Goal: Information Seeking & Learning: Learn about a topic

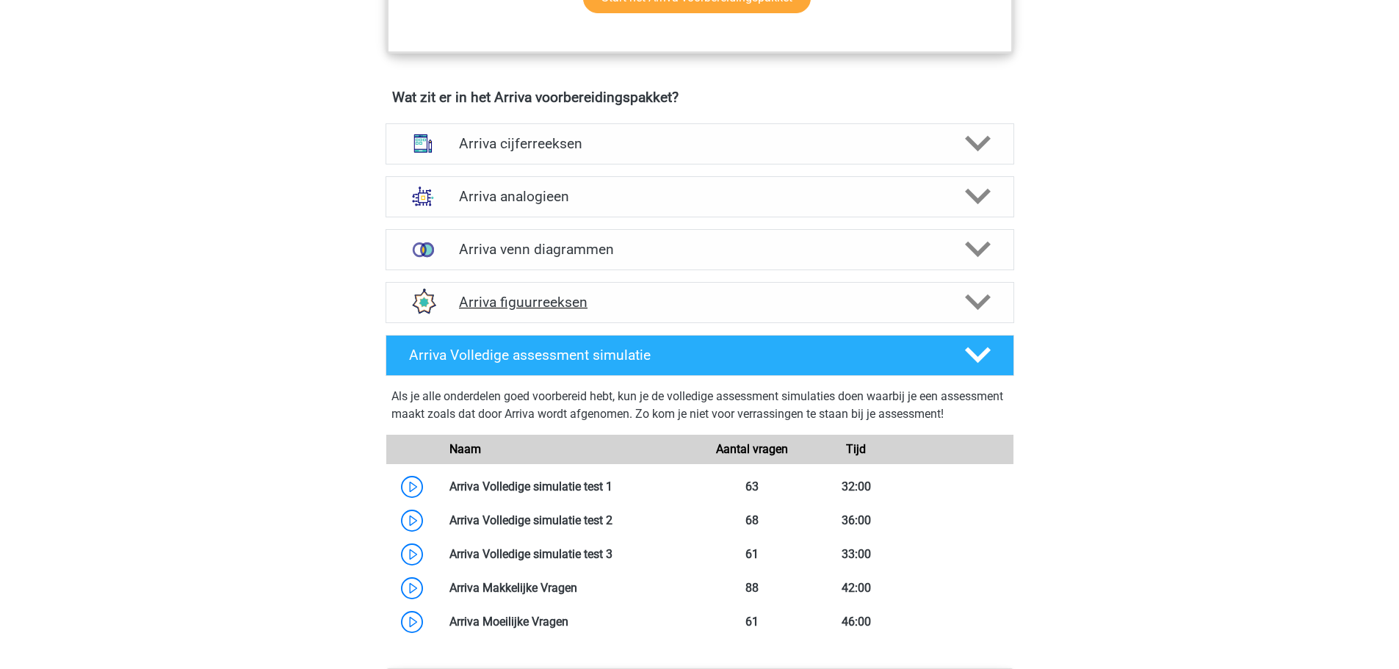
scroll to position [734, 0]
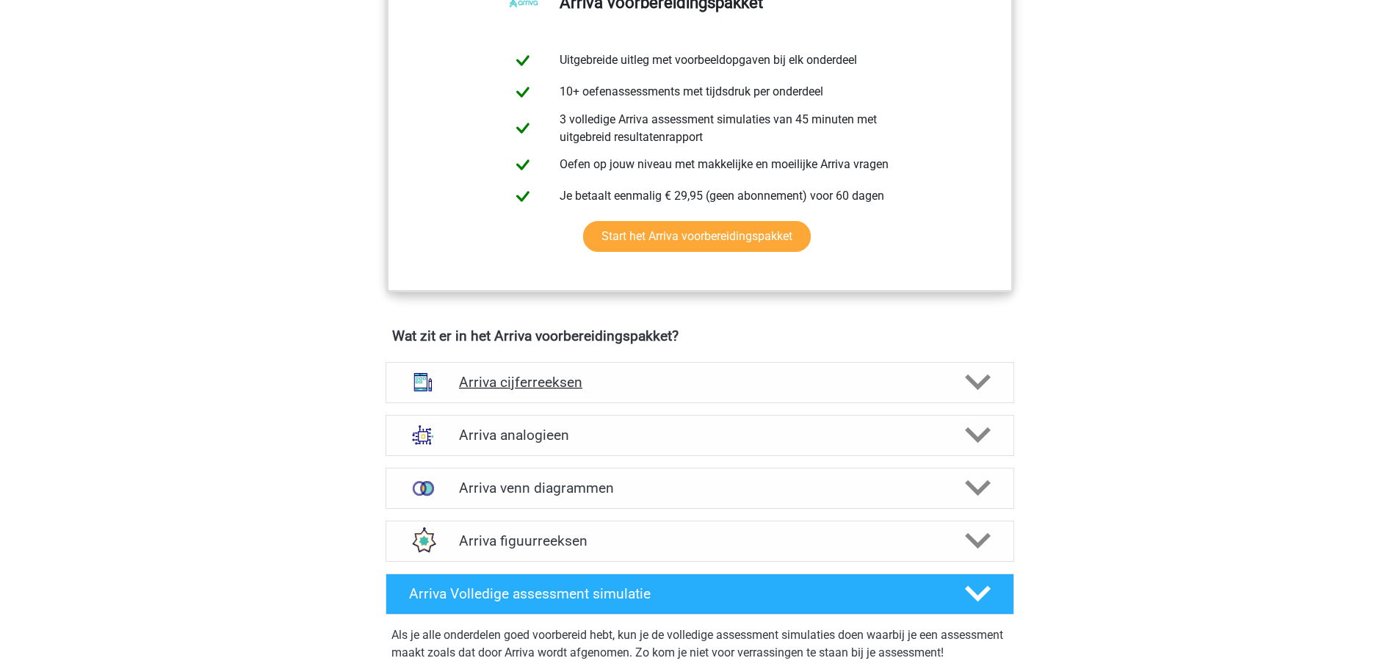
click at [499, 391] on h4 "Arriva cijferreeksen" at bounding box center [699, 382] width 481 height 17
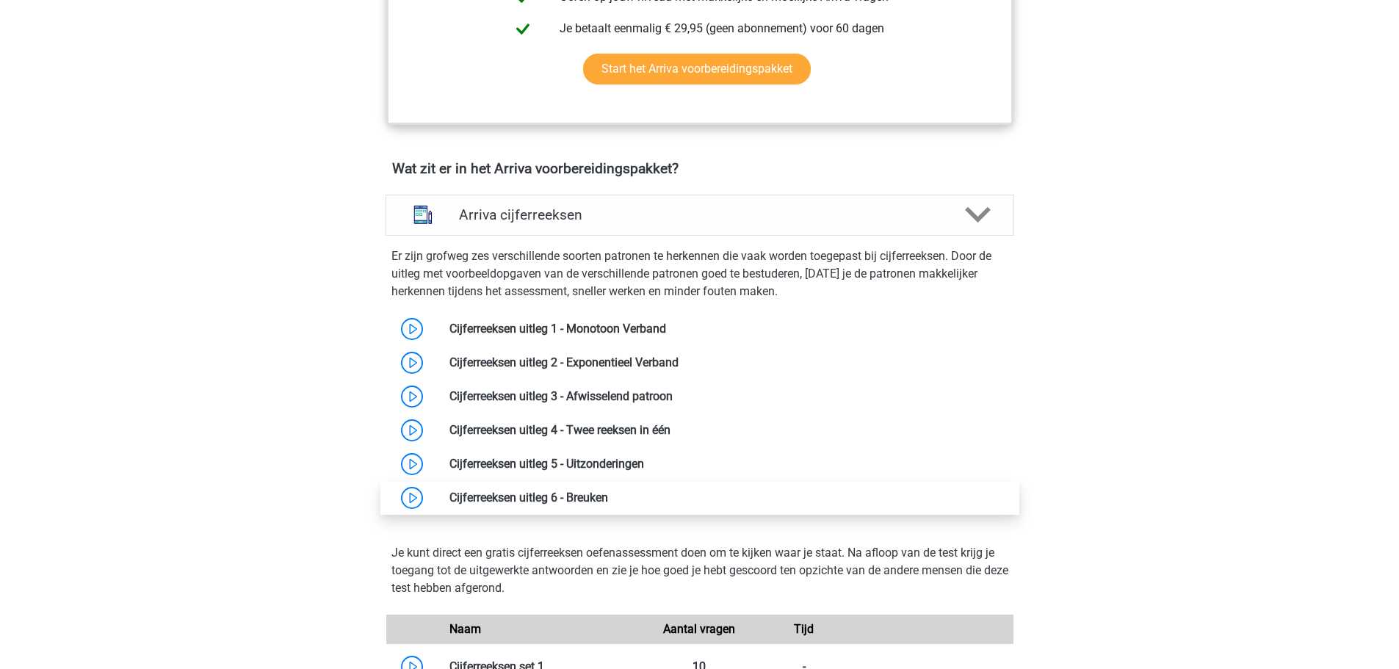
scroll to position [955, 0]
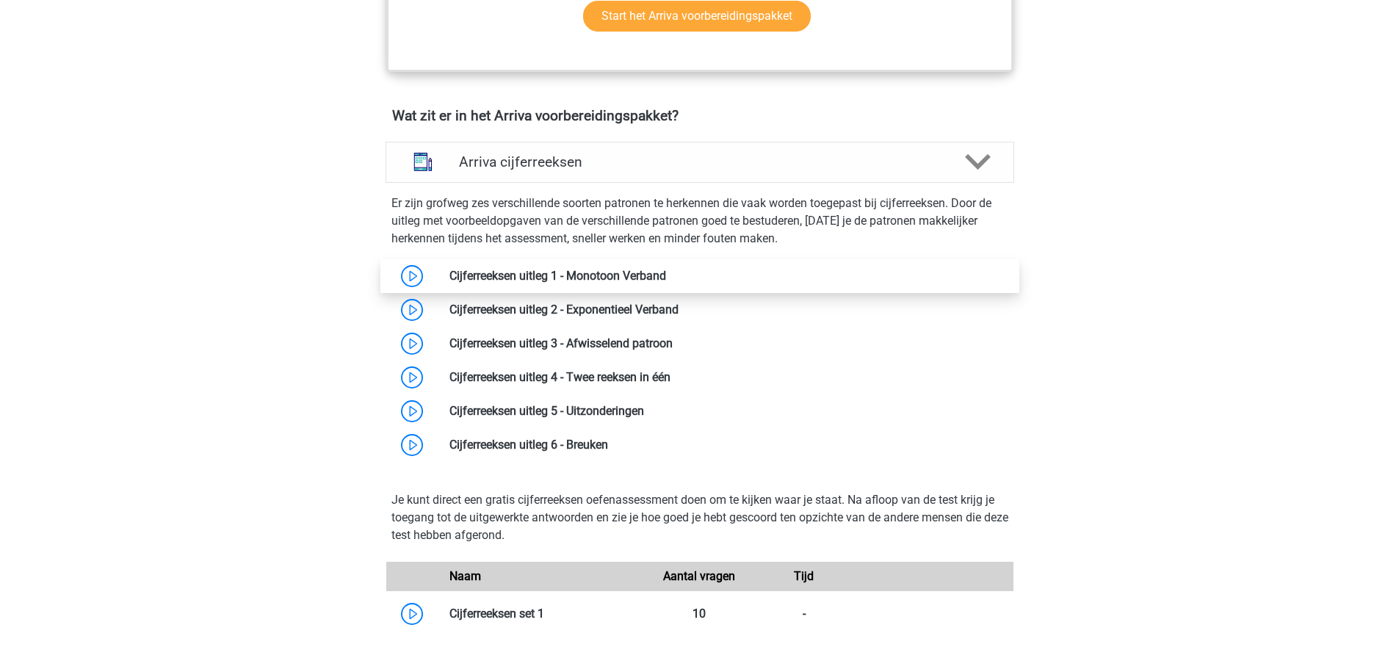
click at [666, 283] on link at bounding box center [666, 276] width 0 height 14
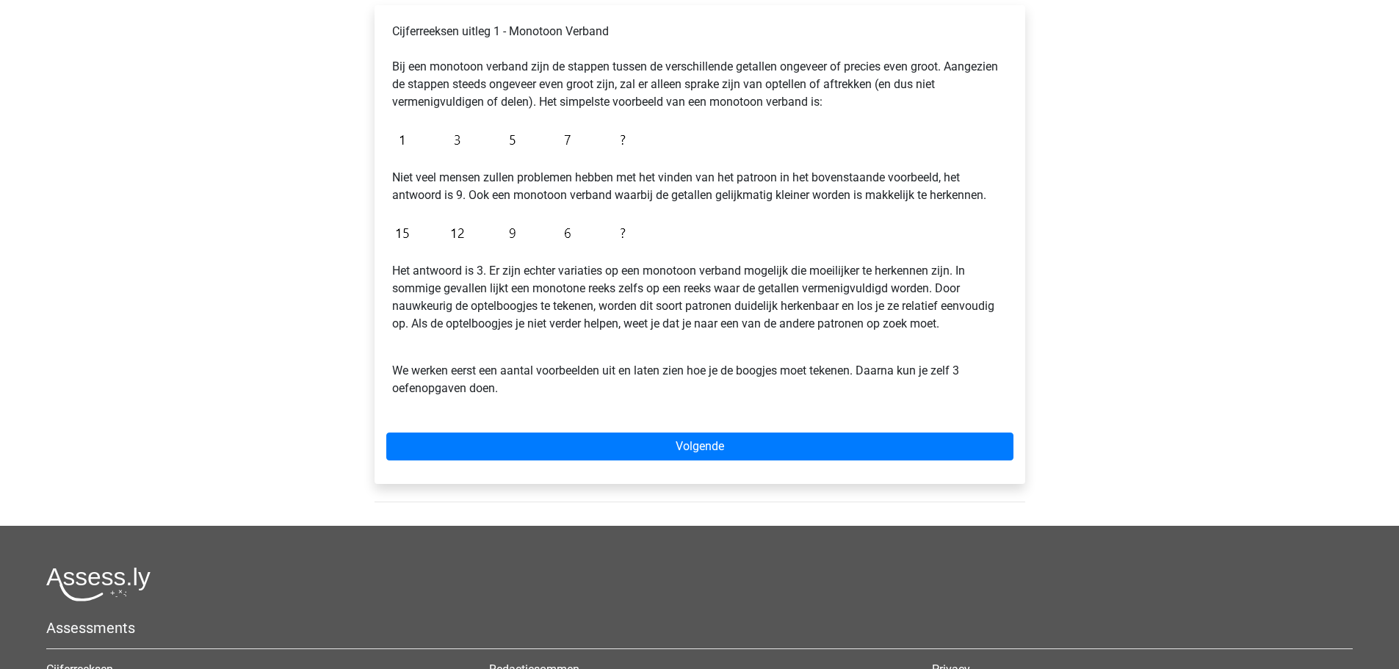
scroll to position [294, 0]
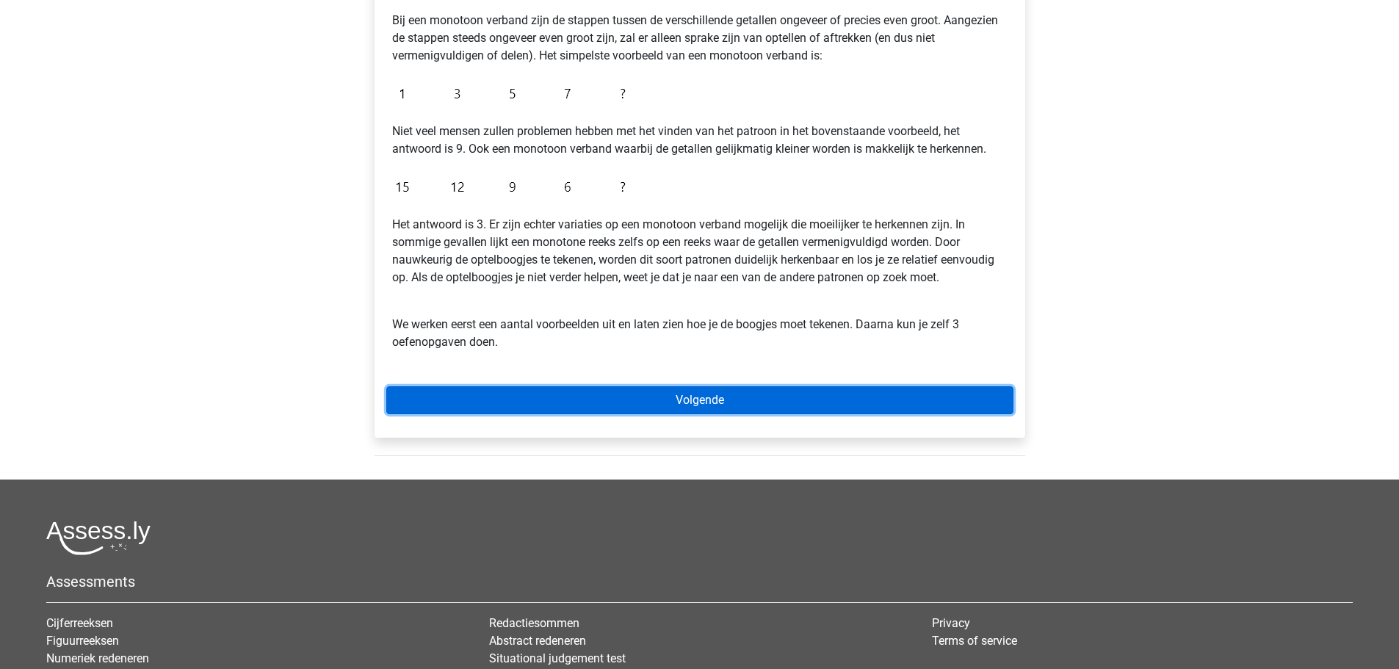
click at [700, 399] on link "Volgende" at bounding box center [699, 400] width 627 height 28
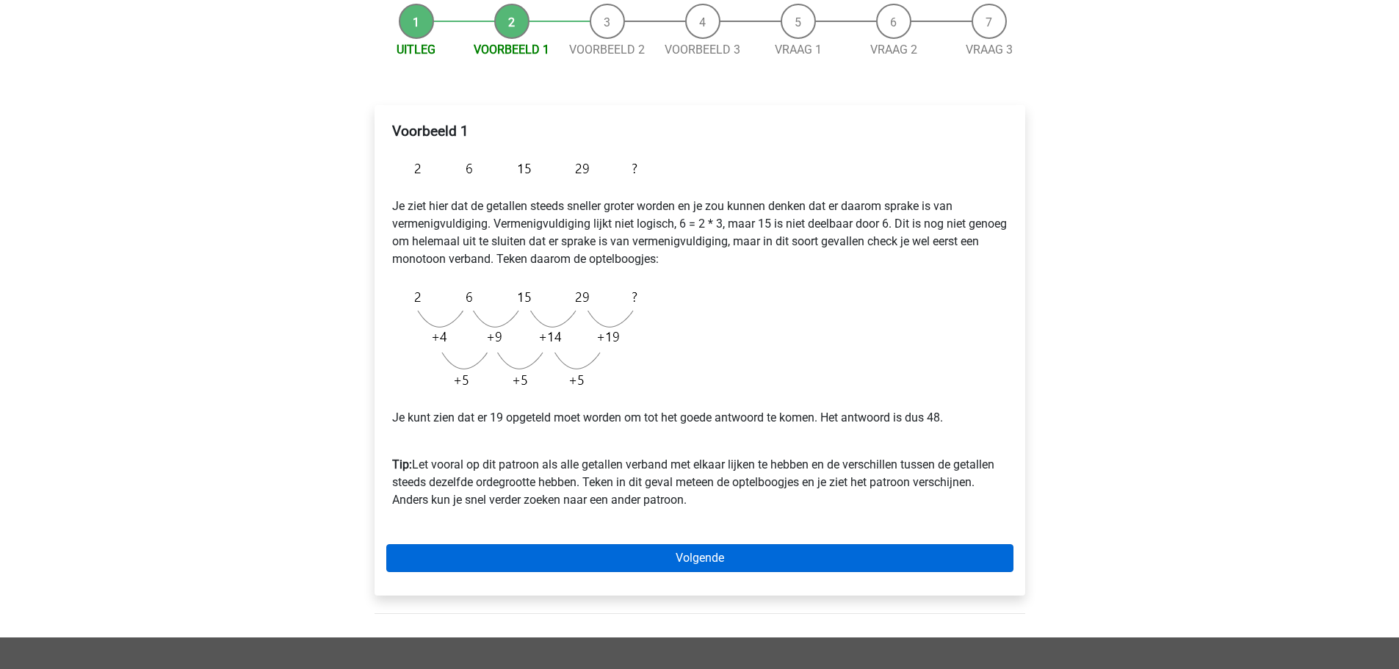
scroll to position [147, 0]
click at [703, 563] on link "Volgende" at bounding box center [699, 559] width 627 height 28
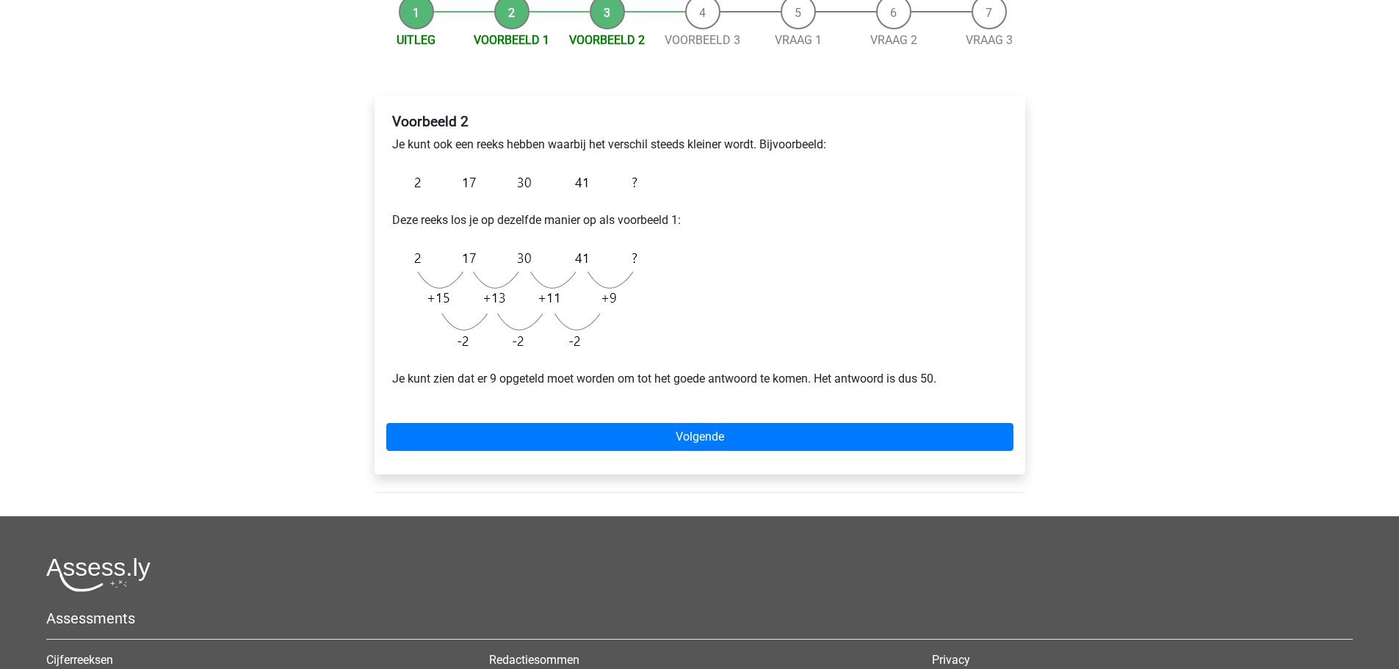
scroll to position [220, 0]
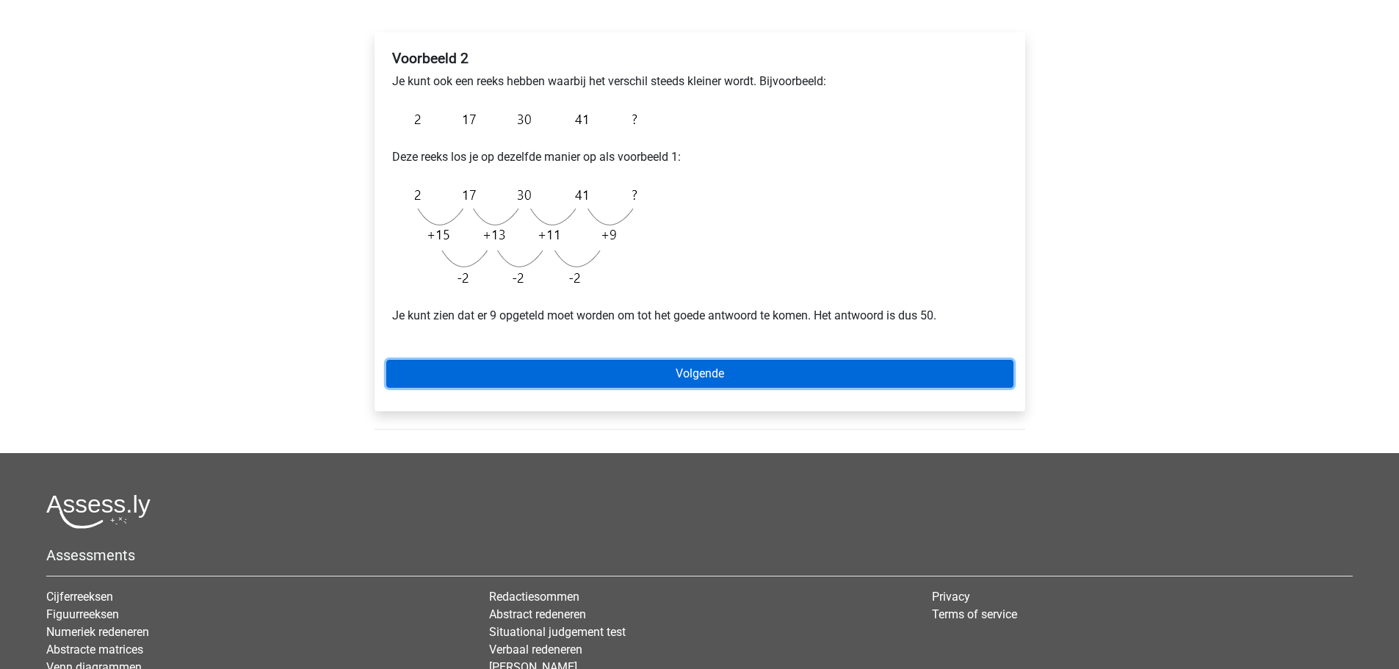
click at [705, 380] on link "Volgende" at bounding box center [699, 374] width 627 height 28
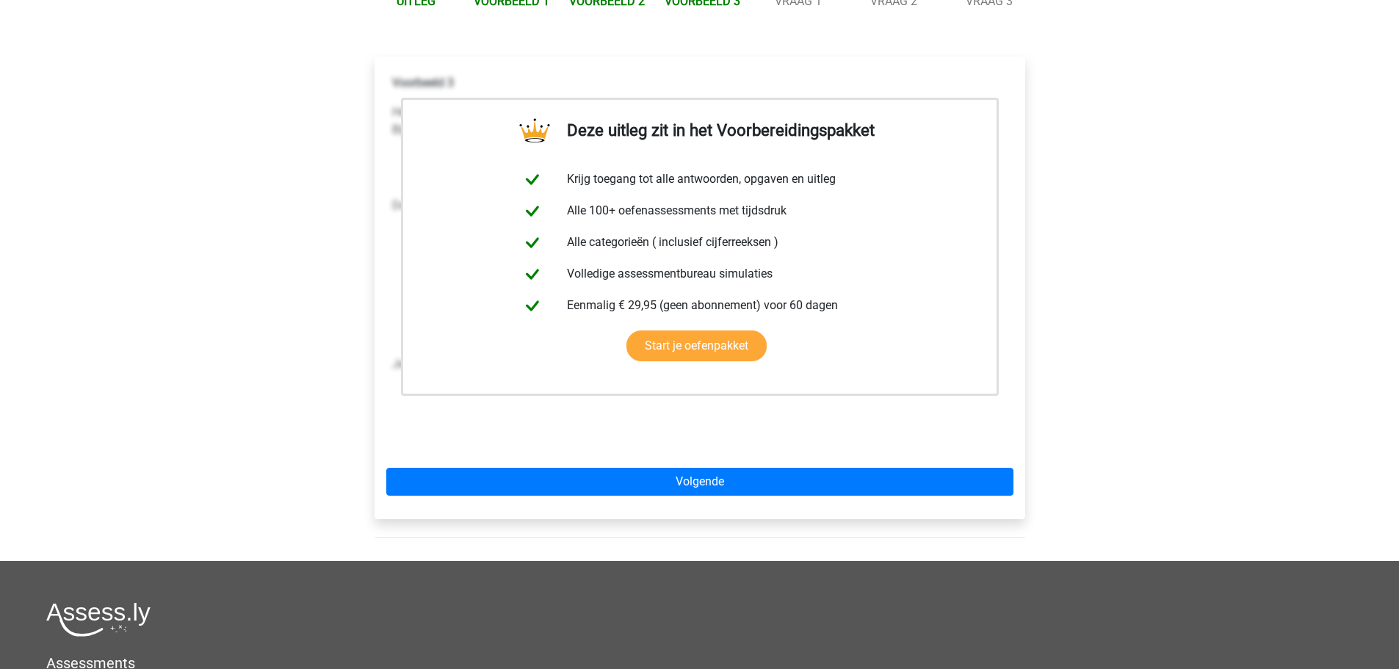
scroll to position [294, 0]
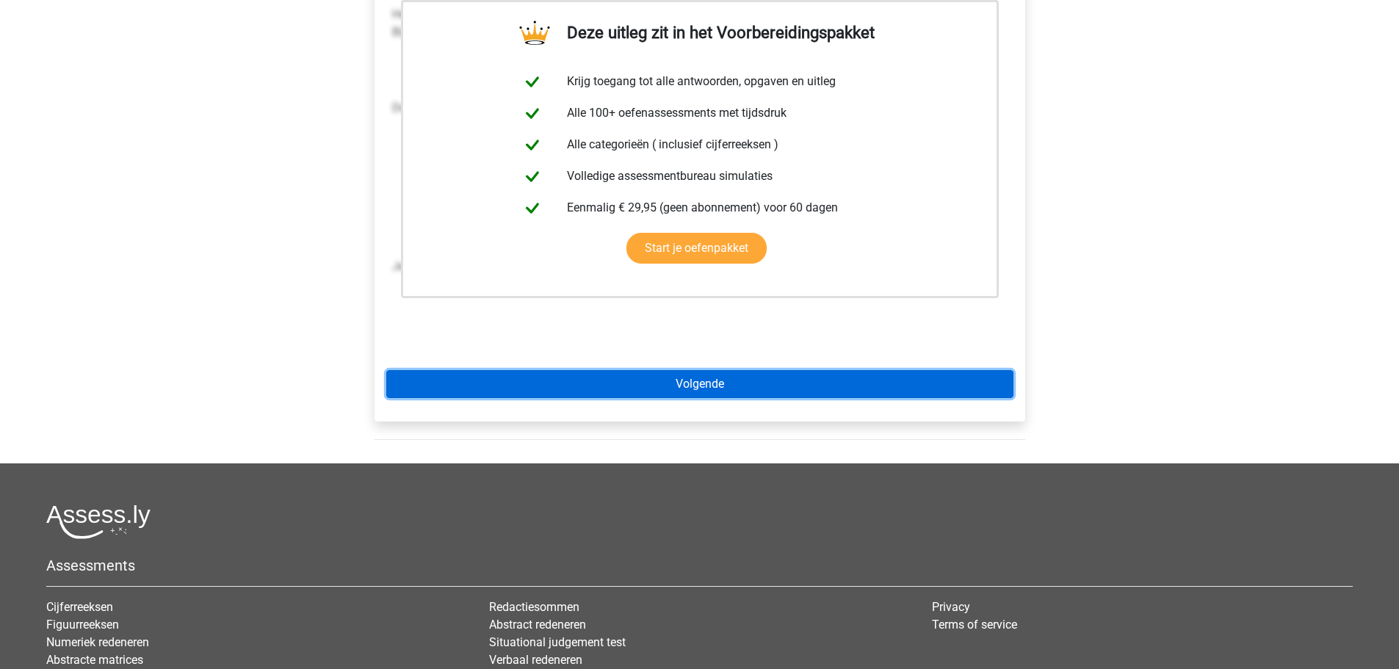
click at [702, 388] on link "Volgende" at bounding box center [699, 384] width 627 height 28
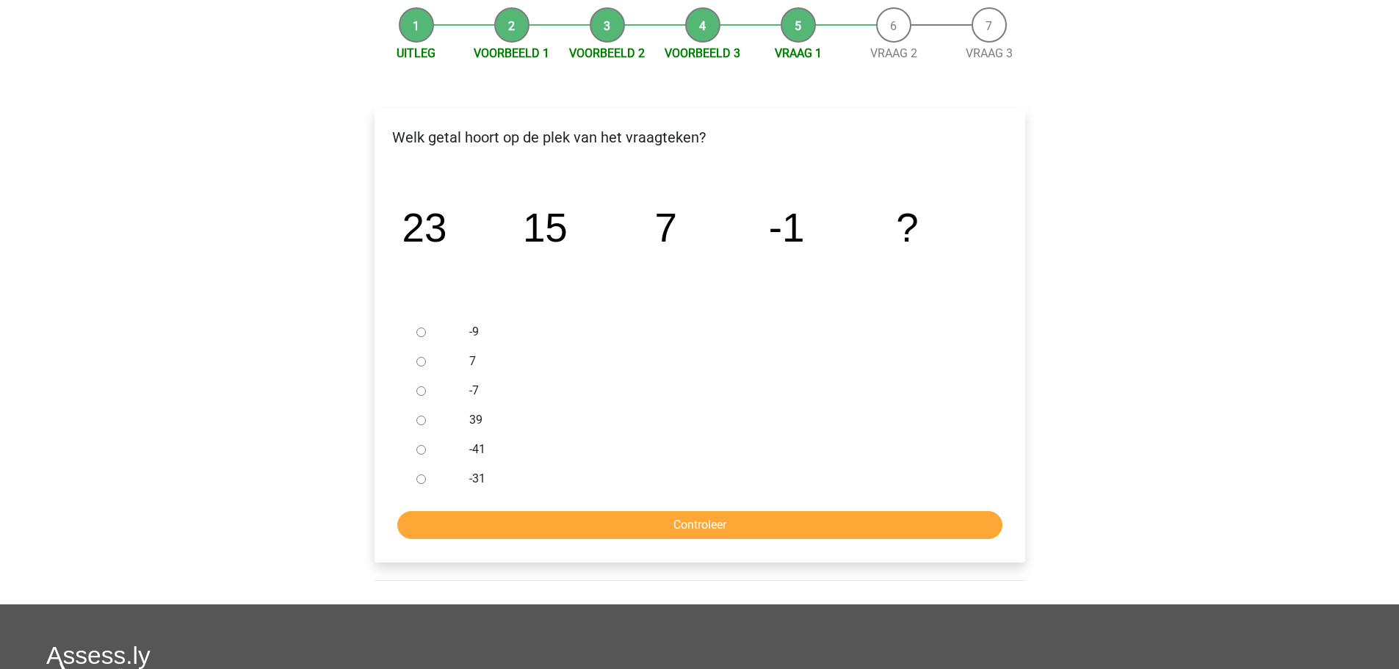
scroll to position [147, 0]
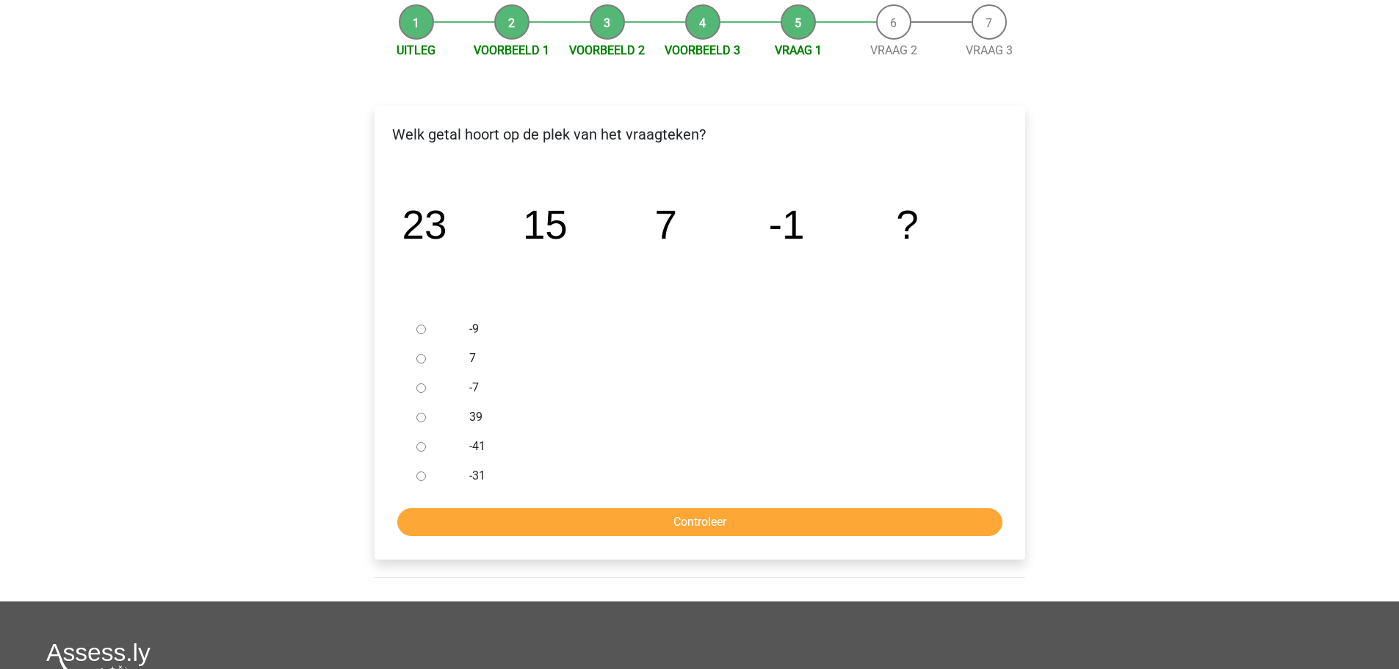
click at [419, 330] on input "-9" at bounding box center [421, 330] width 10 height 10
radio input "true"
click at [682, 529] on input "Controleer" at bounding box center [699, 522] width 605 height 28
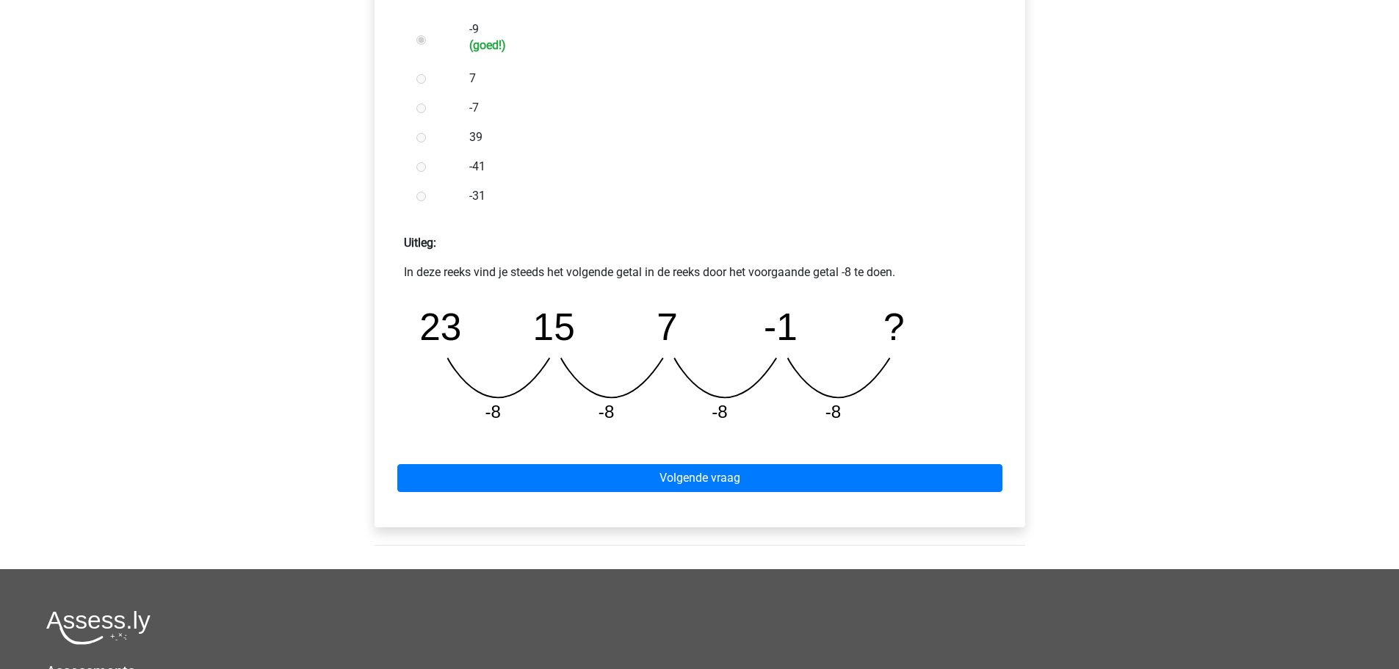
scroll to position [514, 0]
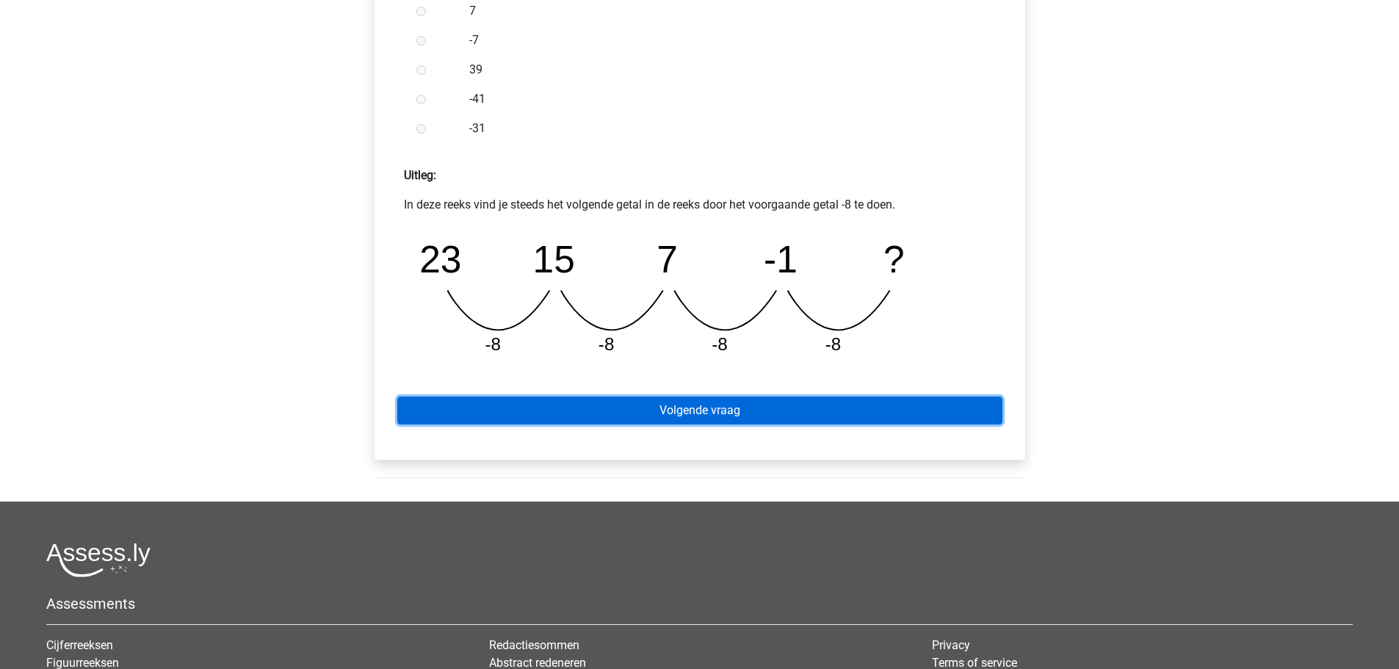
click at [728, 414] on link "Volgende vraag" at bounding box center [699, 410] width 605 height 28
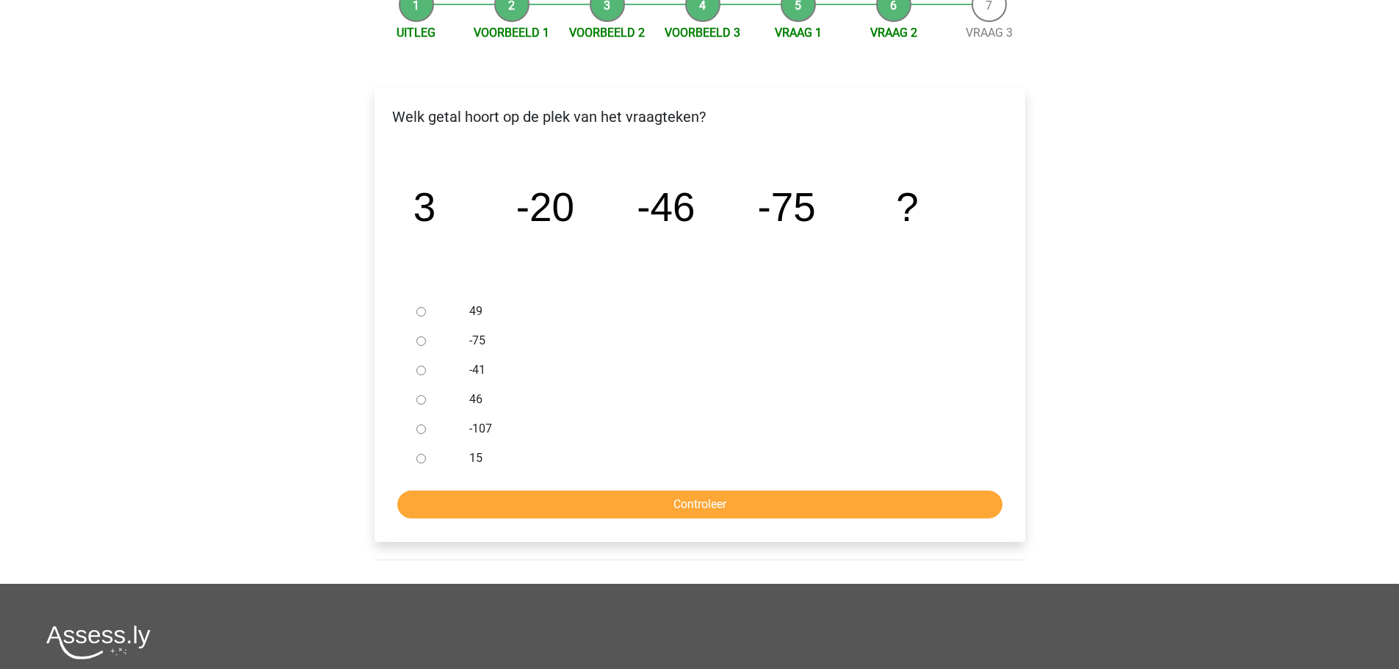
scroll to position [147, 0]
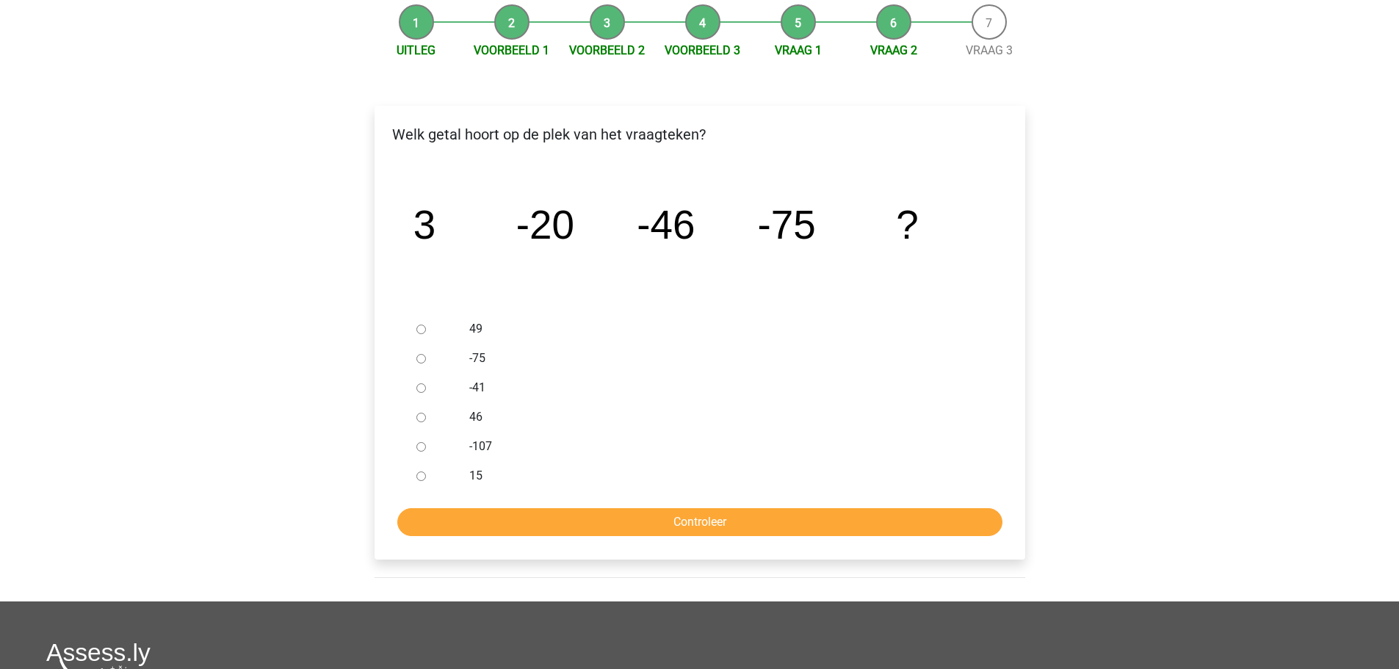
click at [426, 447] on div at bounding box center [434, 446] width 48 height 29
click at [416, 448] on input "-107" at bounding box center [421, 447] width 10 height 10
radio input "true"
click at [667, 518] on input "Controleer" at bounding box center [699, 522] width 605 height 28
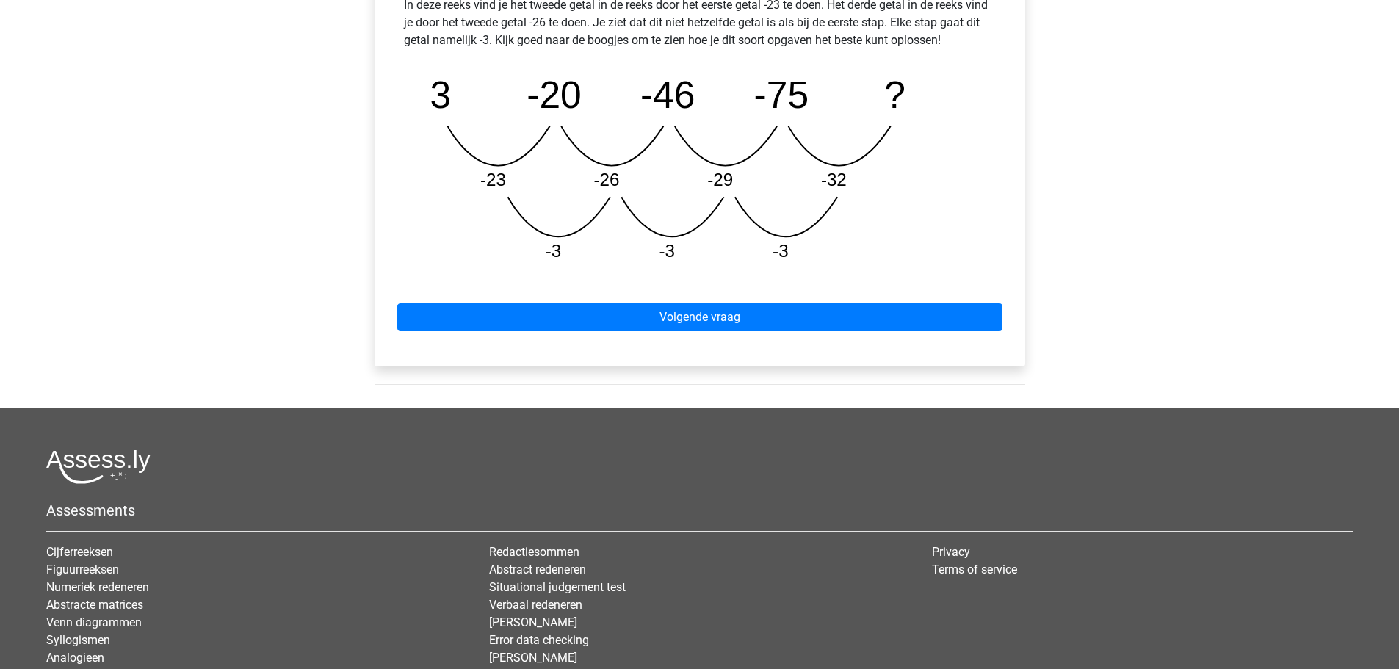
scroll to position [734, 0]
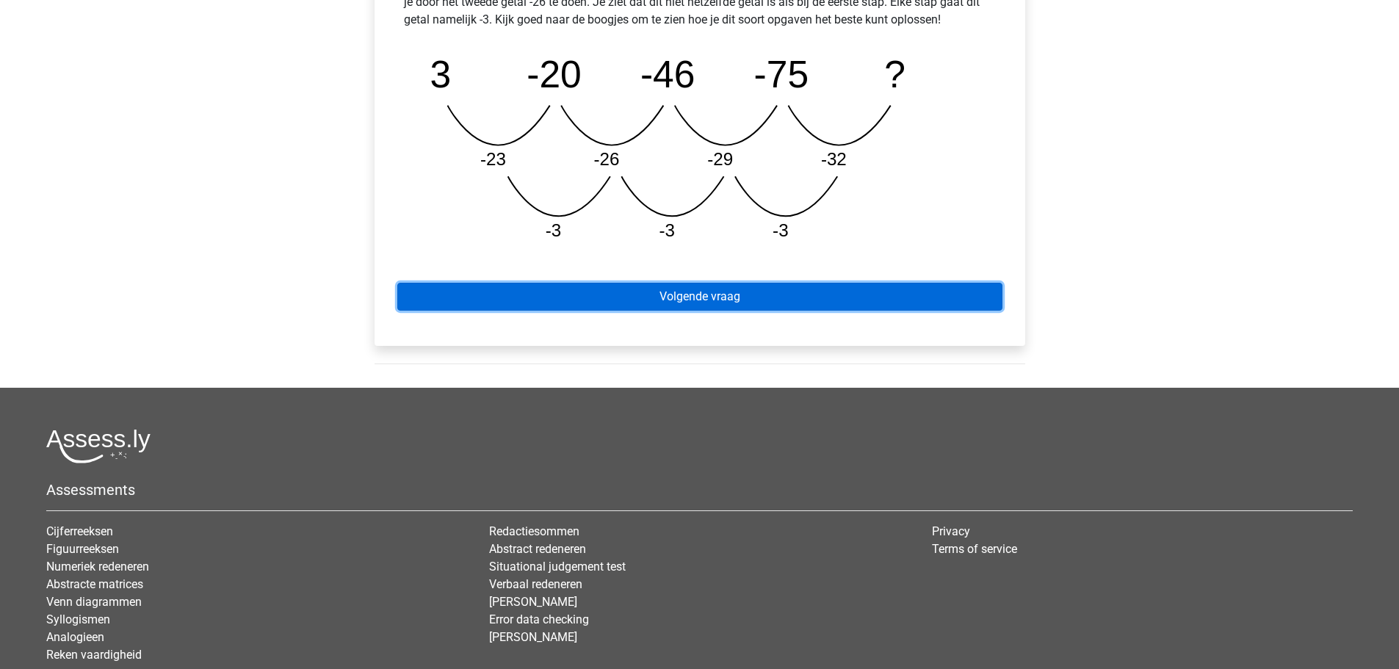
click at [693, 303] on link "Volgende vraag" at bounding box center [699, 297] width 605 height 28
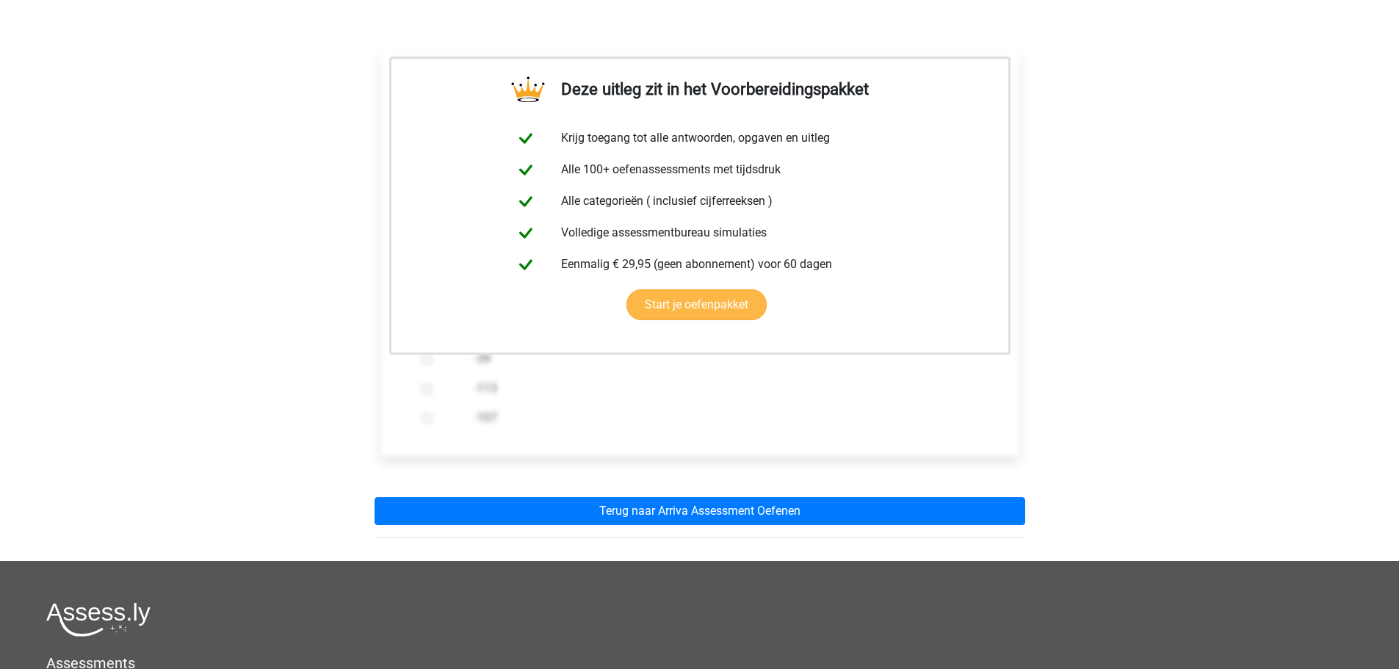
scroll to position [294, 0]
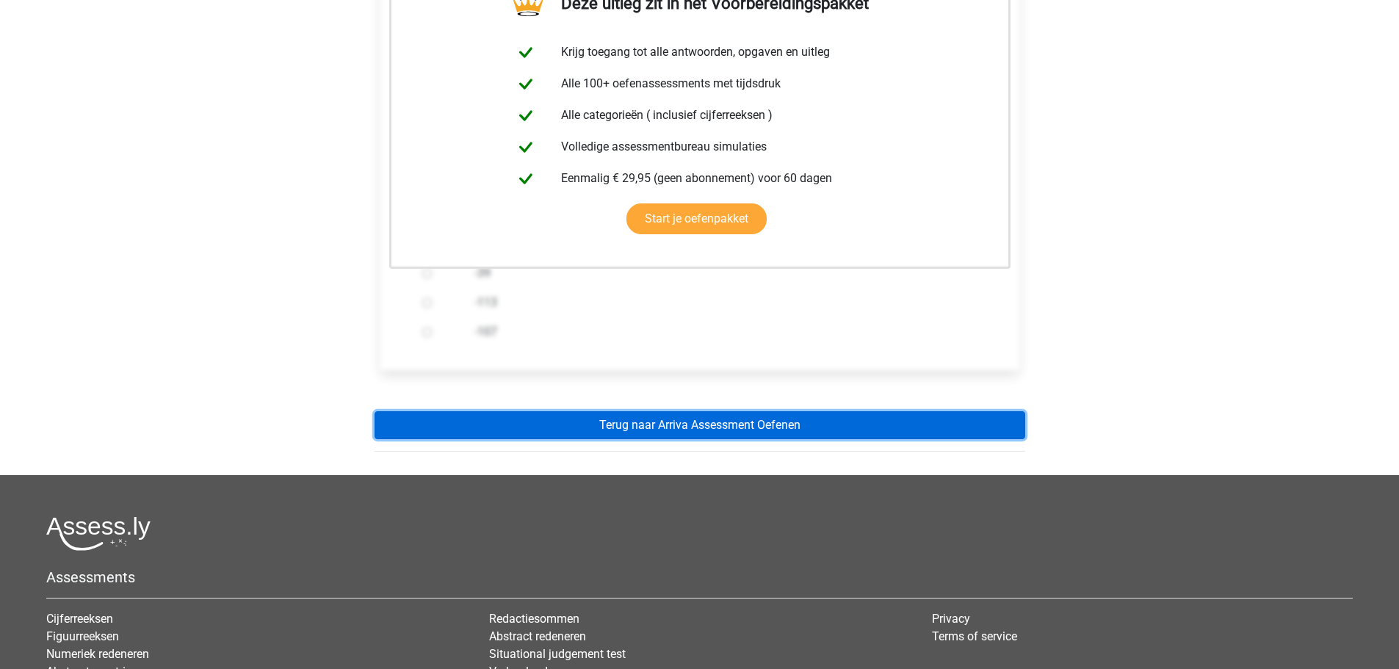
click at [693, 433] on link "Terug naar Arriva Assessment Oefenen" at bounding box center [699, 425] width 651 height 28
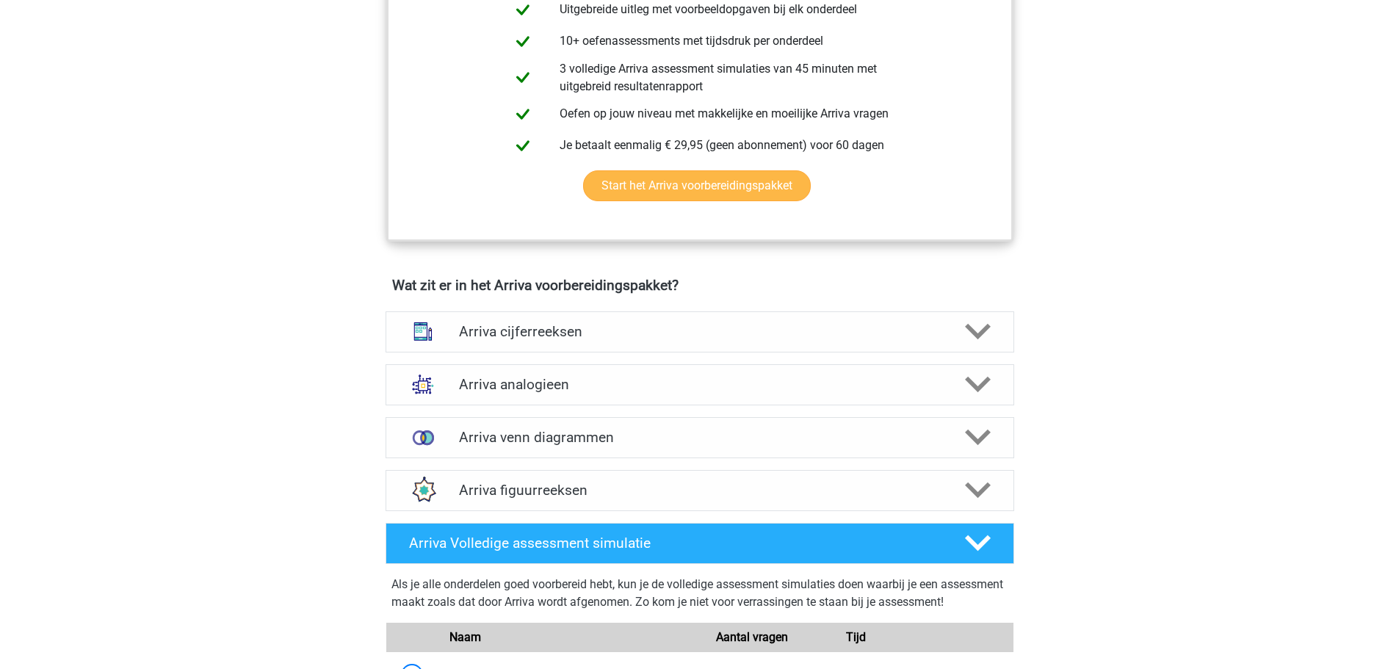
scroll to position [808, 0]
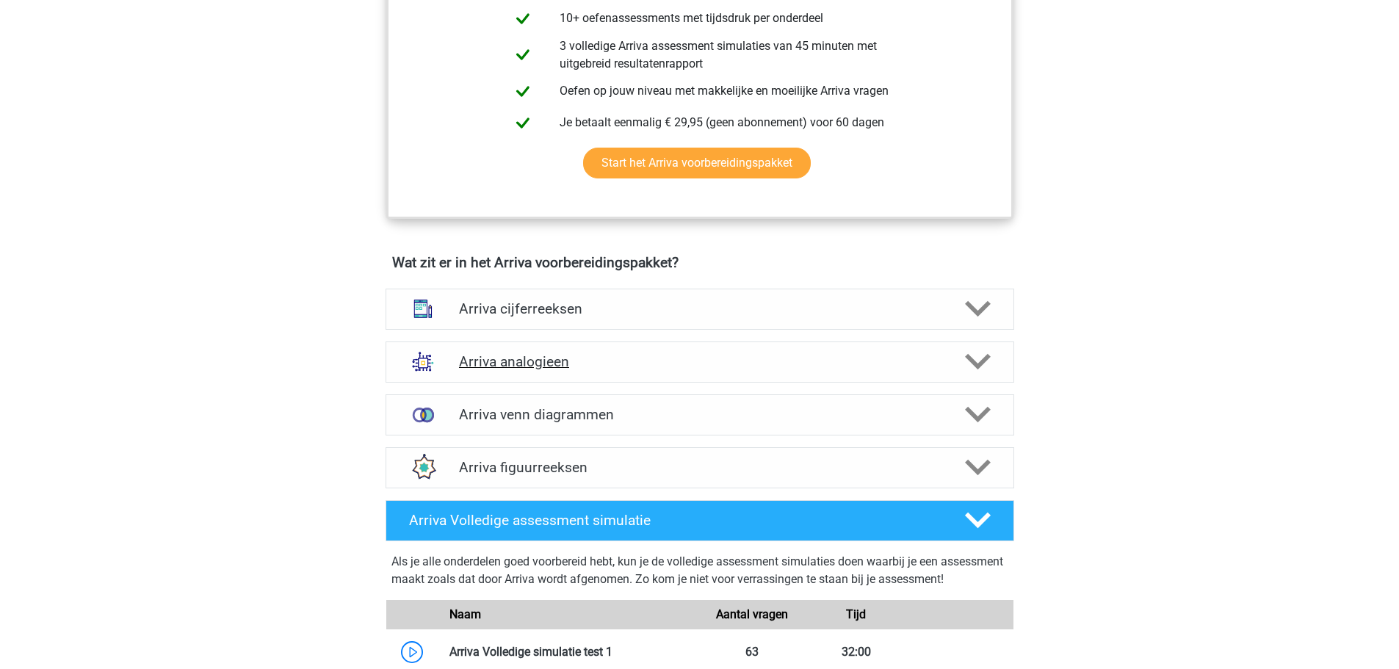
click at [981, 374] on icon at bounding box center [978, 362] width 26 height 26
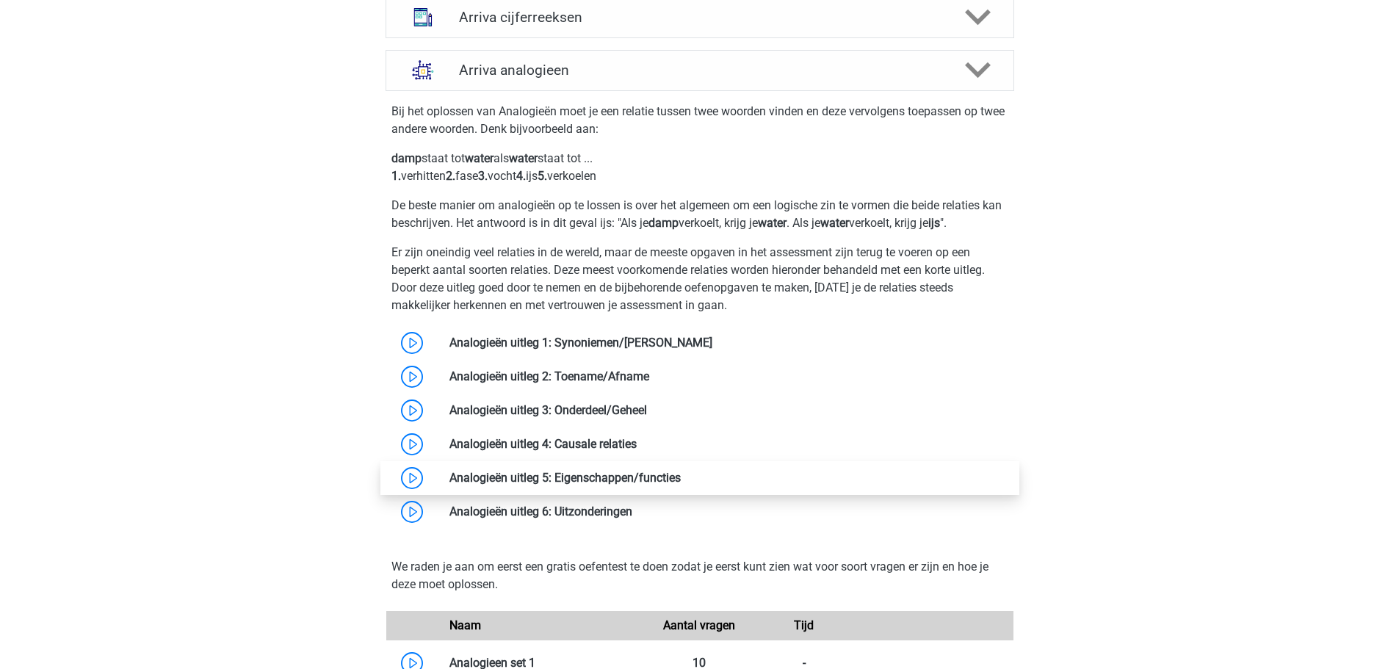
scroll to position [1101, 0]
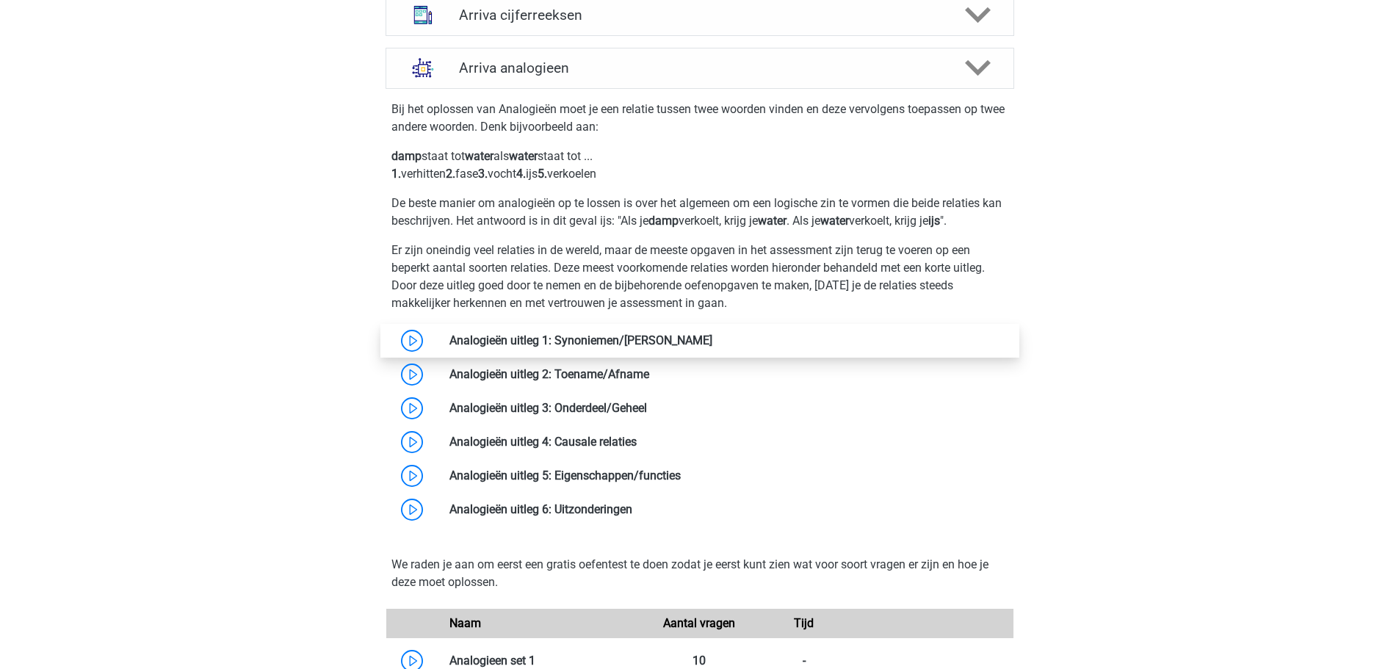
click at [712, 347] on link at bounding box center [712, 340] width 0 height 14
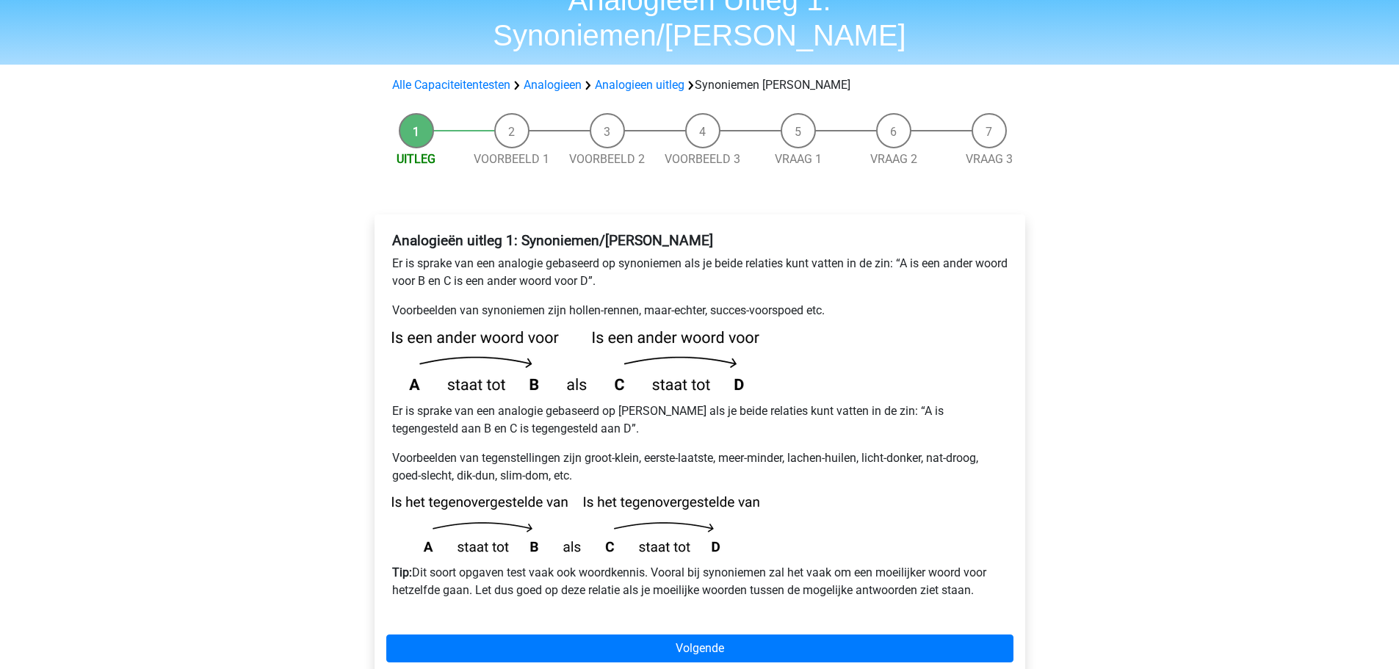
scroll to position [147, 0]
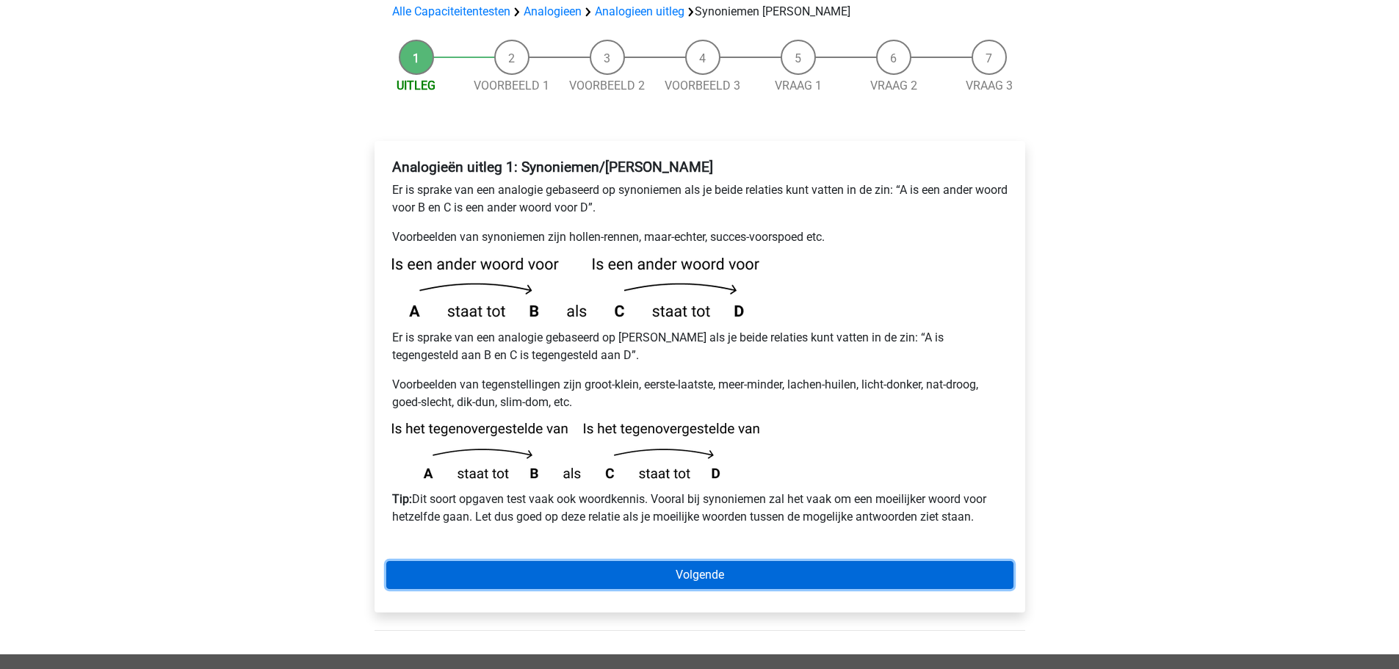
click at [694, 561] on link "Volgende" at bounding box center [699, 575] width 627 height 28
click at [682, 561] on link "Volgende" at bounding box center [699, 575] width 627 height 28
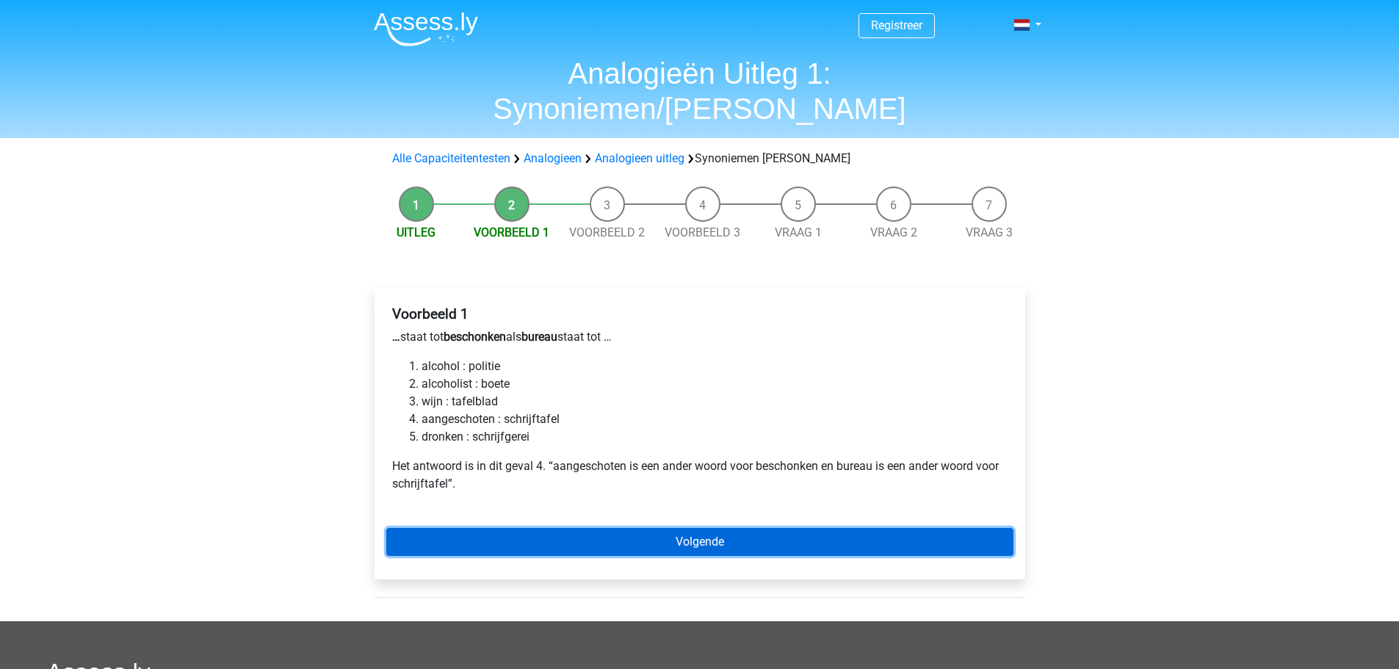
click at [703, 528] on link "Volgende" at bounding box center [699, 542] width 627 height 28
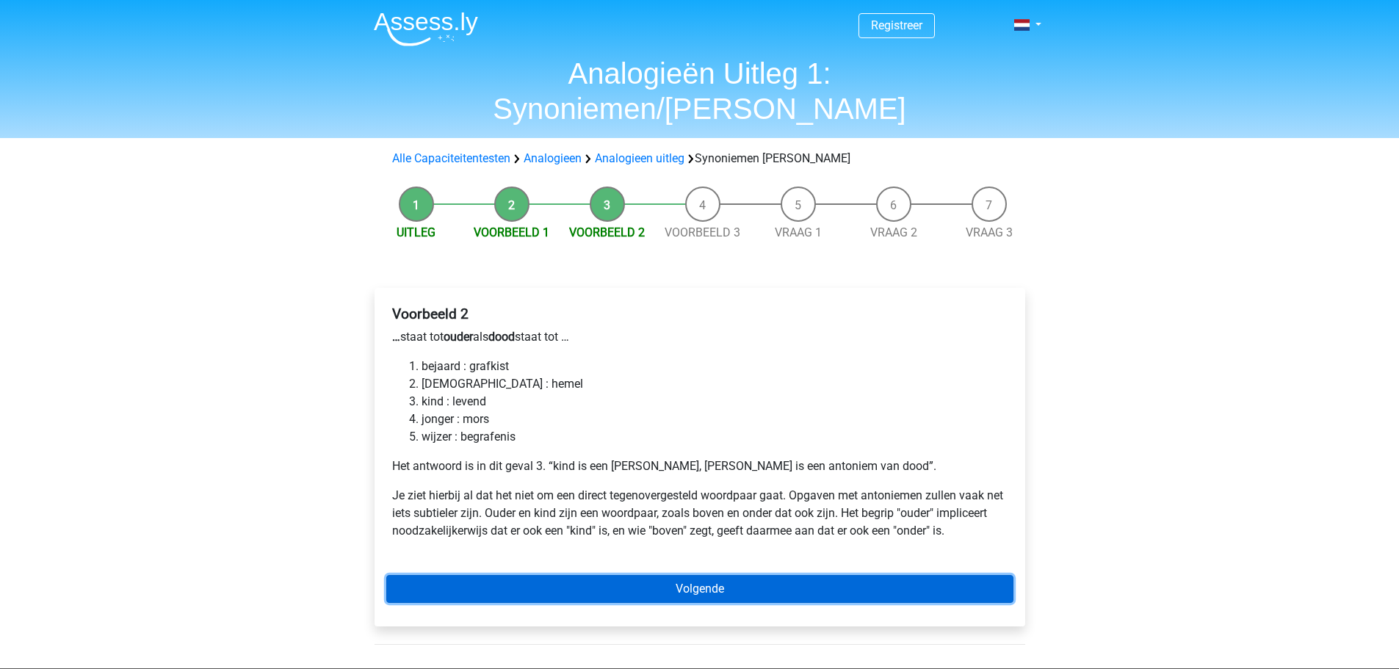
click at [683, 575] on link "Volgende" at bounding box center [699, 589] width 627 height 28
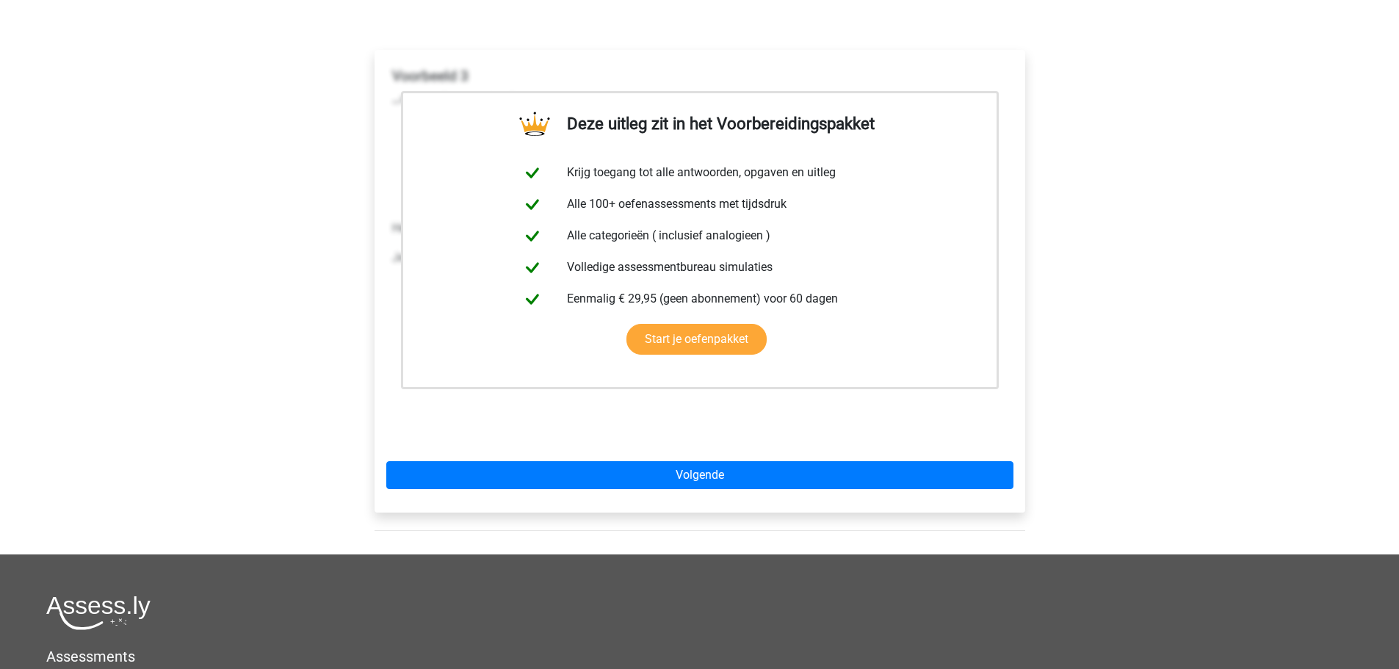
scroll to position [220, 0]
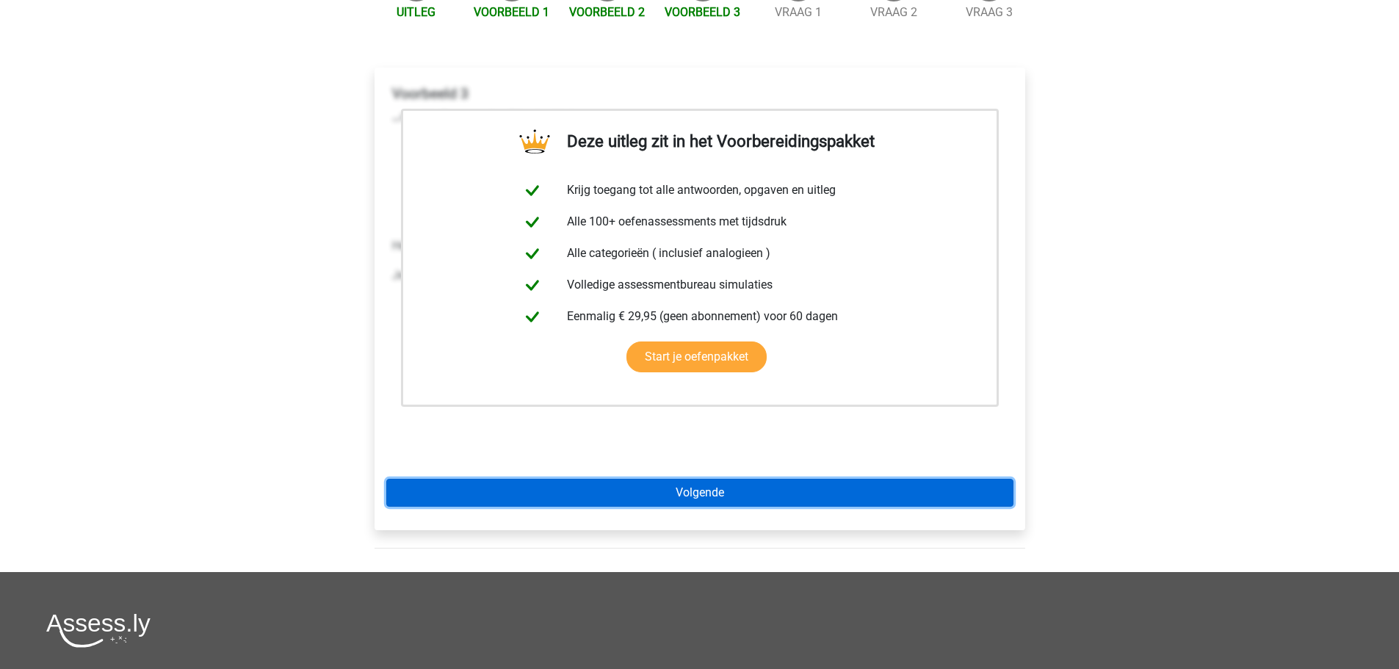
click at [701, 479] on link "Volgende" at bounding box center [699, 493] width 627 height 28
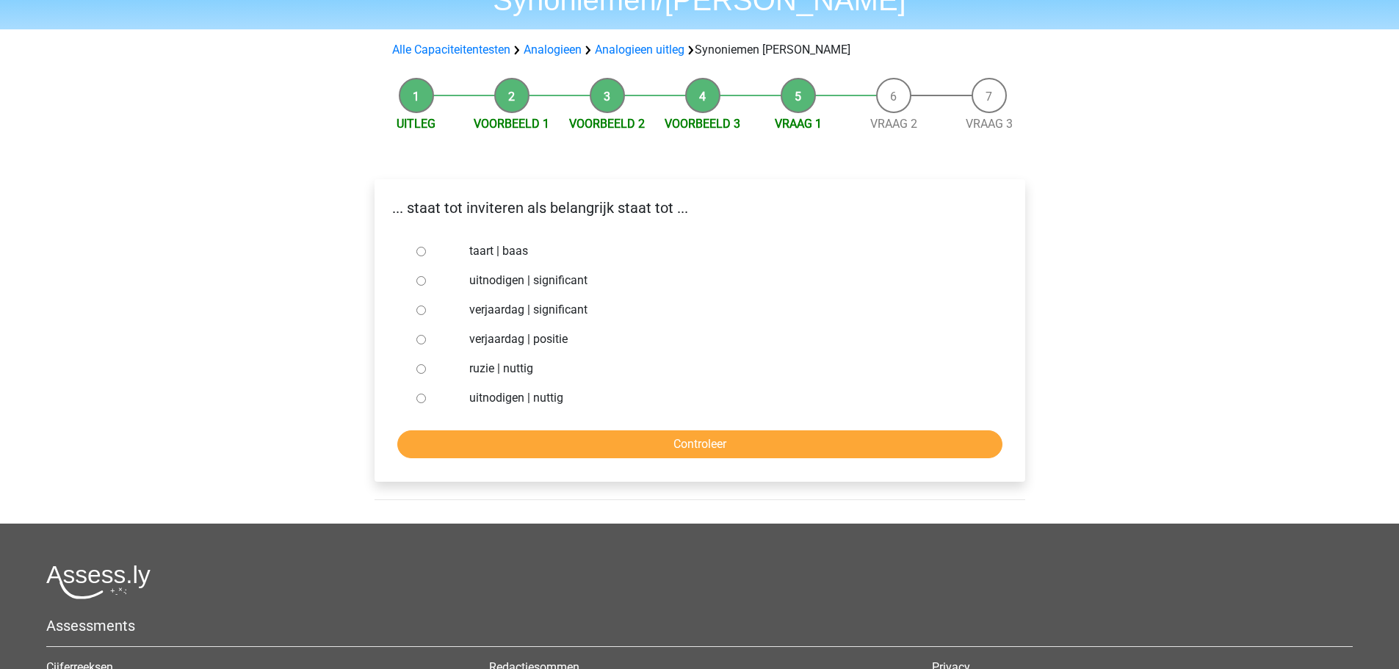
scroll to position [147, 0]
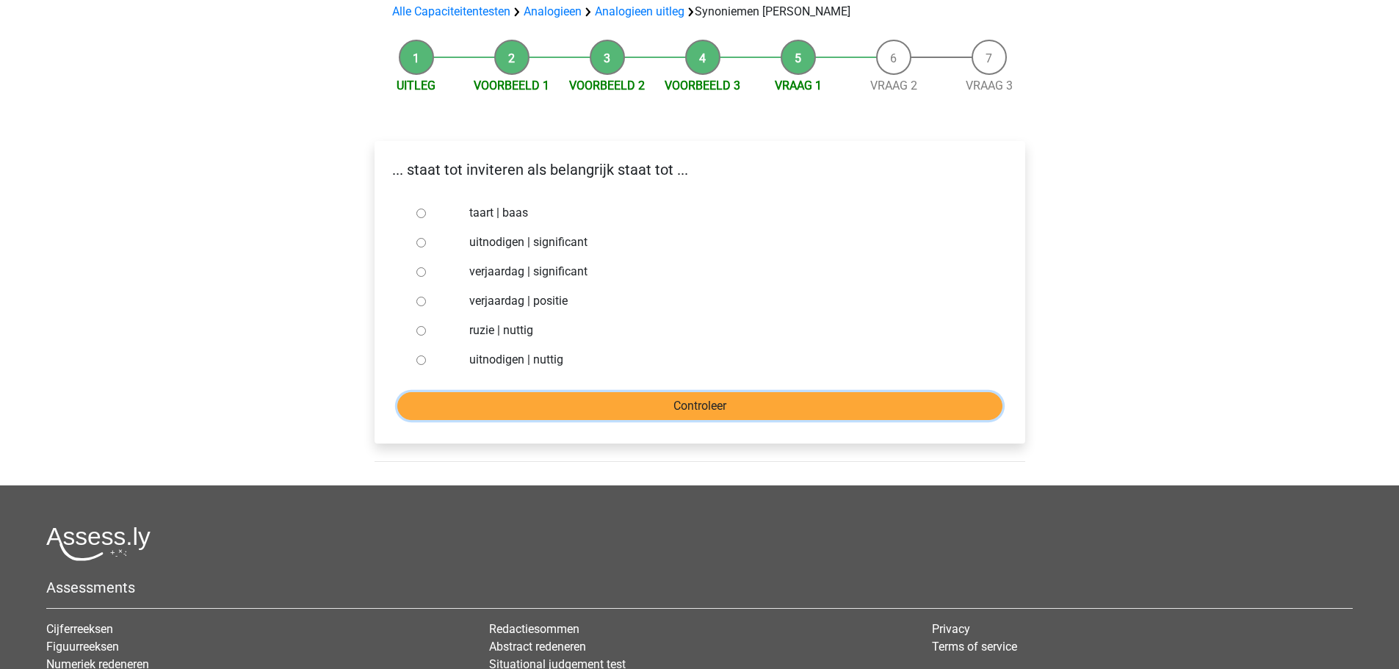
click at [692, 392] on input "Controleer" at bounding box center [699, 406] width 605 height 28
click at [498, 233] on label "uitnodigen | significant" at bounding box center [723, 242] width 508 height 18
click at [426, 238] on input "uitnodigen | significant" at bounding box center [421, 243] width 10 height 10
radio input "true"
click at [682, 392] on input "Controleer" at bounding box center [699, 406] width 605 height 28
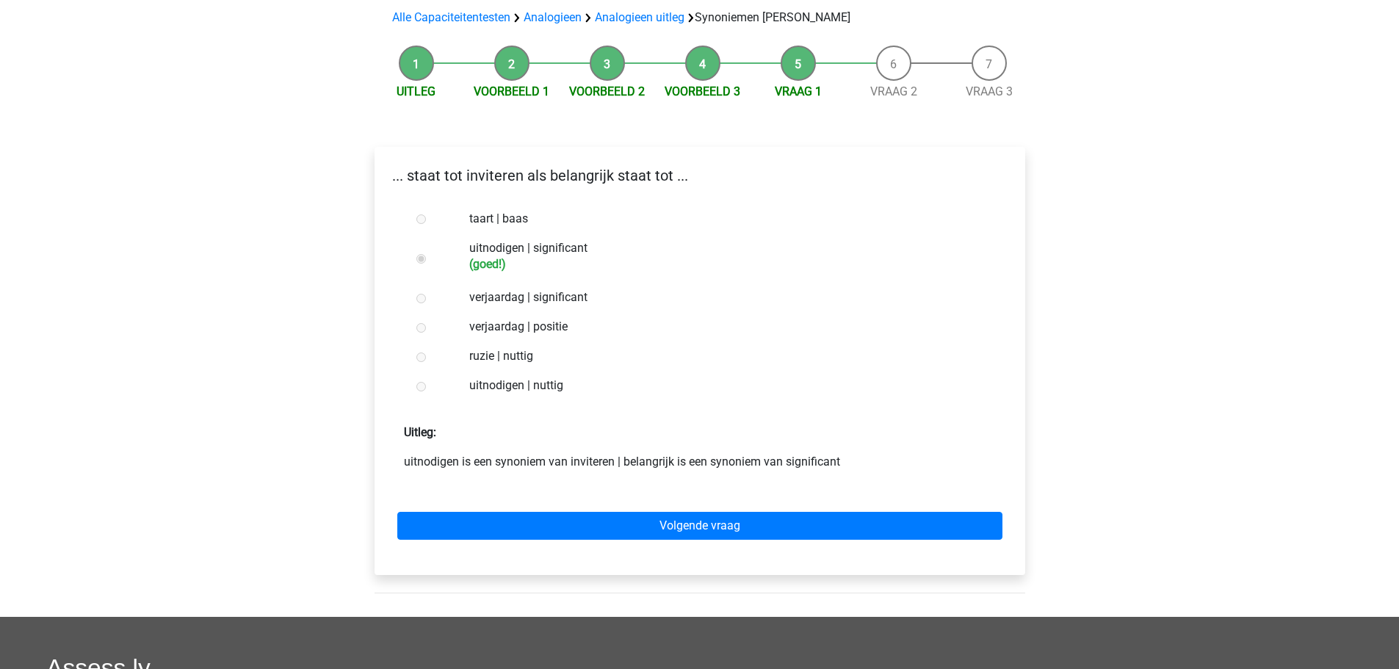
scroll to position [147, 0]
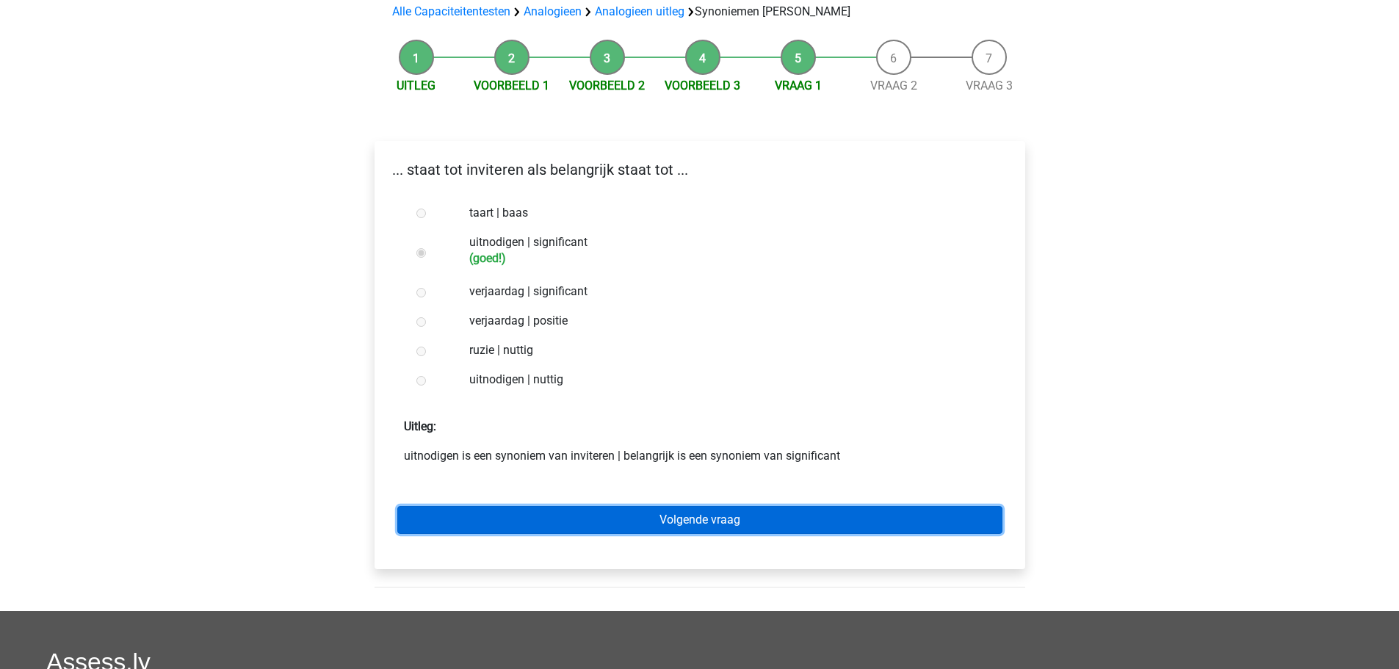
click at [712, 506] on link "Volgende vraag" at bounding box center [699, 520] width 605 height 28
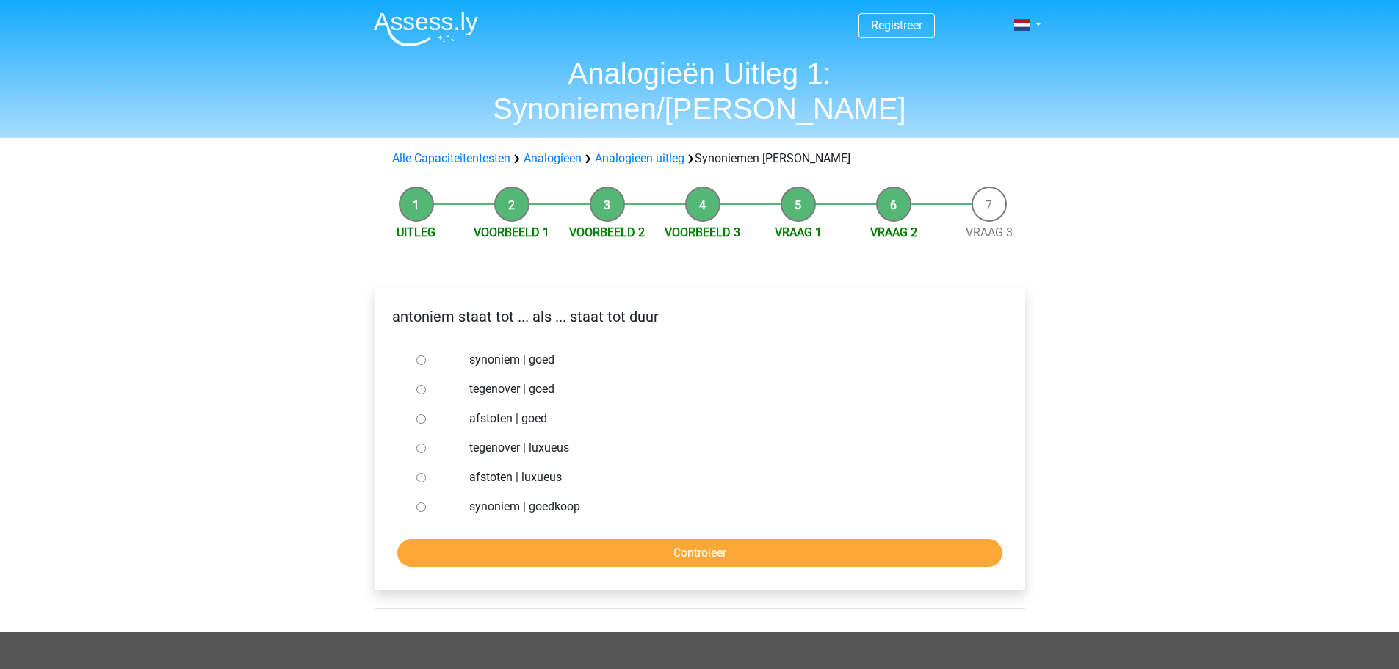
click at [424, 502] on input "synoniem | goedkoop" at bounding box center [421, 507] width 10 height 10
radio input "true"
click at [691, 539] on input "Controleer" at bounding box center [699, 553] width 605 height 28
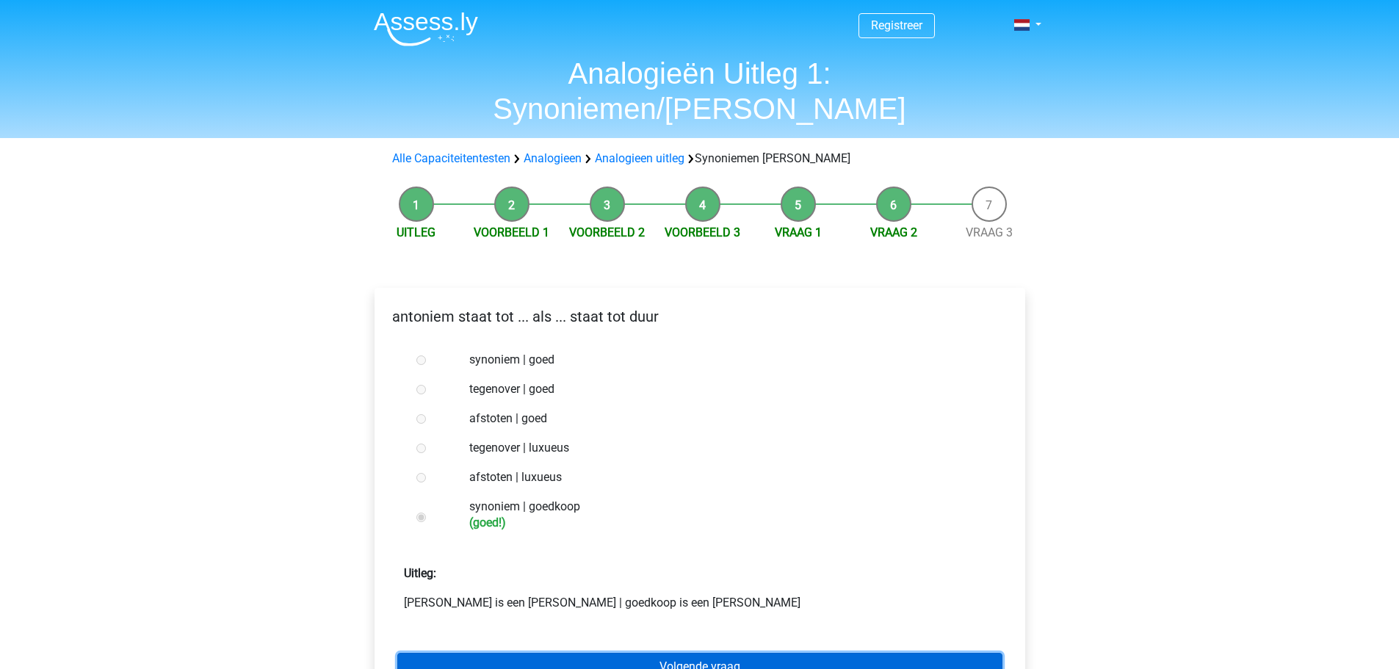
click at [698, 653] on link "Volgende vraag" at bounding box center [699, 667] width 605 height 28
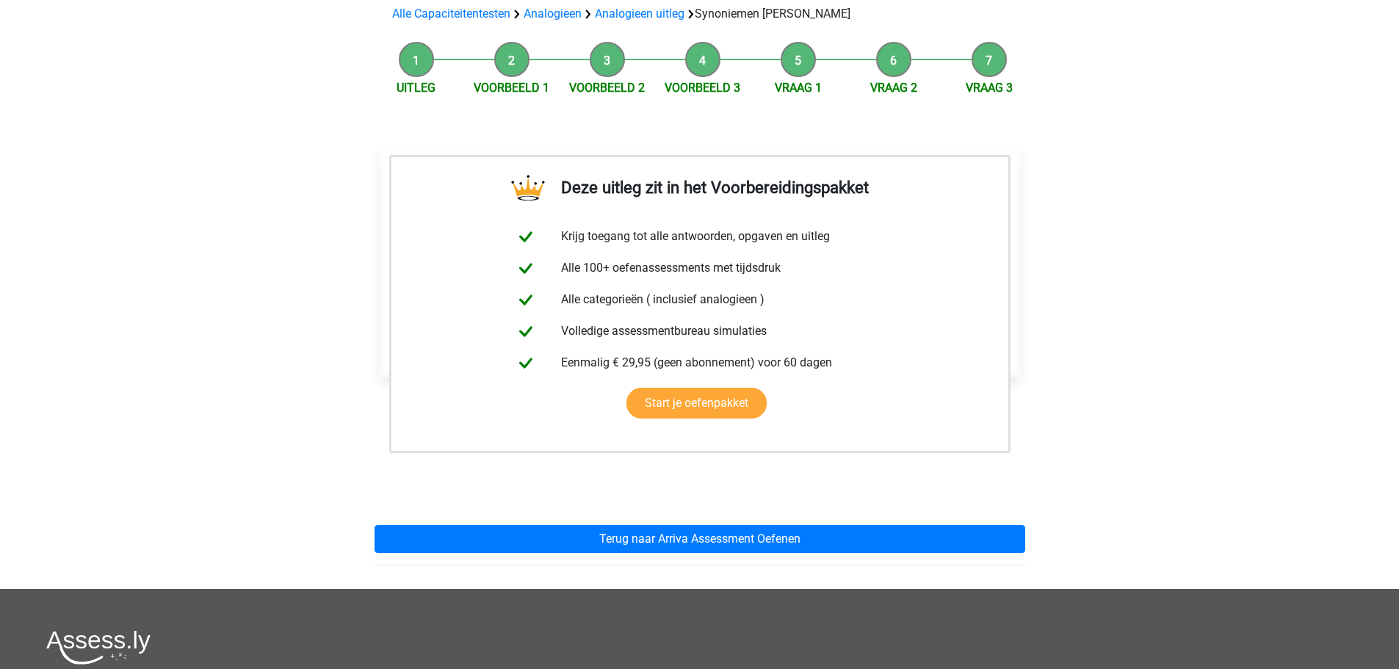
scroll to position [147, 0]
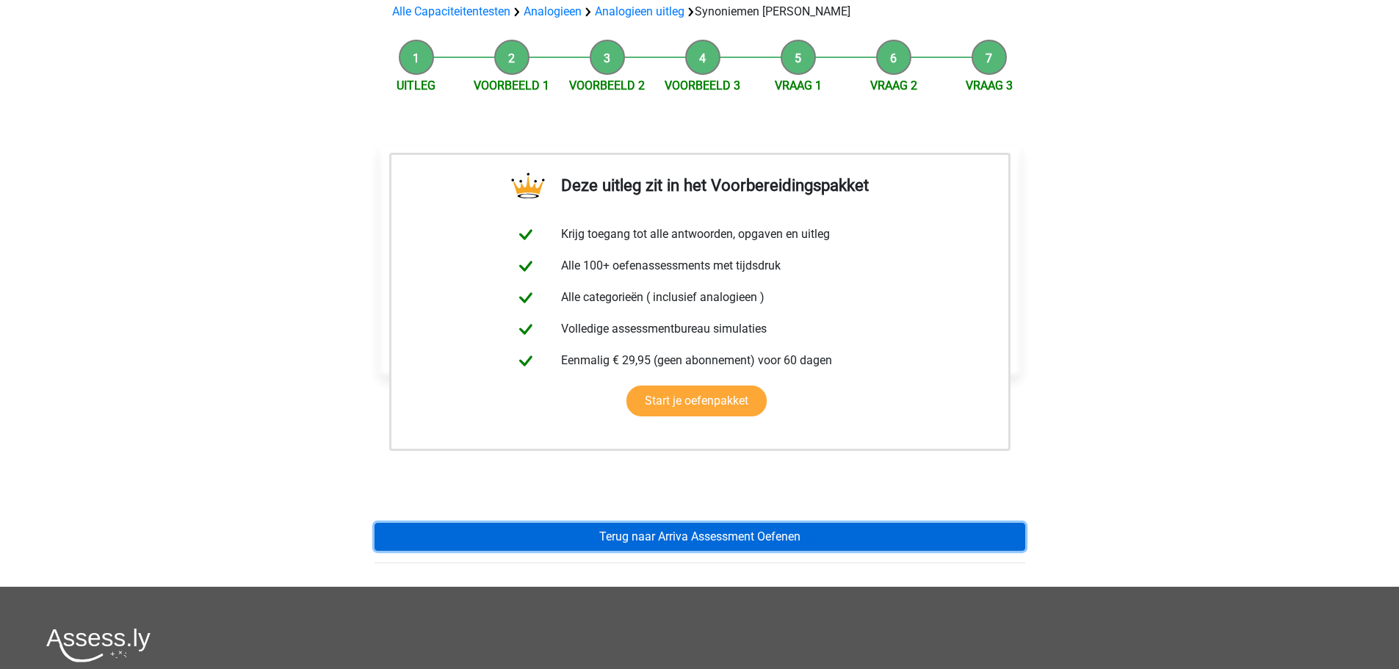
click at [687, 523] on link "Terug naar Arriva Assessment Oefenen" at bounding box center [699, 537] width 651 height 28
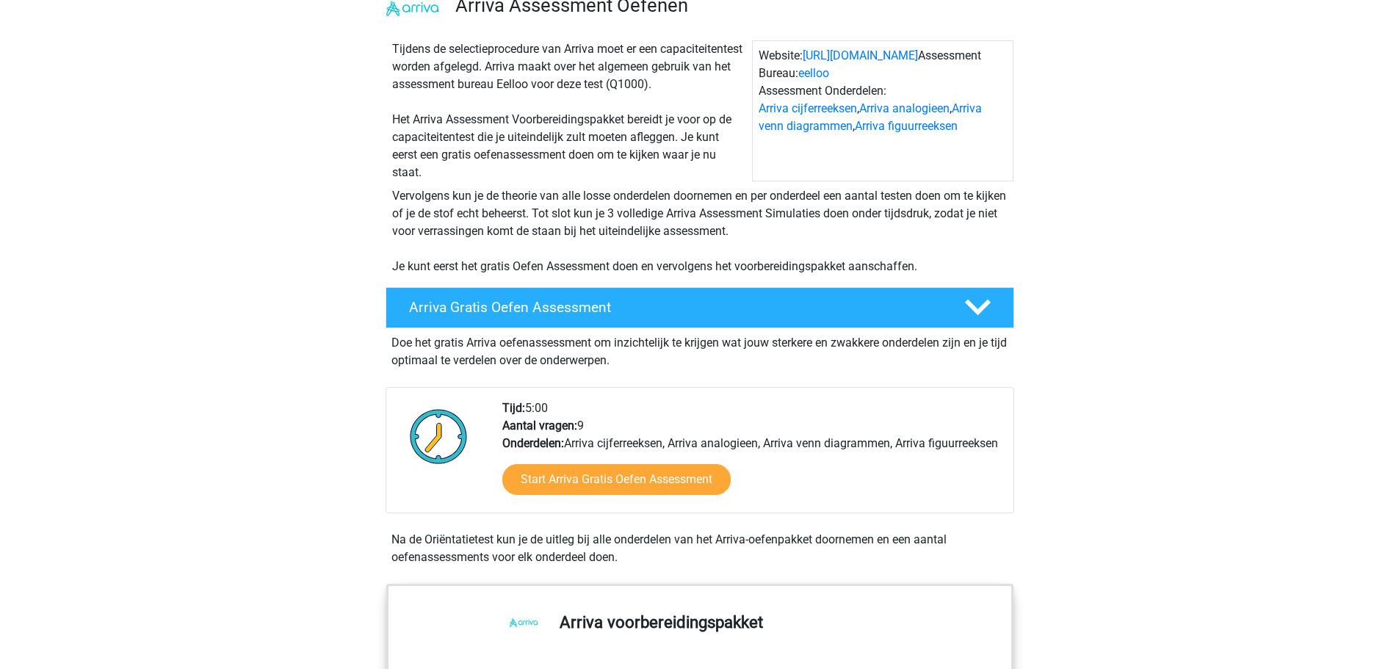
scroll to position [220, 0]
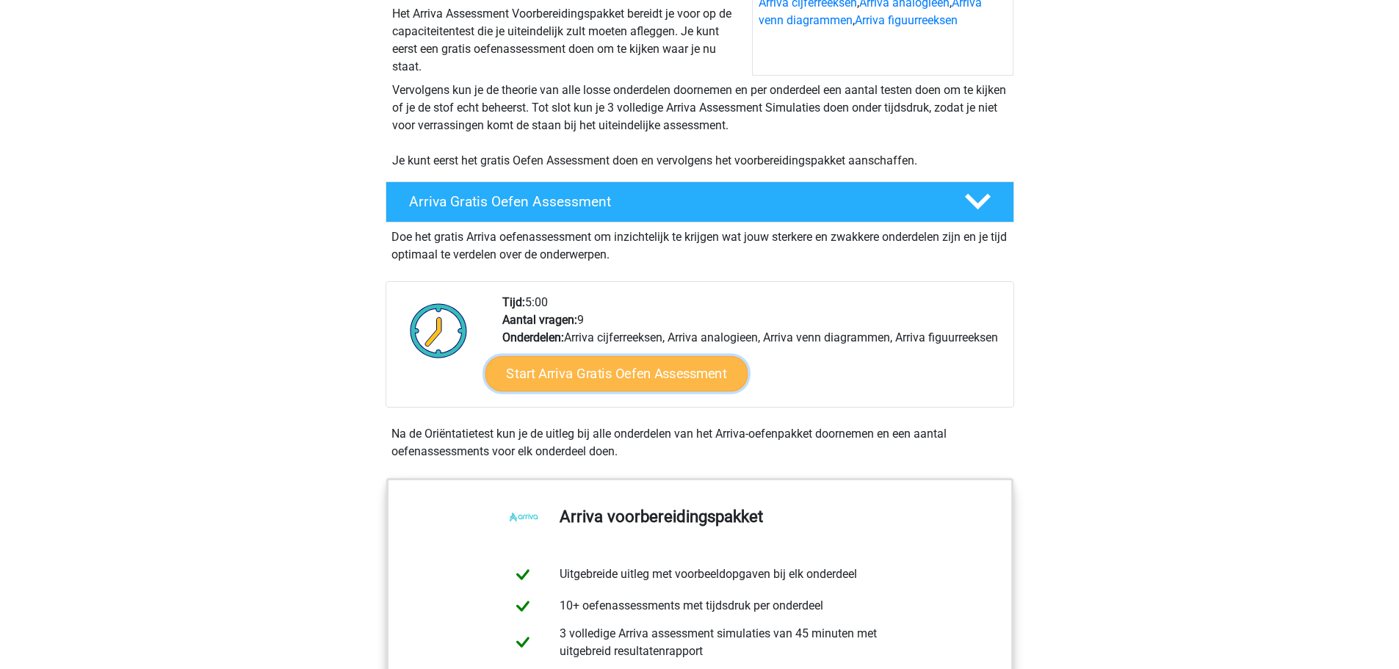
click at [611, 391] on link "Start Arriva Gratis Oefen Assessment" at bounding box center [616, 373] width 263 height 35
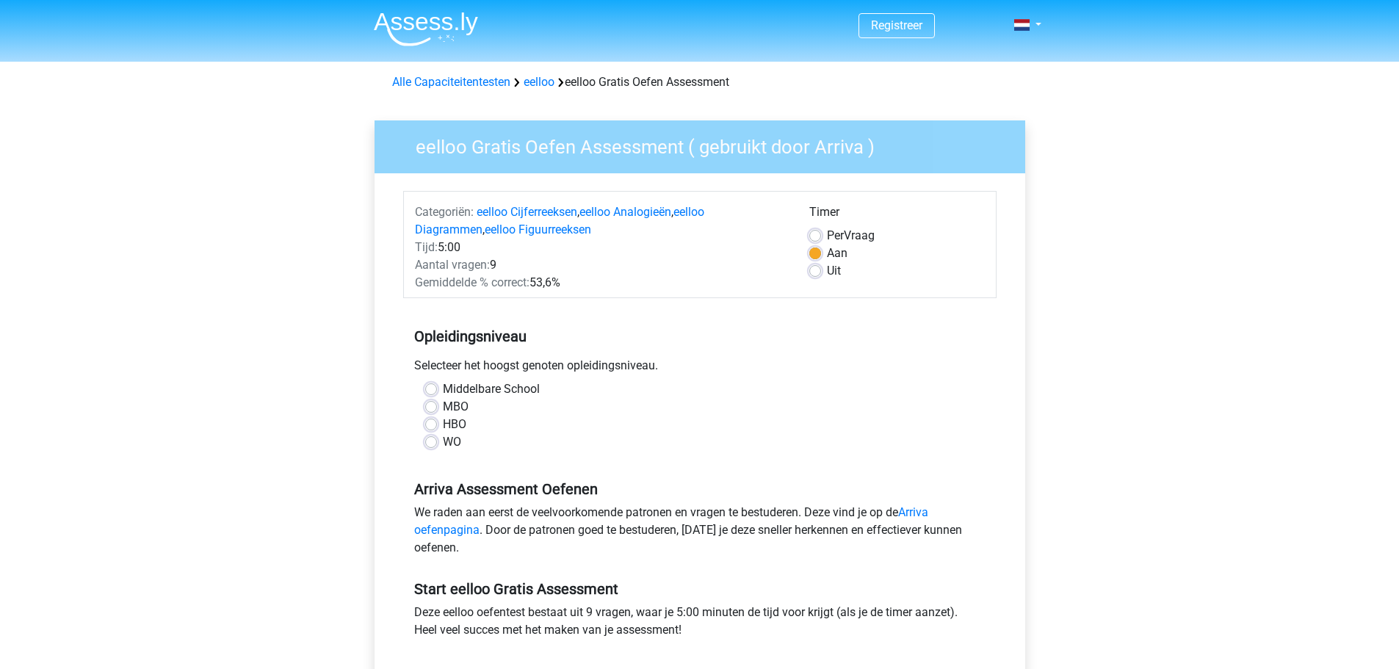
click at [443, 407] on label "MBO" at bounding box center [456, 407] width 26 height 18
click at [427, 407] on input "MBO" at bounding box center [431, 405] width 12 height 15
radio input "true"
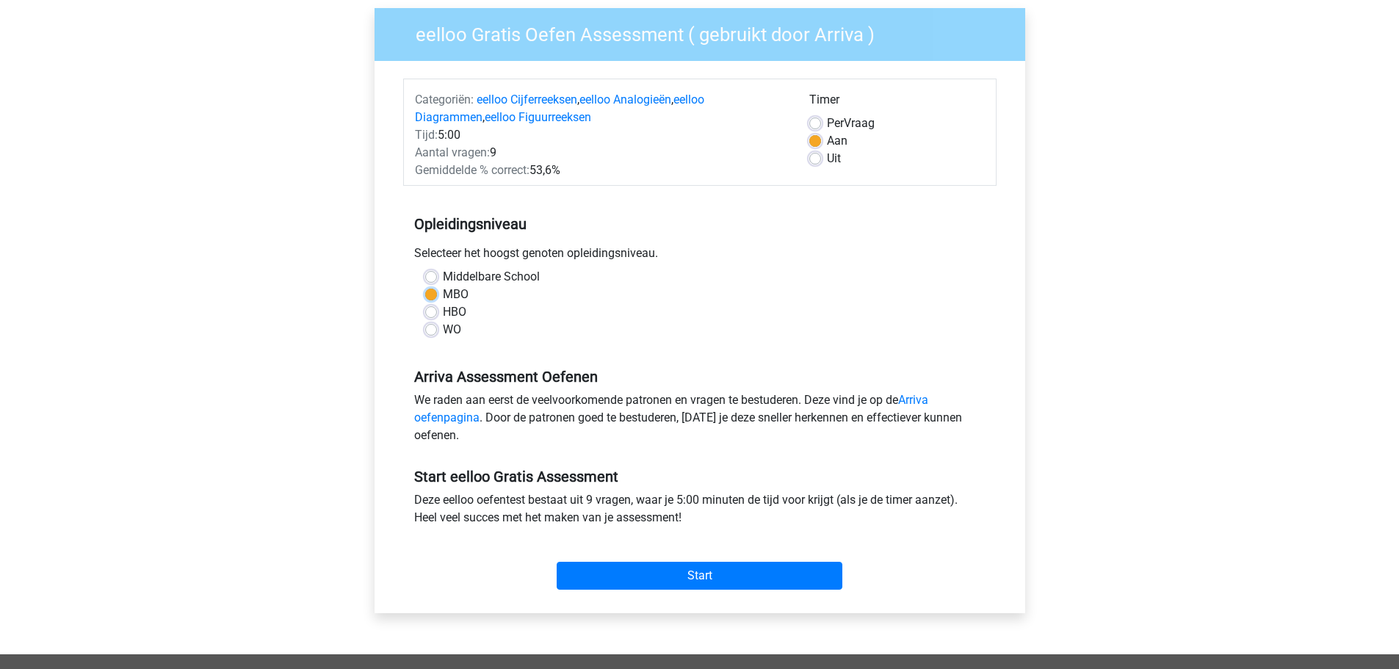
scroll to position [147, 0]
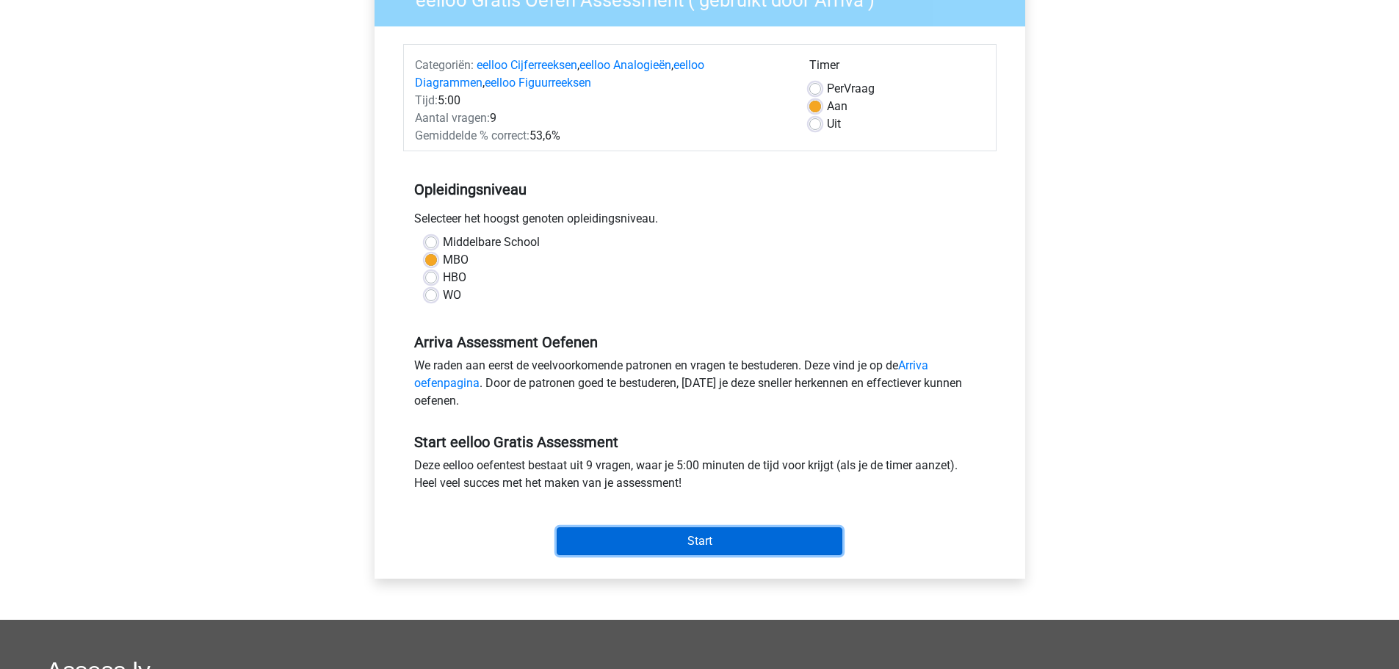
click at [710, 543] on input "Start" at bounding box center [700, 541] width 286 height 28
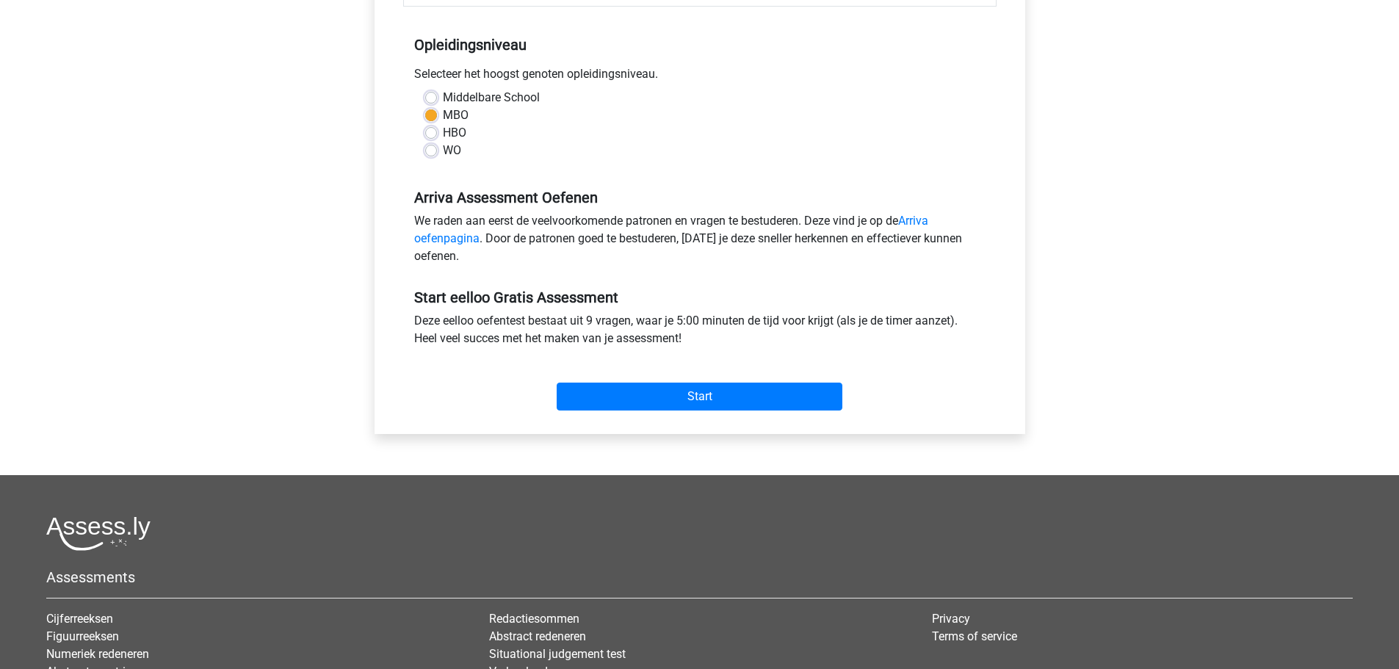
scroll to position [294, 0]
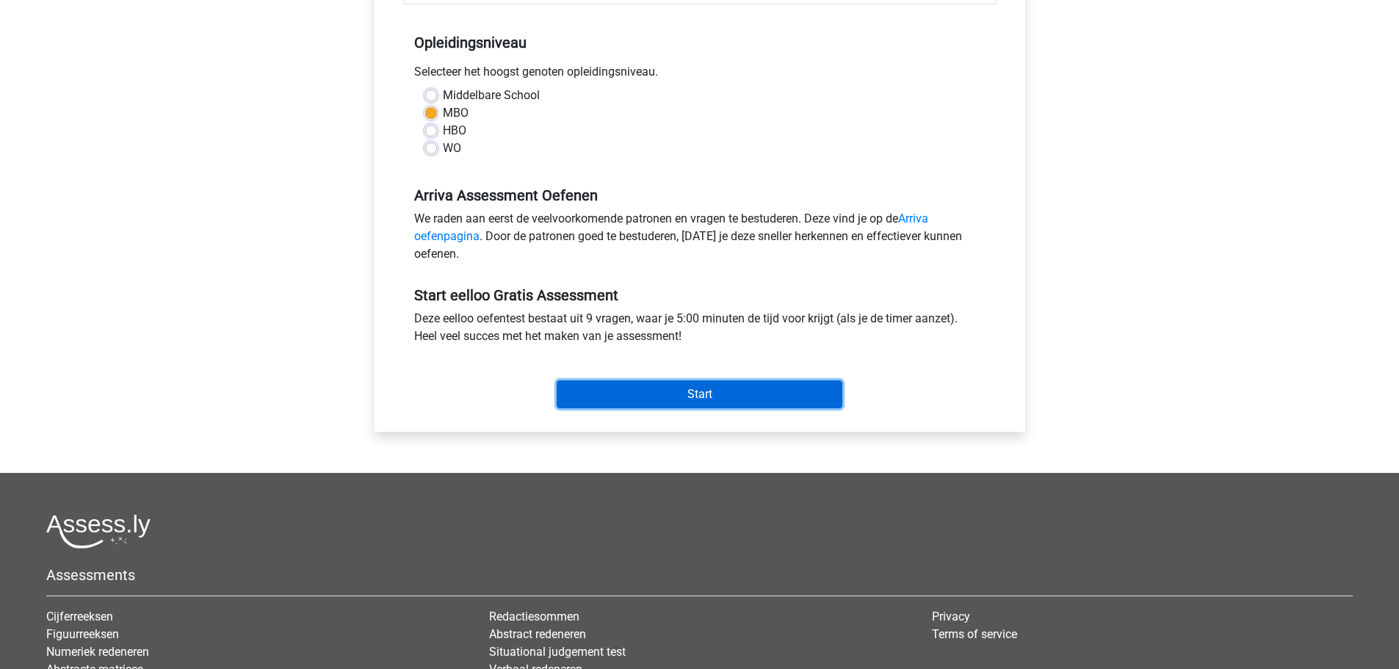
click at [705, 390] on input "Start" at bounding box center [700, 394] width 286 height 28
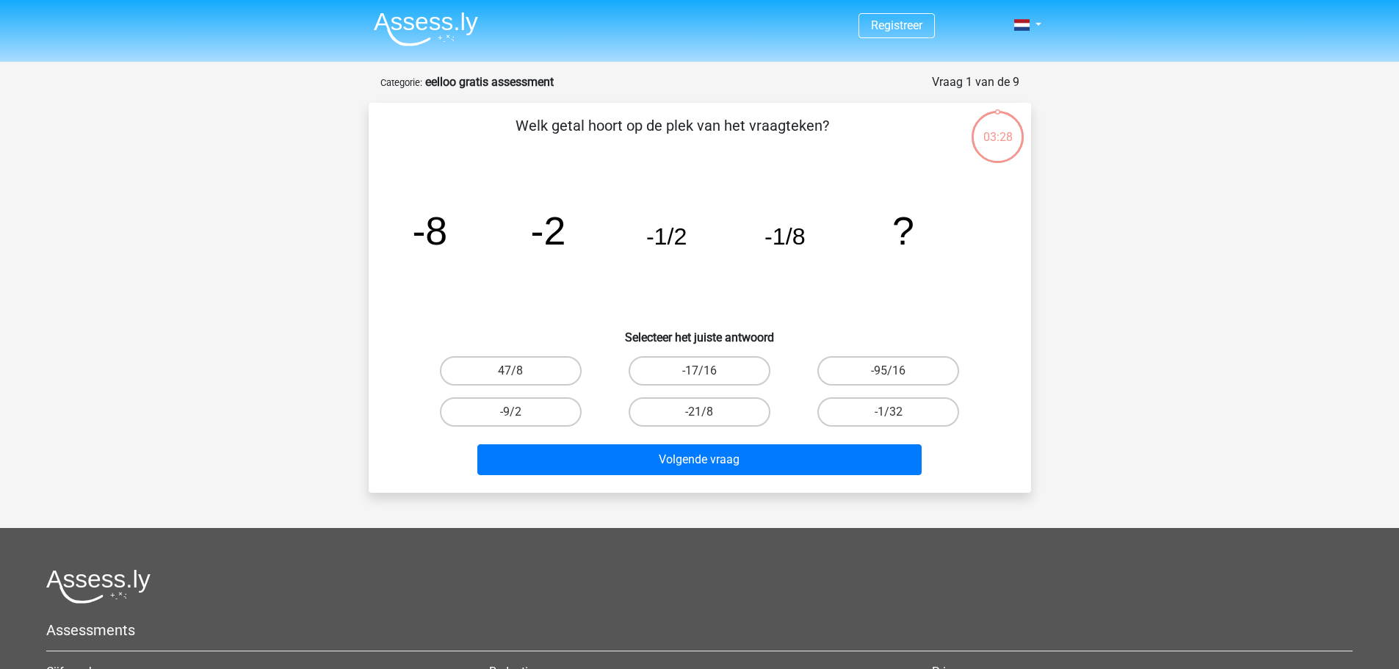
click at [896, 414] on input "-1/32" at bounding box center [893, 417] width 10 height 10
radio input "true"
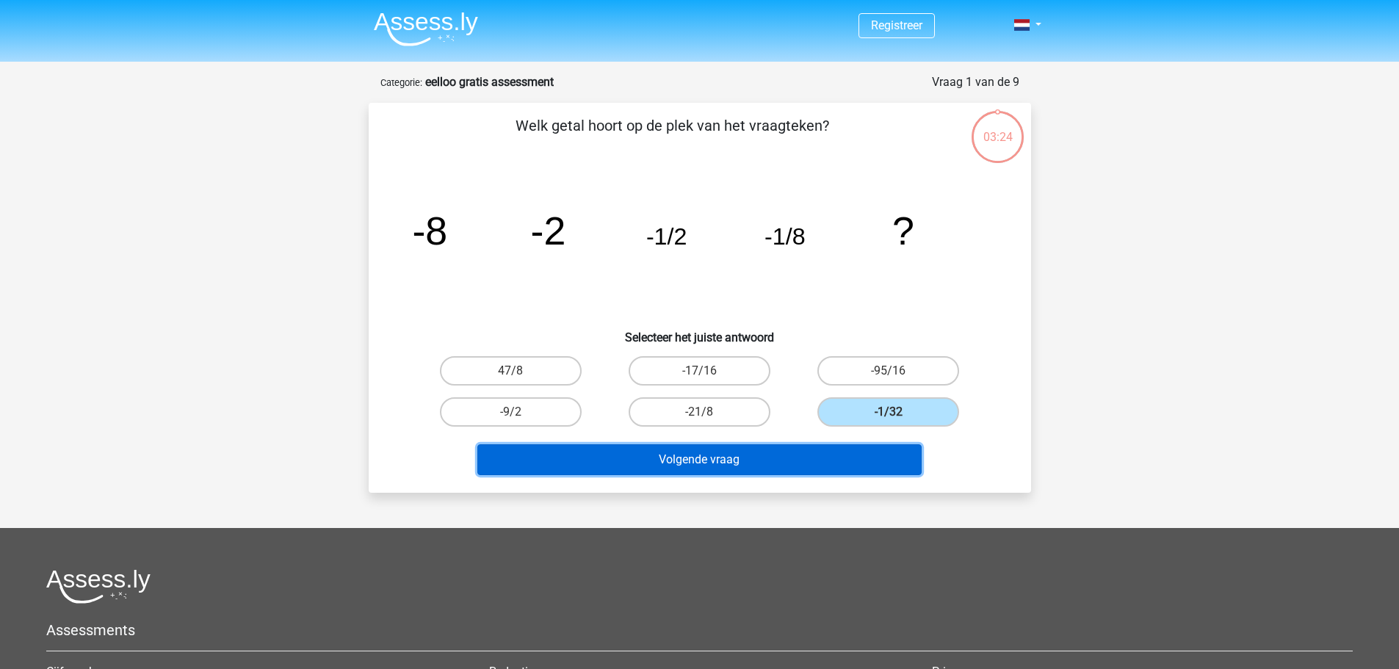
click at [706, 452] on button "Volgende vraag" at bounding box center [699, 459] width 444 height 31
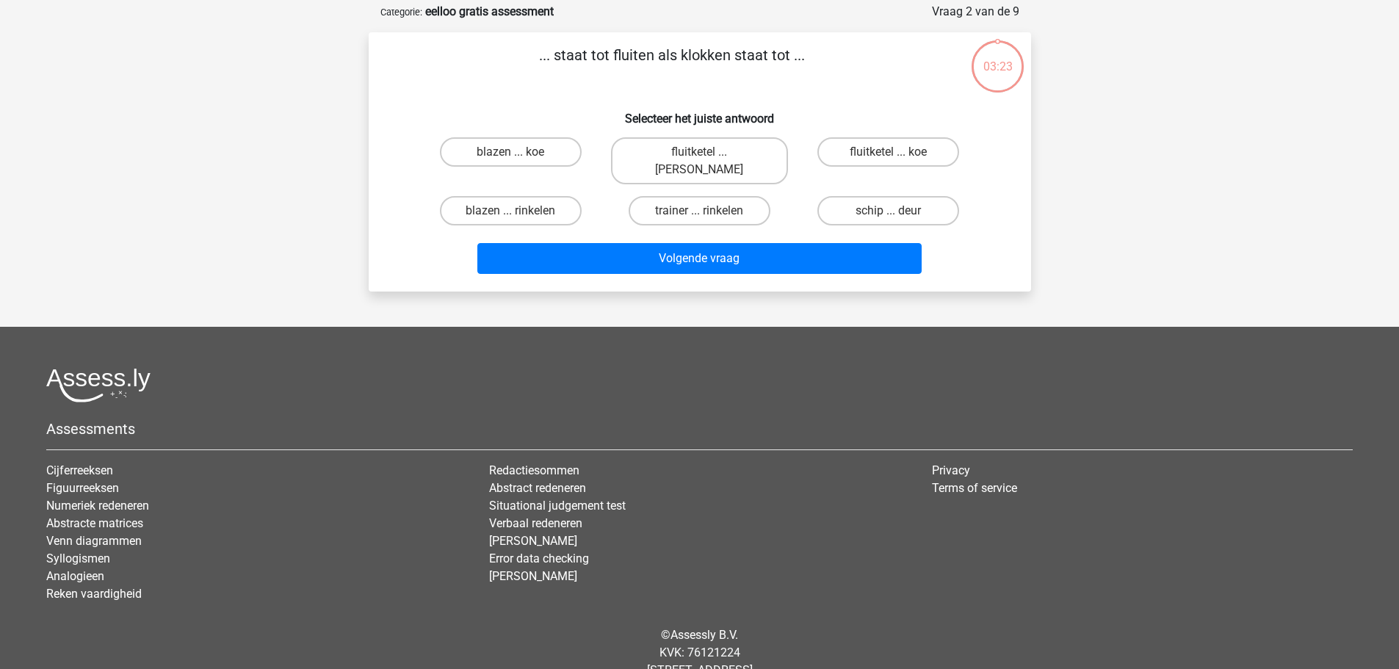
scroll to position [73, 0]
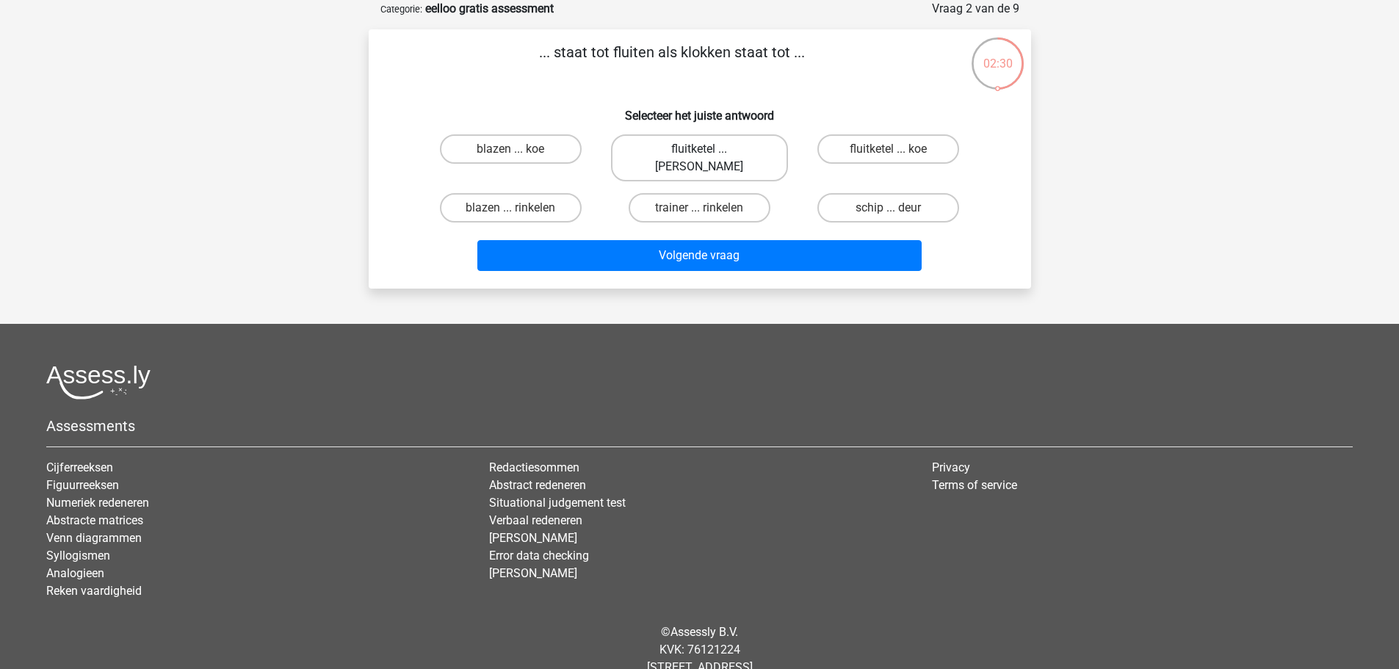
click at [709, 153] on label "fluitketel ... luiden" at bounding box center [699, 157] width 177 height 47
click at [709, 153] on input "fluitketel ... luiden" at bounding box center [704, 154] width 10 height 10
radio input "true"
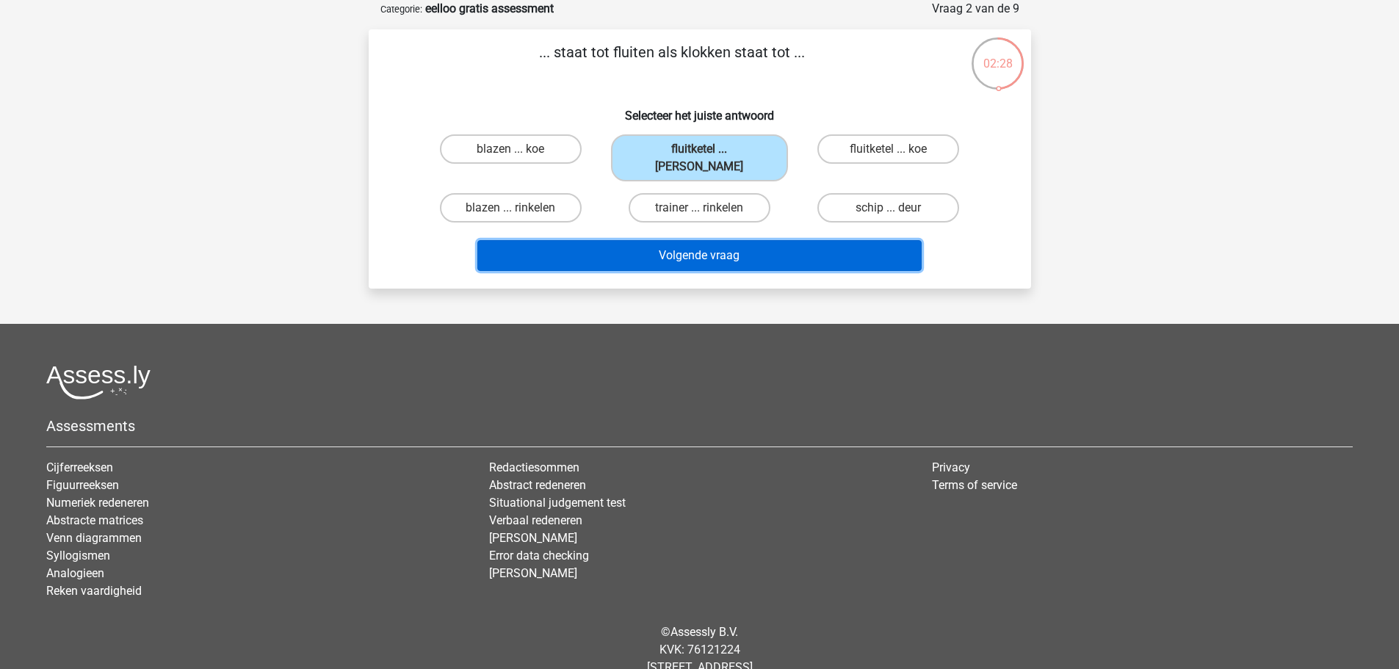
click at [701, 240] on button "Volgende vraag" at bounding box center [699, 255] width 444 height 31
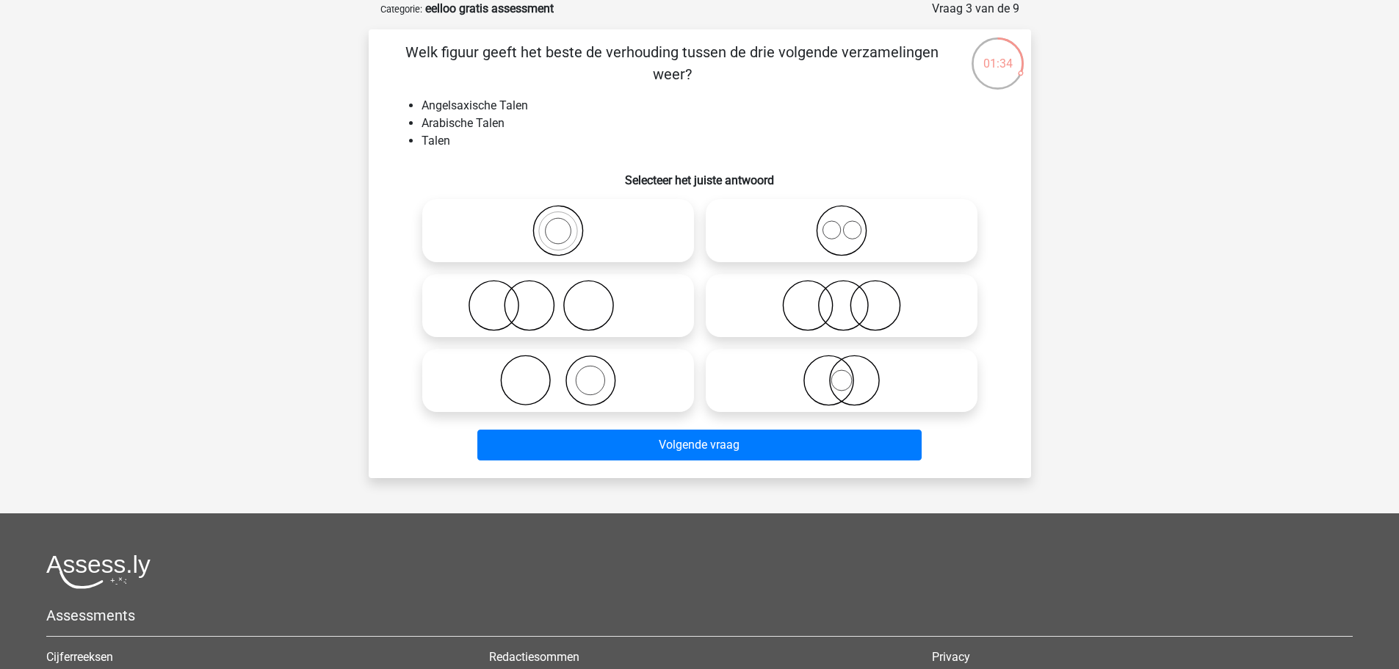
click at [846, 234] on icon at bounding box center [841, 230] width 260 height 51
click at [846, 223] on input "radio" at bounding box center [846, 219] width 10 height 10
radio input "true"
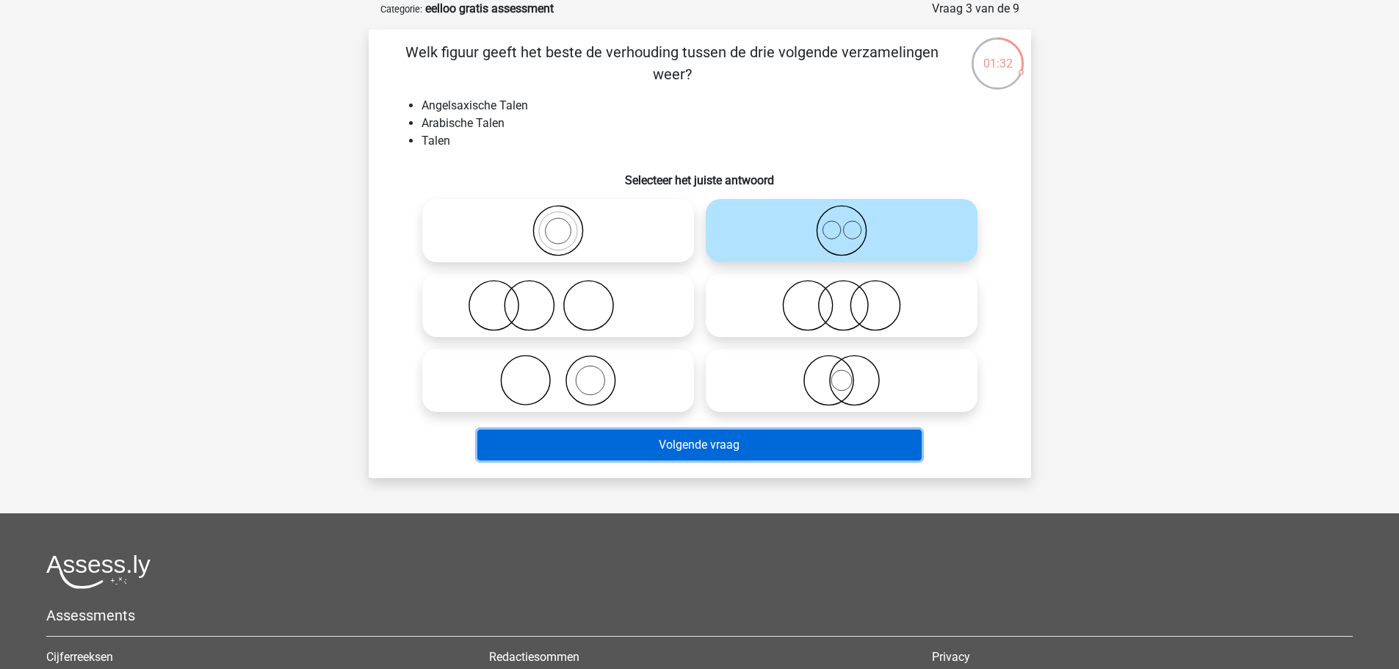
click at [724, 454] on button "Volgende vraag" at bounding box center [699, 445] width 444 height 31
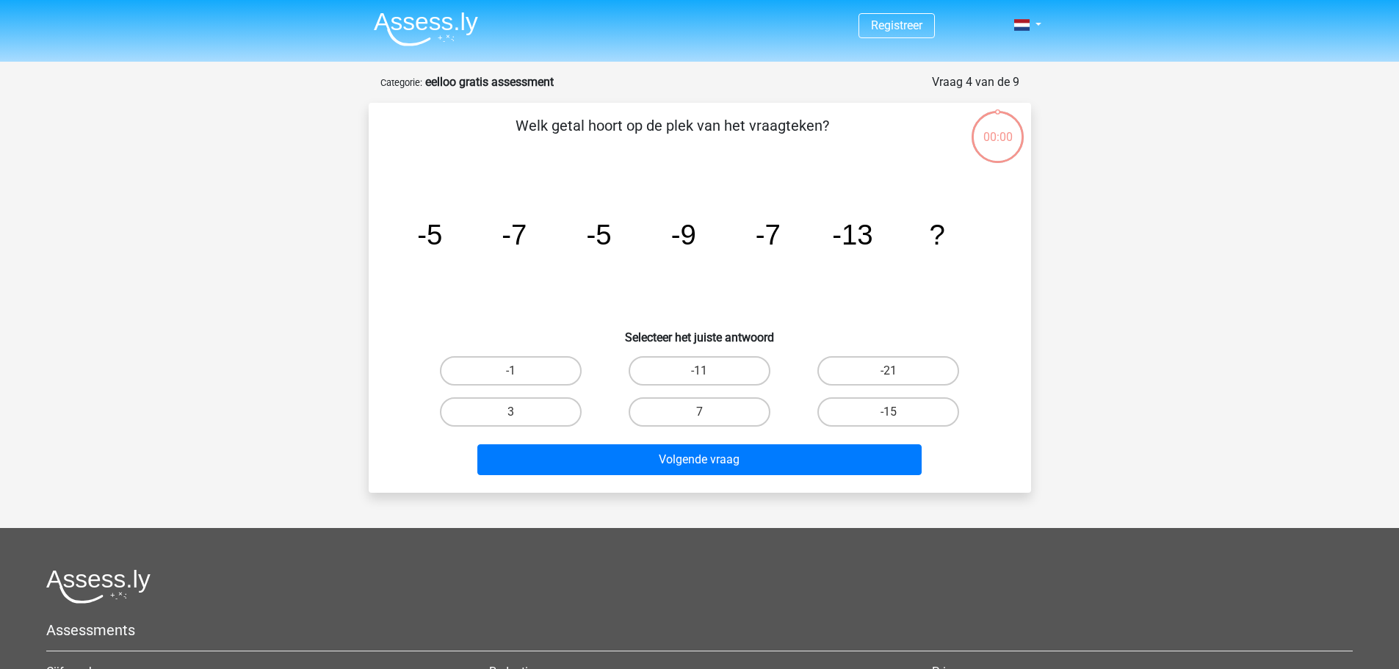
scroll to position [73, 0]
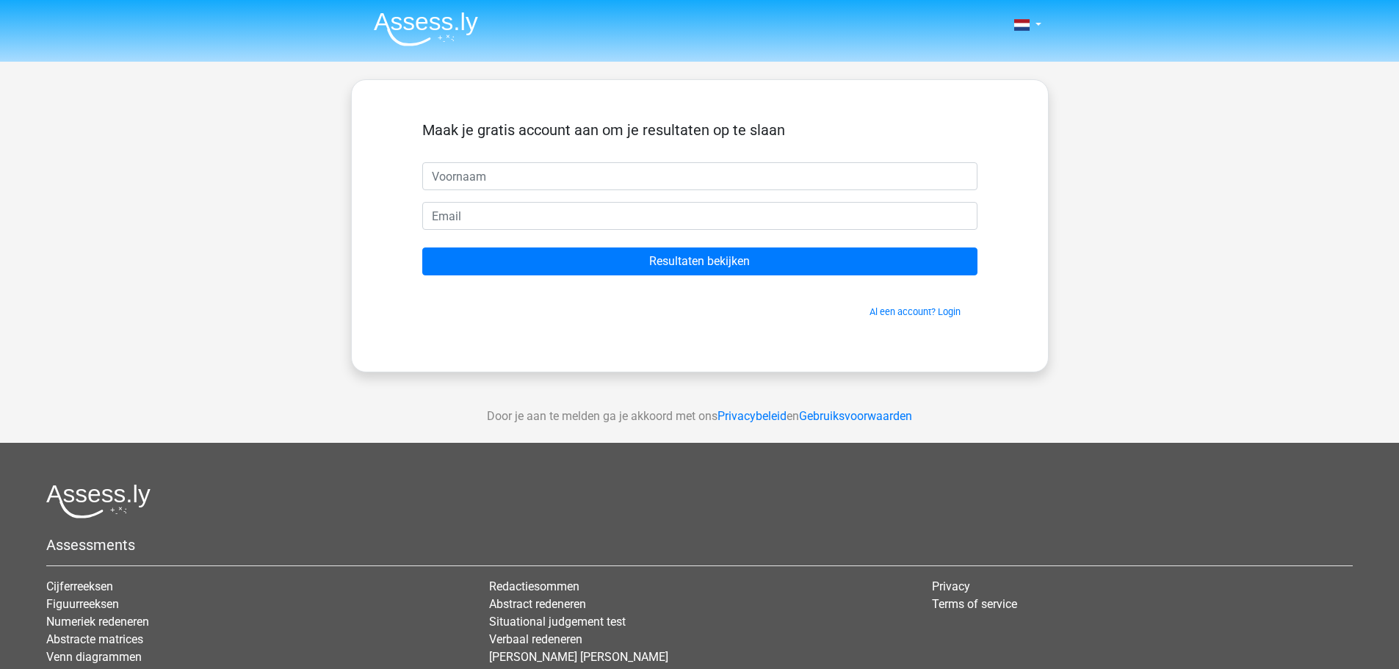
click at [454, 181] on input "text" at bounding box center [699, 176] width 555 height 28
type input "orlando"
click at [422, 247] on input "Resultaten bekijken" at bounding box center [699, 261] width 555 height 28
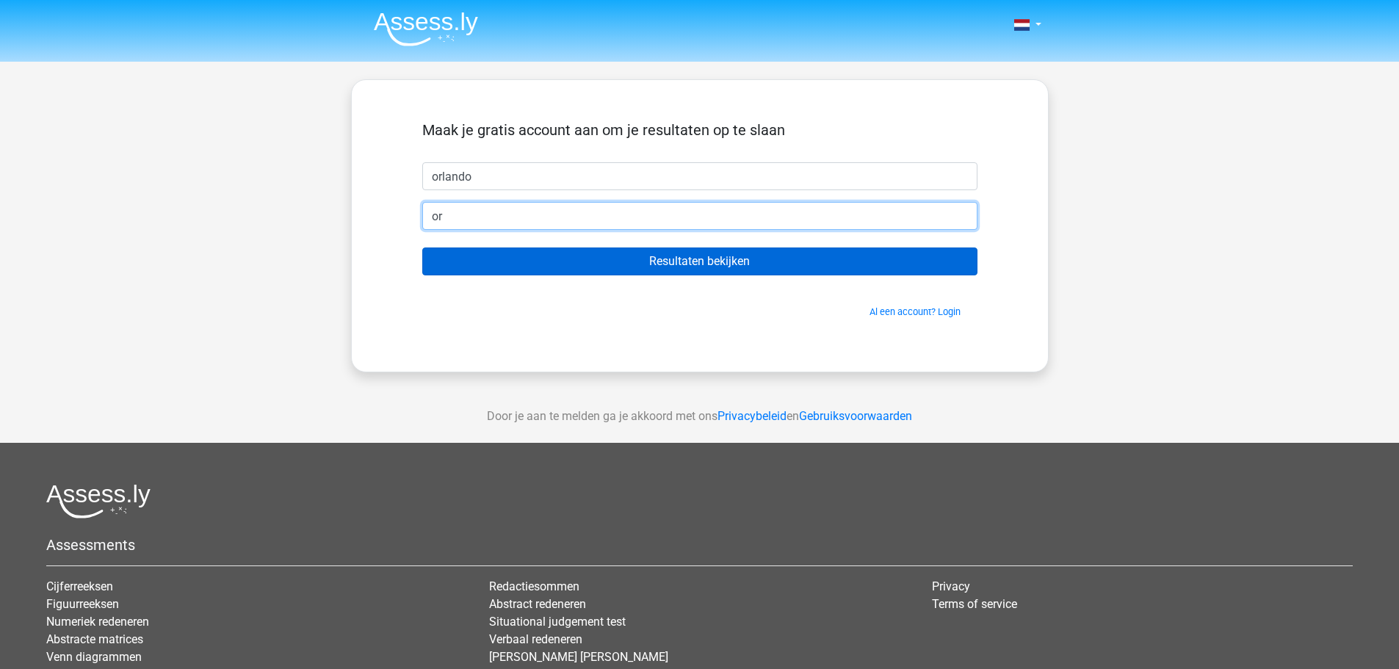
type input "[EMAIL_ADDRESS][DOMAIN_NAME]"
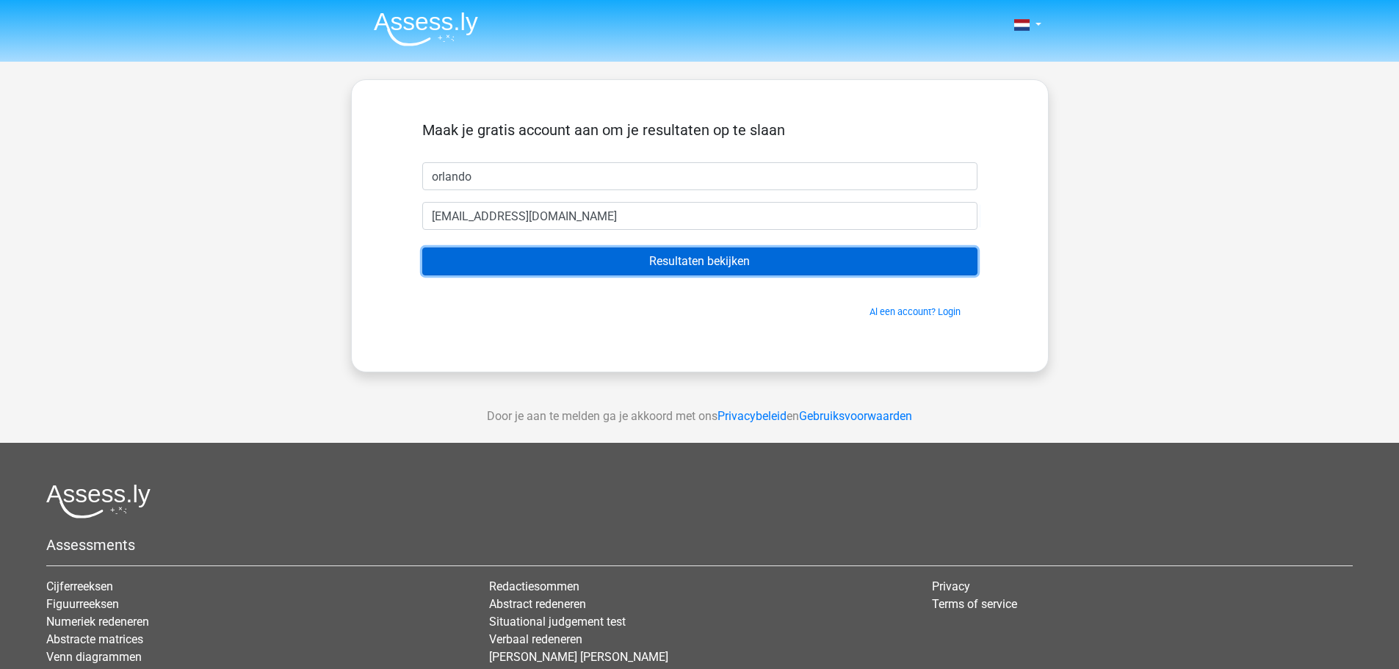
click at [695, 267] on input "Resultaten bekijken" at bounding box center [699, 261] width 555 height 28
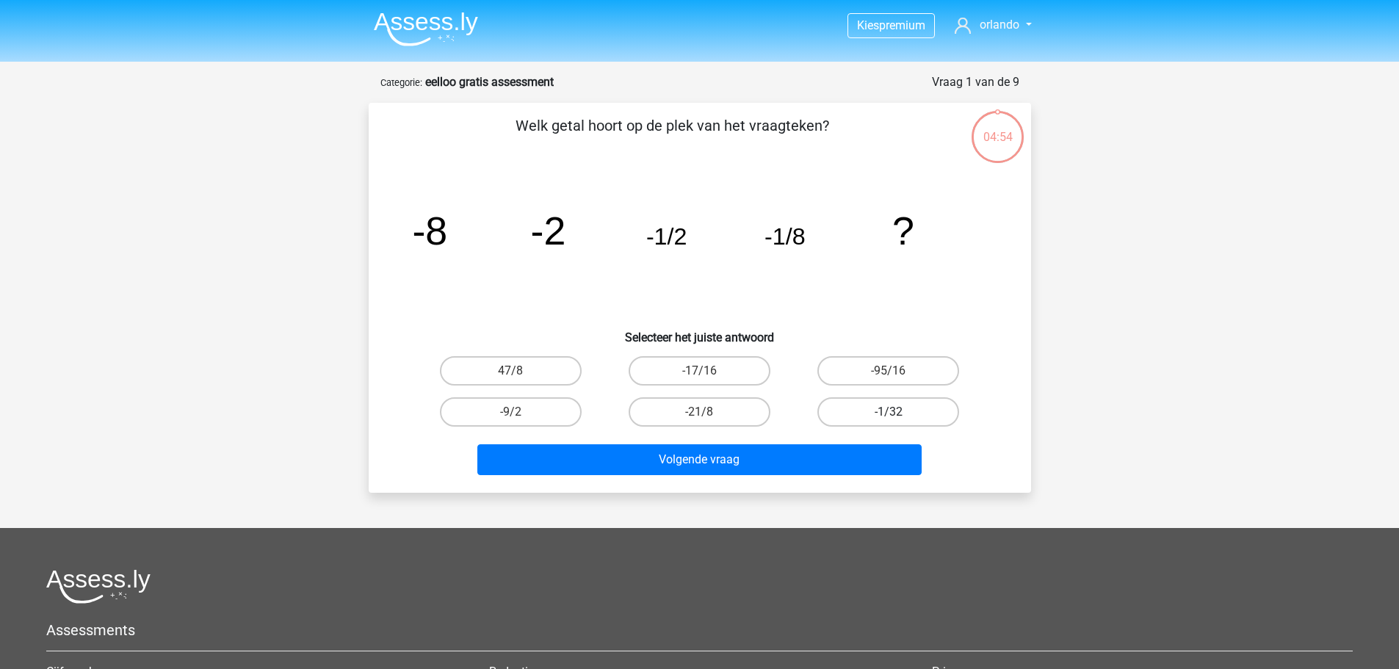
click at [875, 416] on label "-1/32" at bounding box center [888, 411] width 142 height 29
click at [888, 416] on input "-1/32" at bounding box center [893, 417] width 10 height 10
radio input "true"
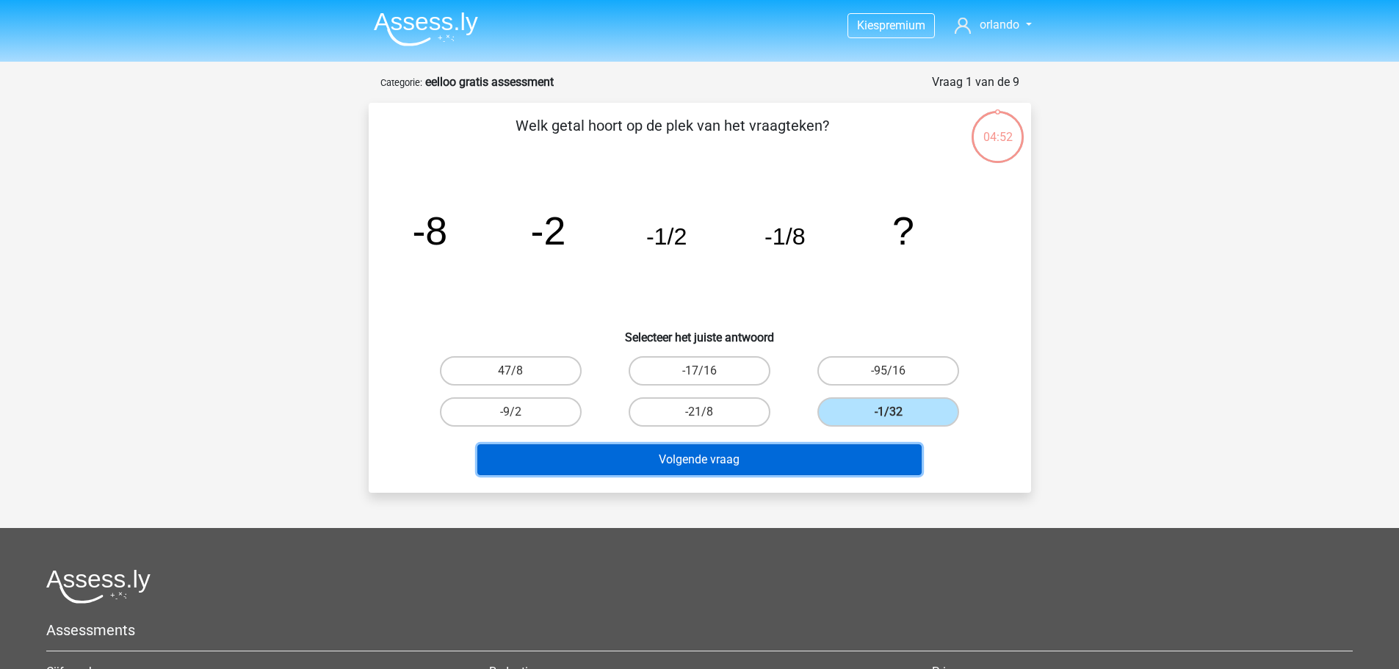
click at [714, 461] on button "Volgende vraag" at bounding box center [699, 459] width 444 height 31
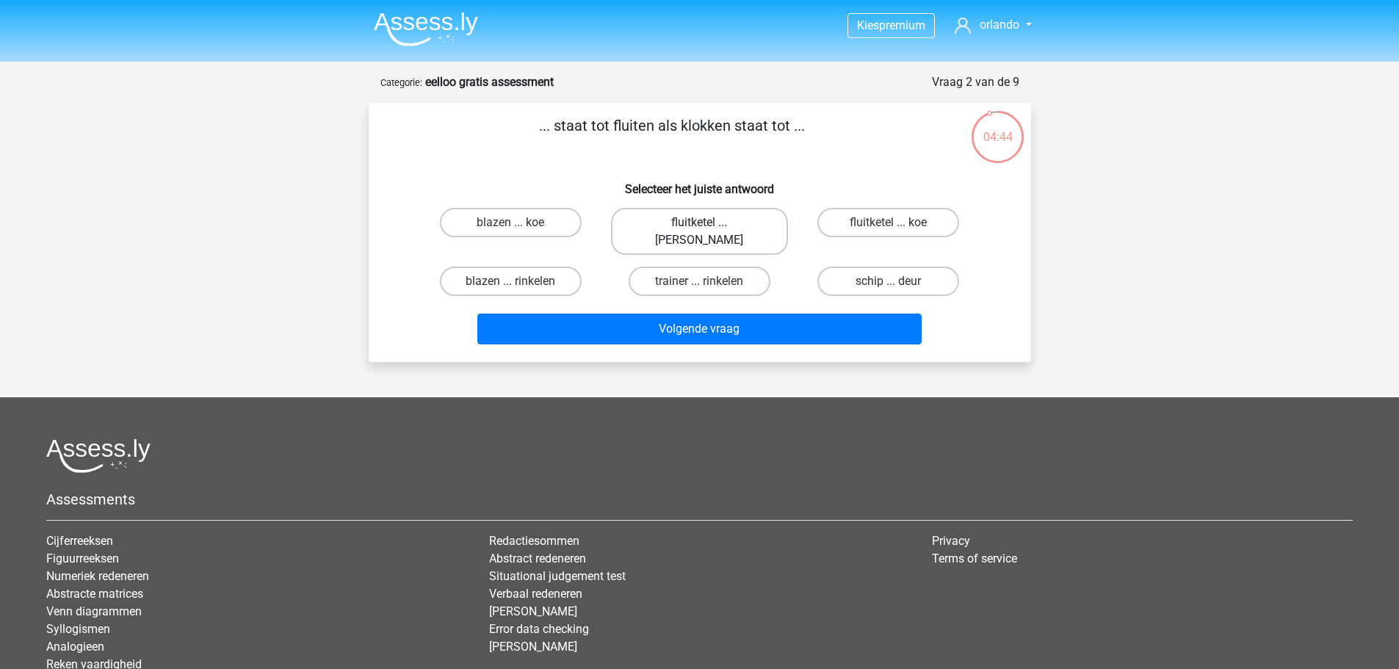
click at [687, 226] on label "fluitketel ... [PERSON_NAME]" at bounding box center [699, 231] width 177 height 47
click at [699, 226] on input "fluitketel ... luiden" at bounding box center [704, 227] width 10 height 10
radio input "true"
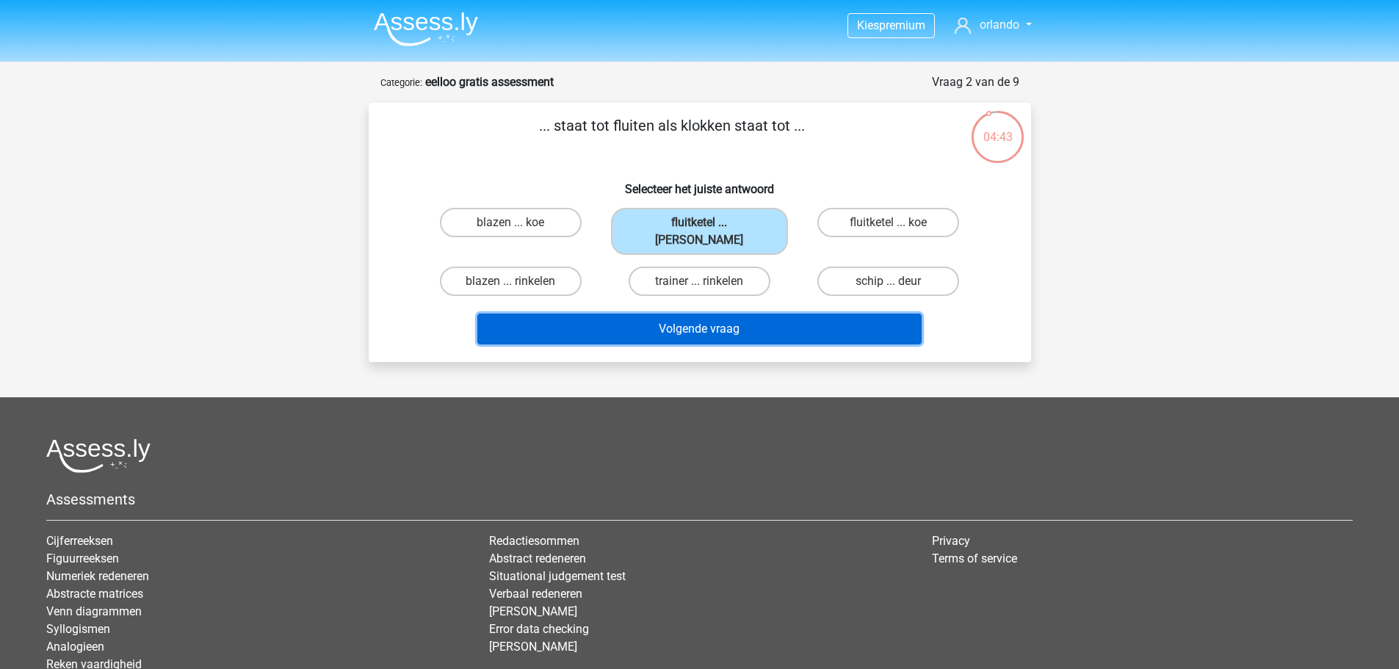
click at [688, 314] on button "Volgende vraag" at bounding box center [699, 329] width 444 height 31
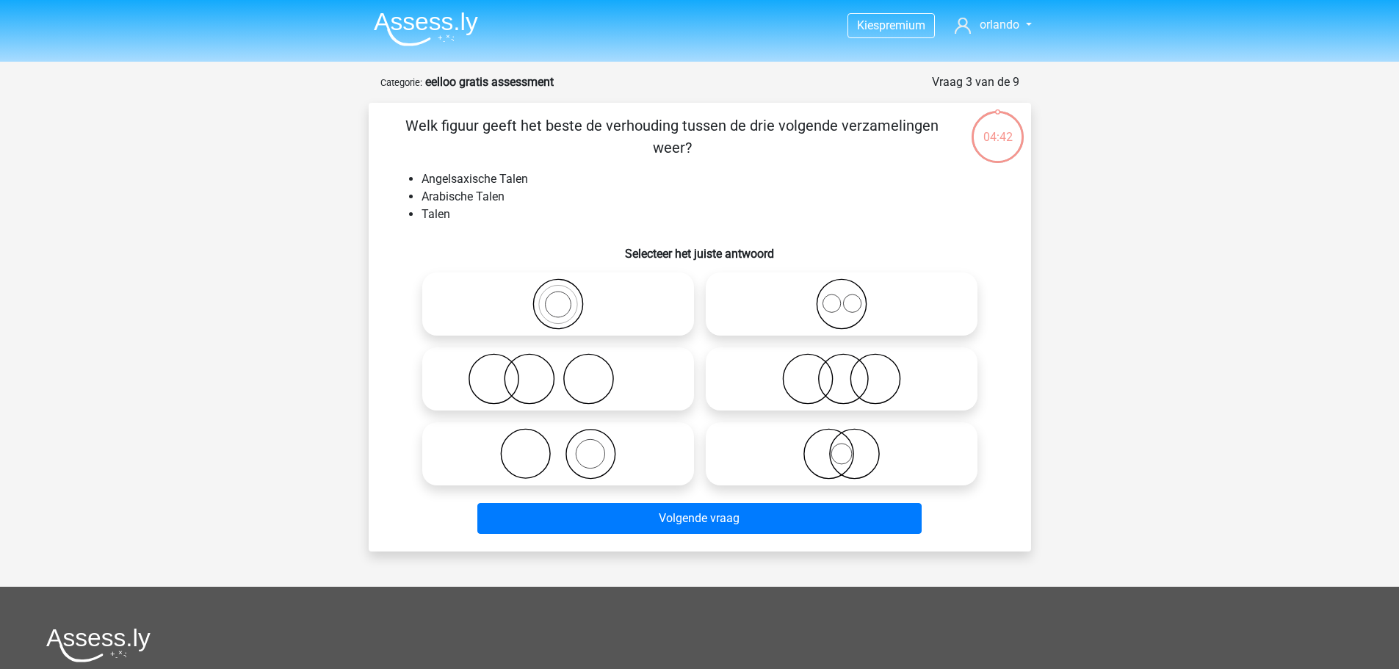
scroll to position [73, 0]
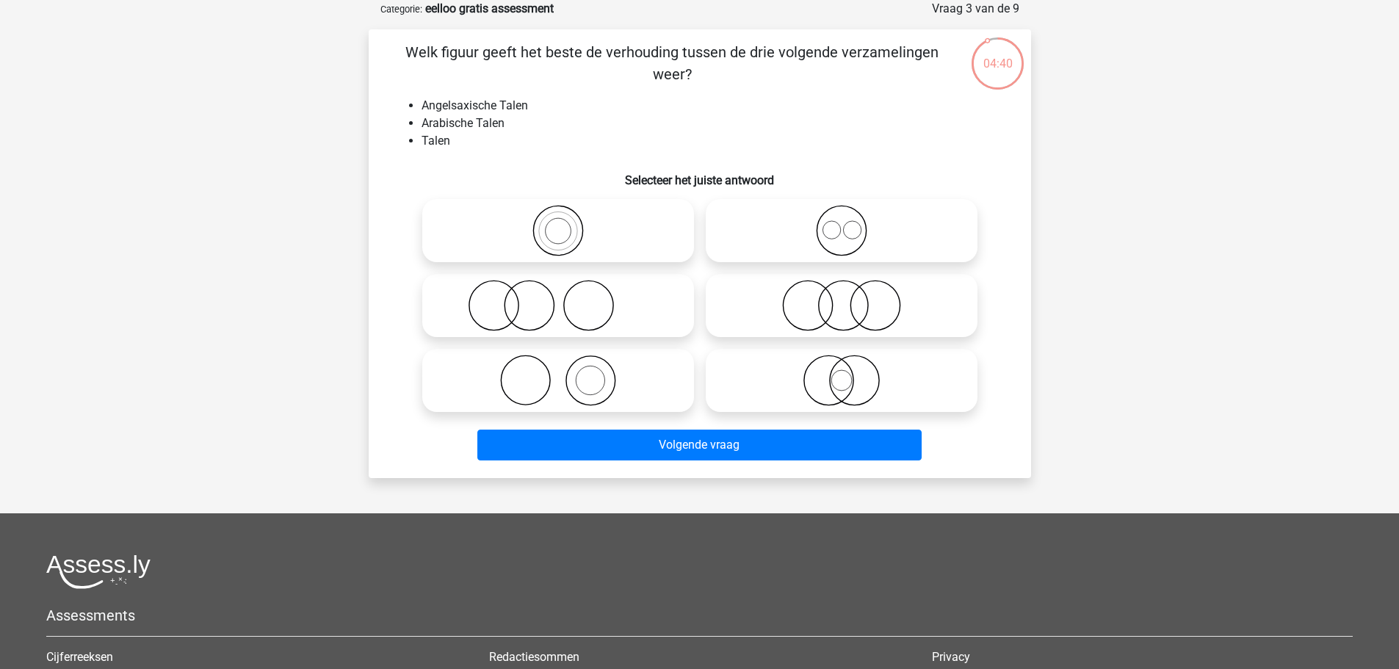
click at [845, 241] on icon at bounding box center [841, 230] width 260 height 51
click at [845, 223] on input "radio" at bounding box center [846, 219] width 10 height 10
radio input "true"
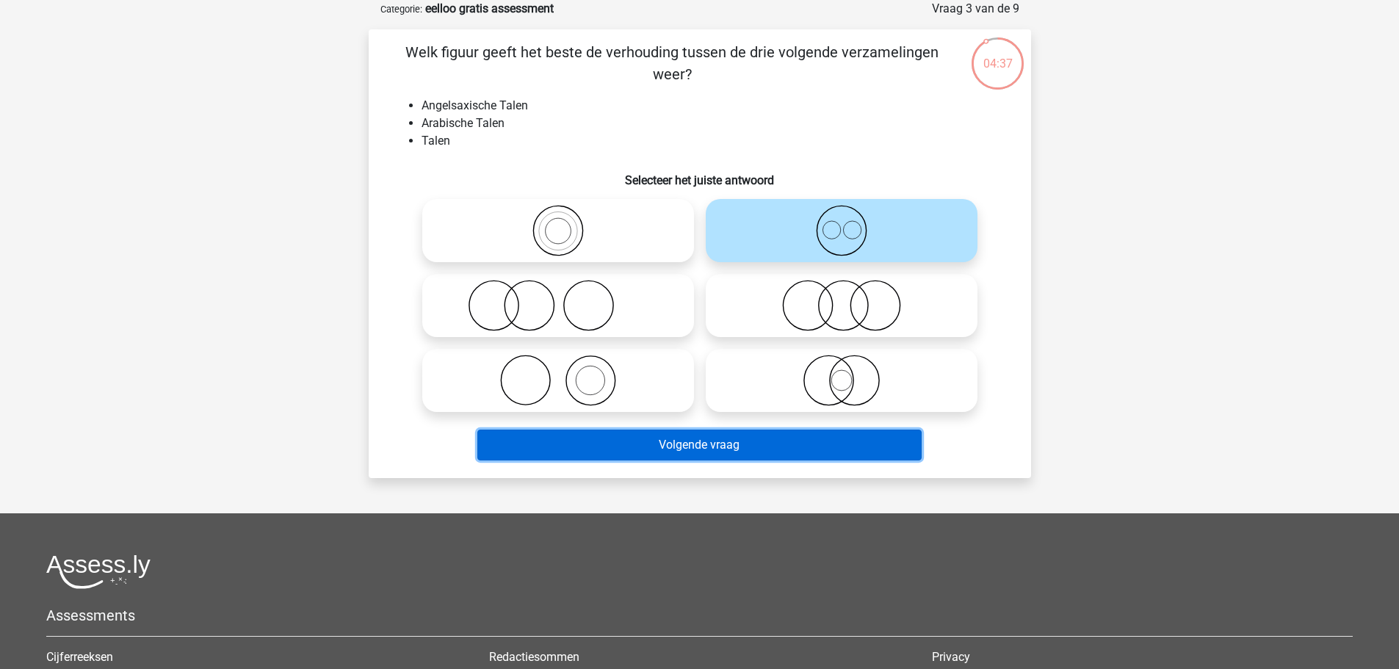
click at [717, 448] on button "Volgende vraag" at bounding box center [699, 445] width 444 height 31
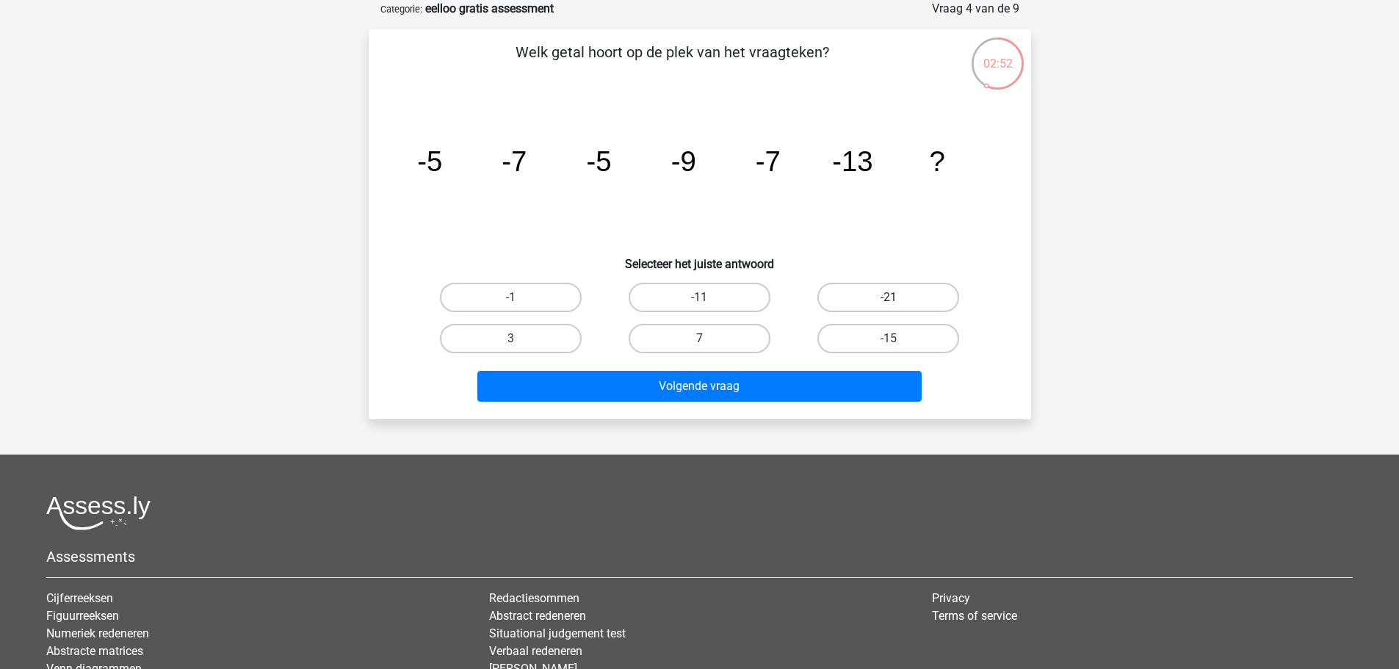
click at [883, 300] on label "-21" at bounding box center [888, 297] width 142 height 29
click at [888, 300] on input "-21" at bounding box center [893, 302] width 10 height 10
radio input "true"
click at [711, 297] on label "-11" at bounding box center [700, 297] width 142 height 29
click at [709, 297] on input "-11" at bounding box center [704, 302] width 10 height 10
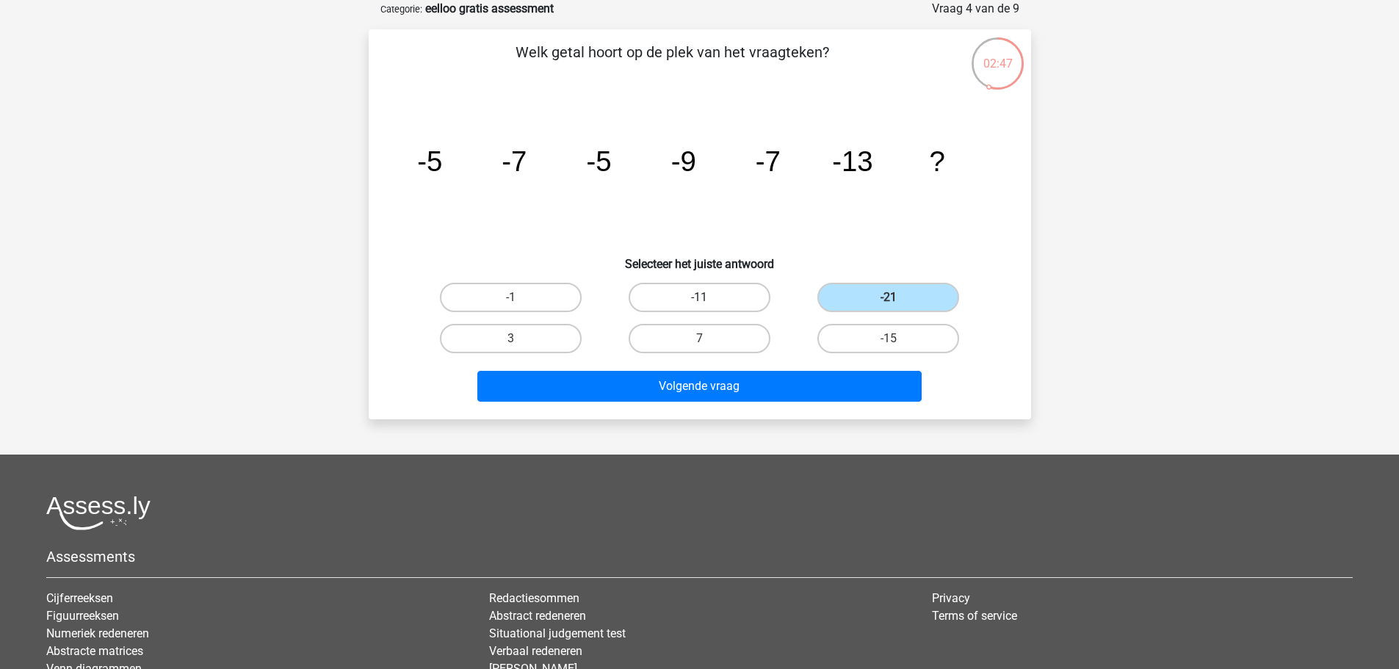
radio input "true"
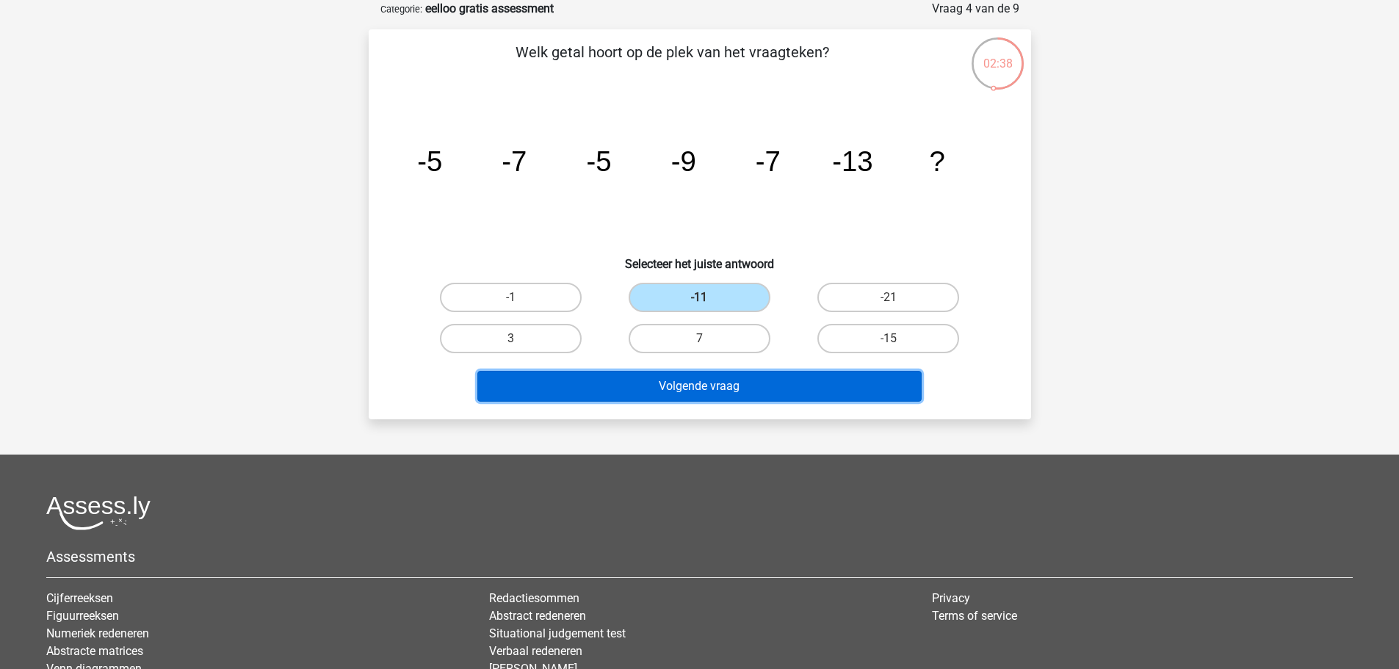
click at [703, 389] on button "Volgende vraag" at bounding box center [699, 386] width 444 height 31
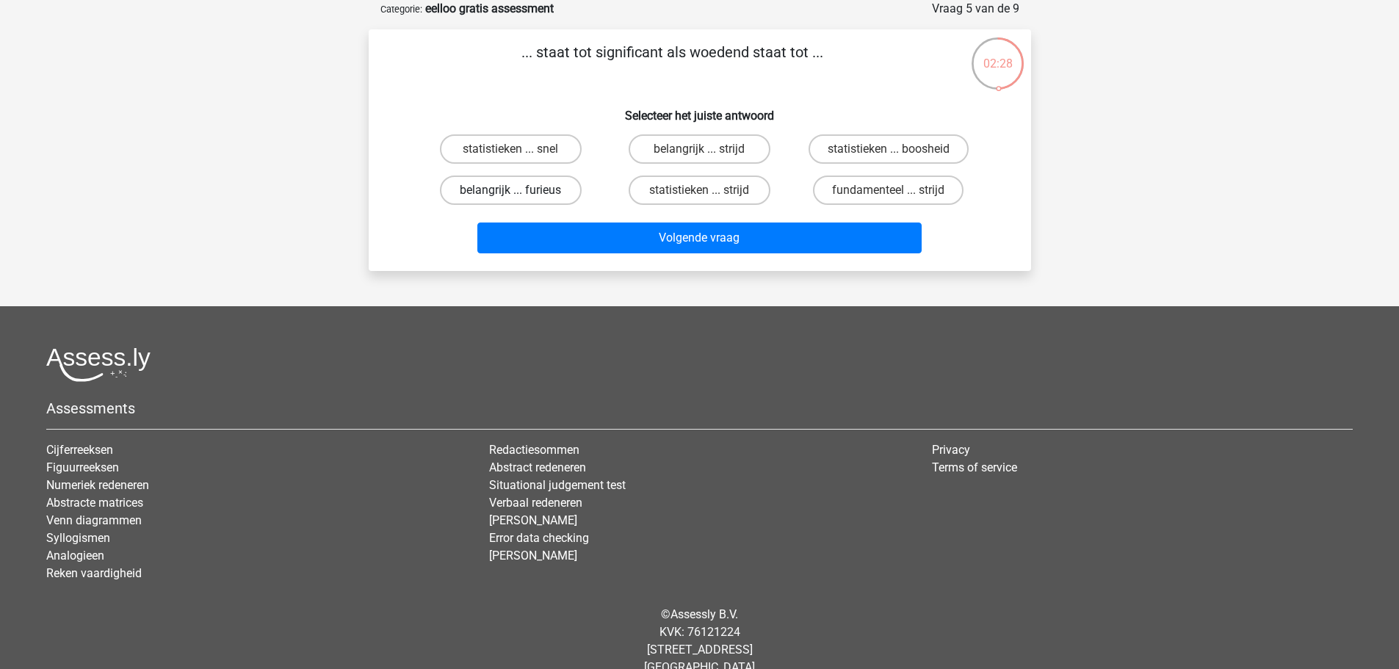
click at [526, 198] on label "belangrijk ... furieus" at bounding box center [511, 189] width 142 height 29
click at [520, 198] on input "belangrijk ... furieus" at bounding box center [515, 195] width 10 height 10
radio input "true"
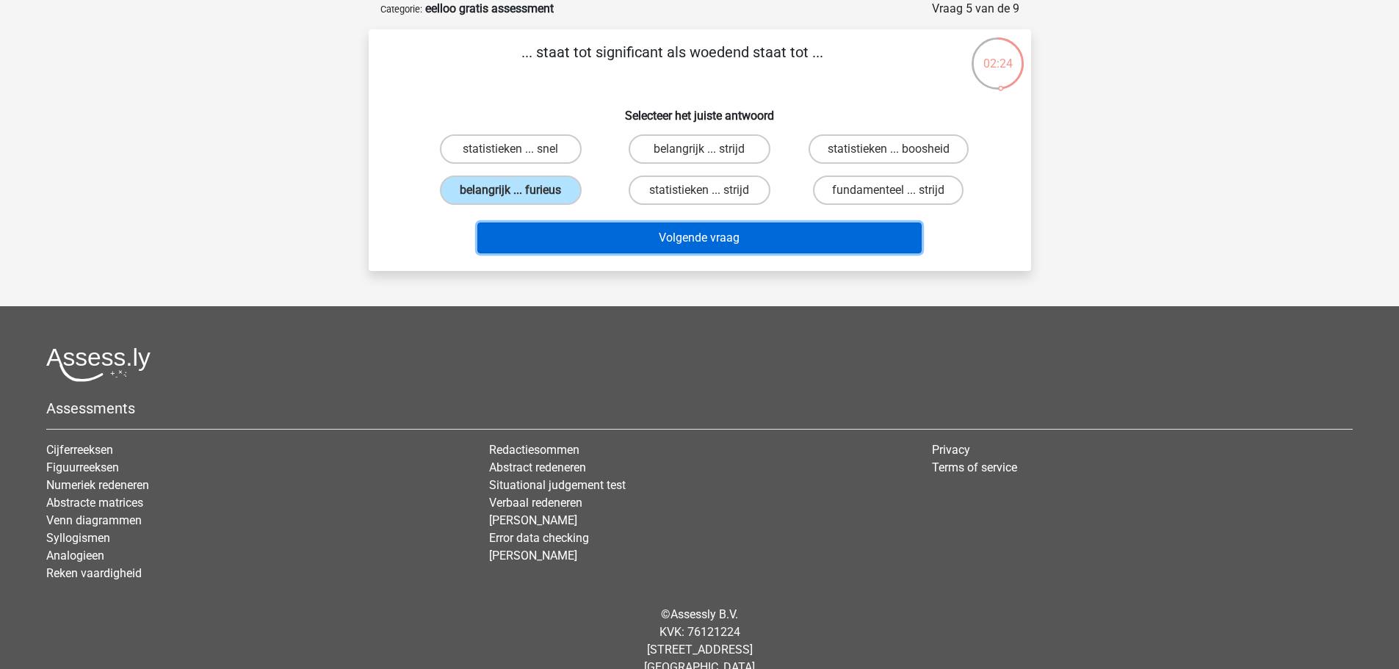
click at [715, 236] on button "Volgende vraag" at bounding box center [699, 237] width 444 height 31
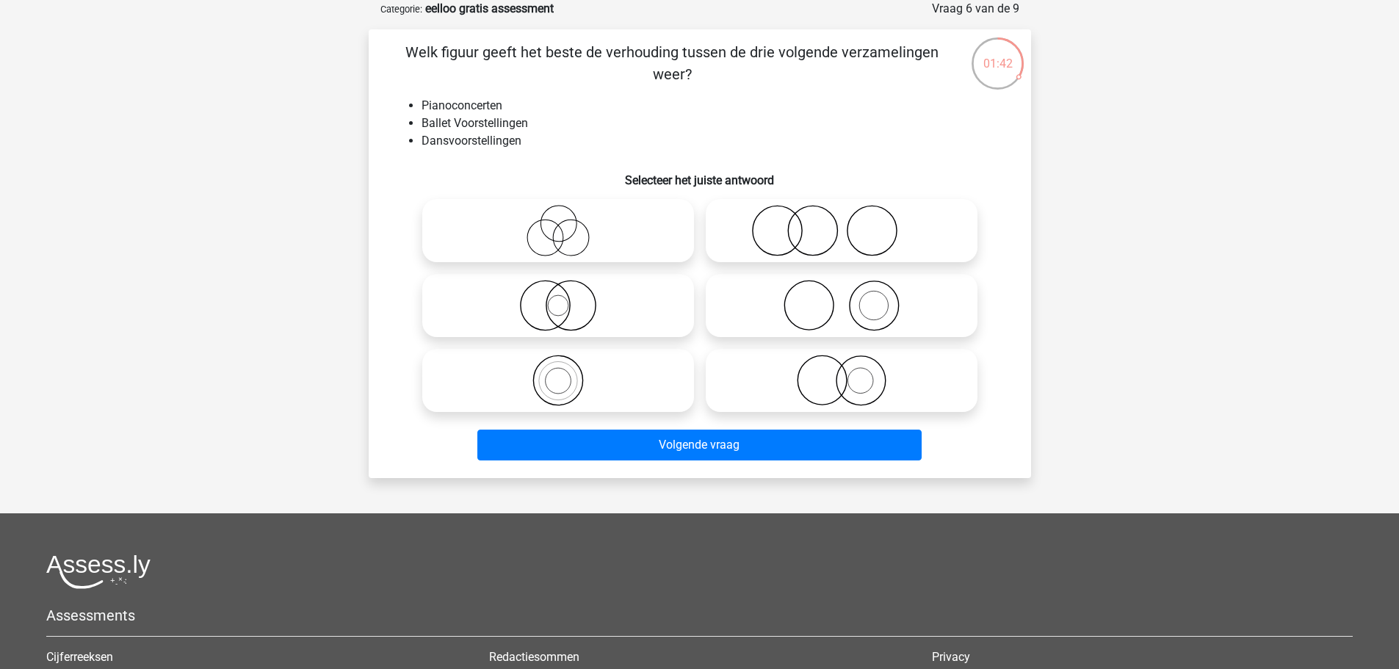
click at [839, 306] on icon at bounding box center [841, 305] width 260 height 51
click at [841, 298] on input "radio" at bounding box center [846, 294] width 10 height 10
radio input "true"
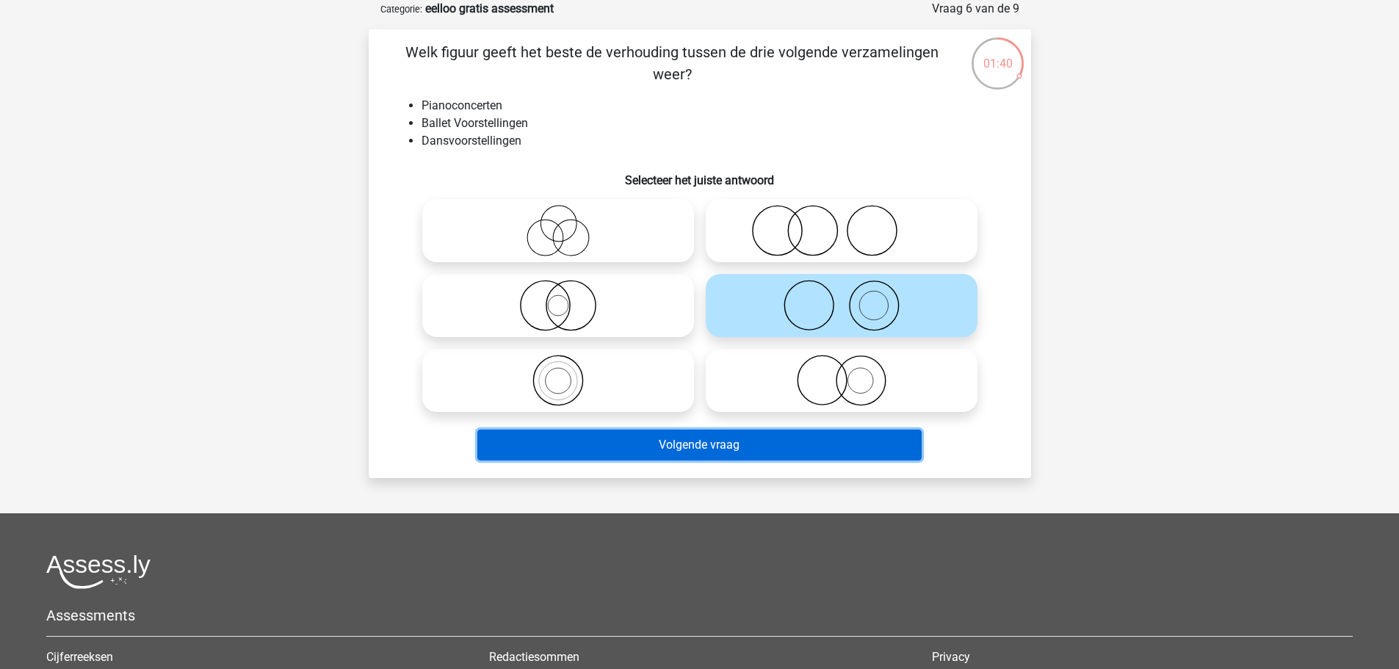
click at [739, 443] on button "Volgende vraag" at bounding box center [699, 445] width 444 height 31
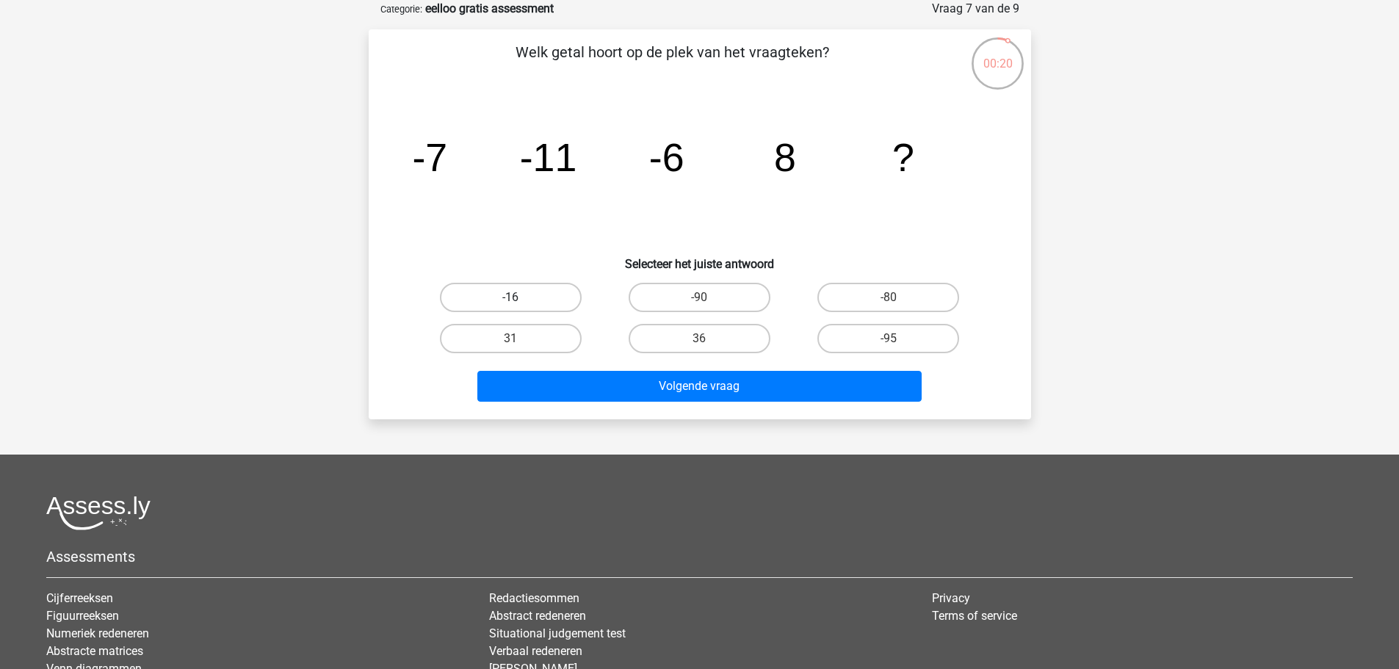
click at [543, 299] on label "-16" at bounding box center [511, 297] width 142 height 29
click at [520, 299] on input "-16" at bounding box center [515, 302] width 10 height 10
radio input "true"
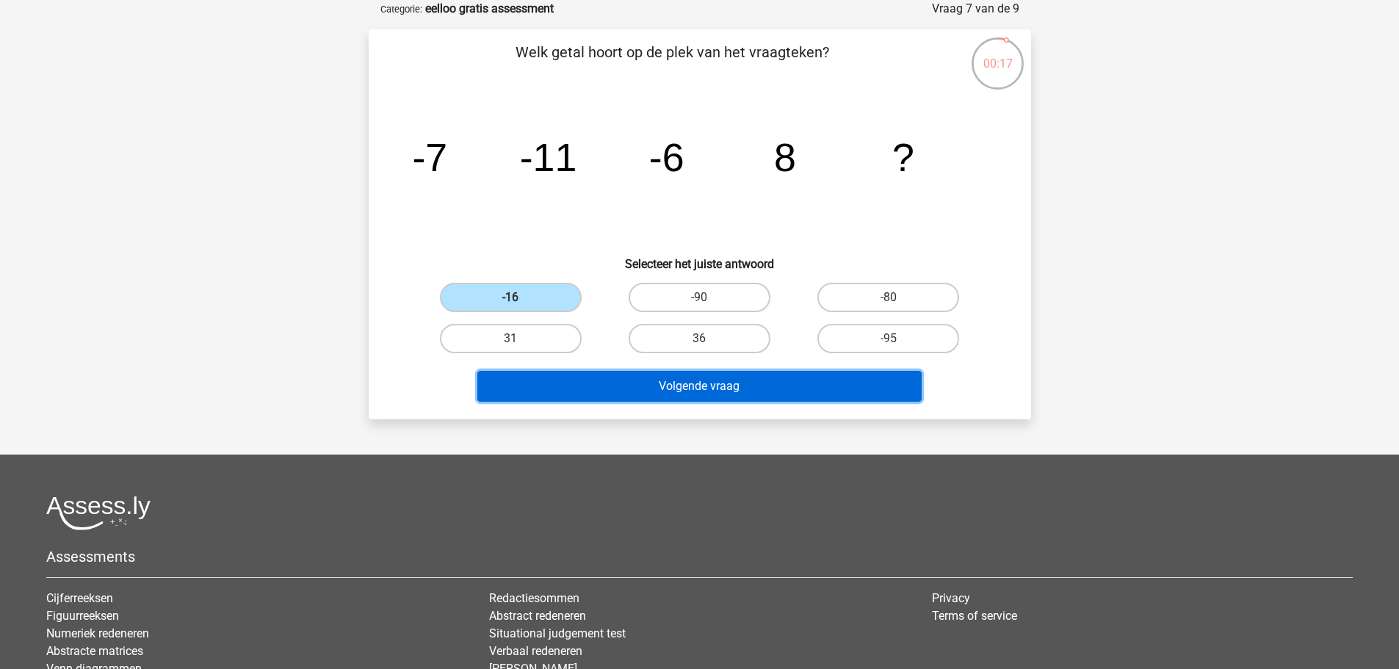
click at [720, 385] on button "Volgende vraag" at bounding box center [699, 386] width 444 height 31
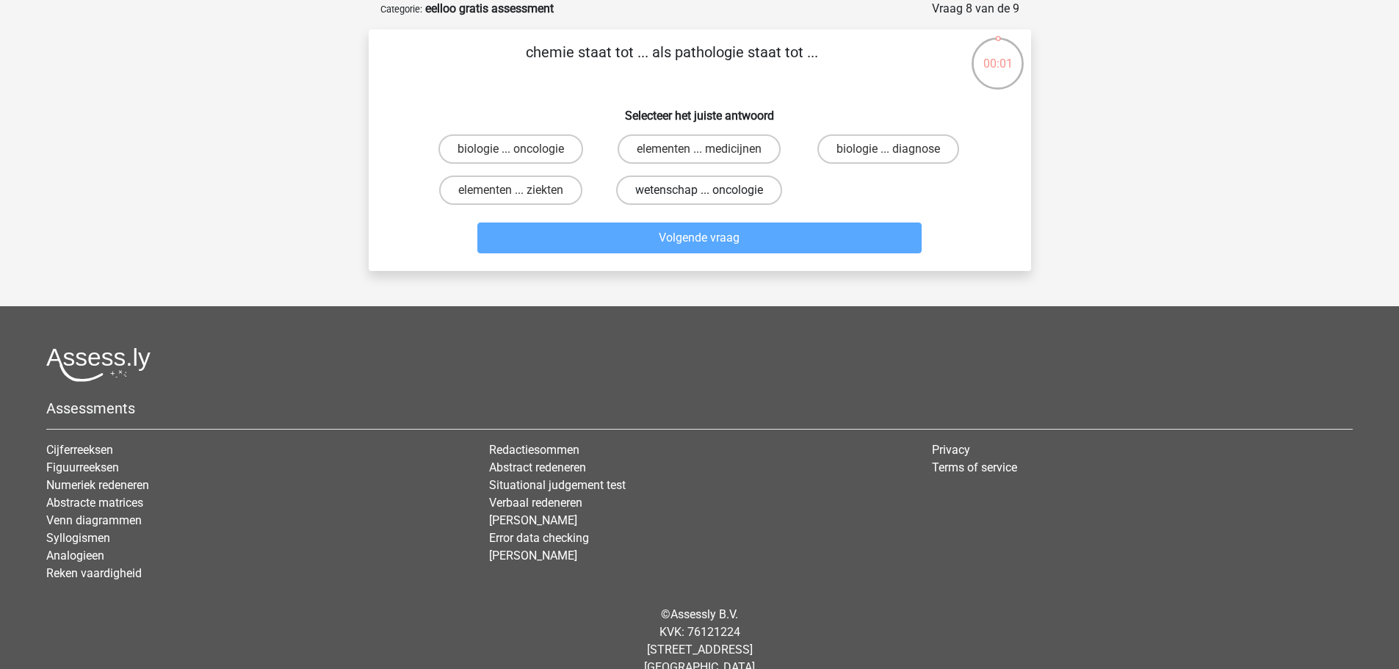
click at [734, 193] on label "wetenschap ... oncologie" at bounding box center [699, 189] width 166 height 29
click at [709, 193] on input "wetenschap ... oncologie" at bounding box center [704, 195] width 10 height 10
radio input "true"
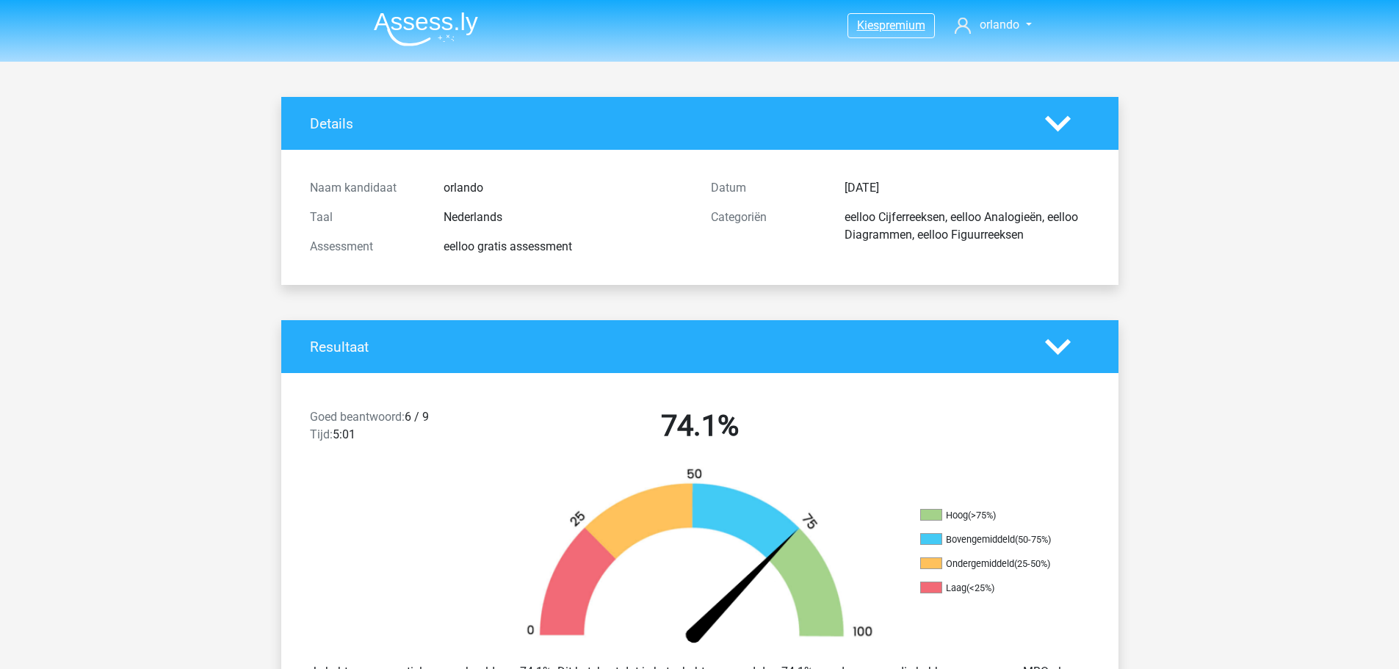
click at [894, 21] on span "premium" at bounding box center [902, 25] width 46 height 14
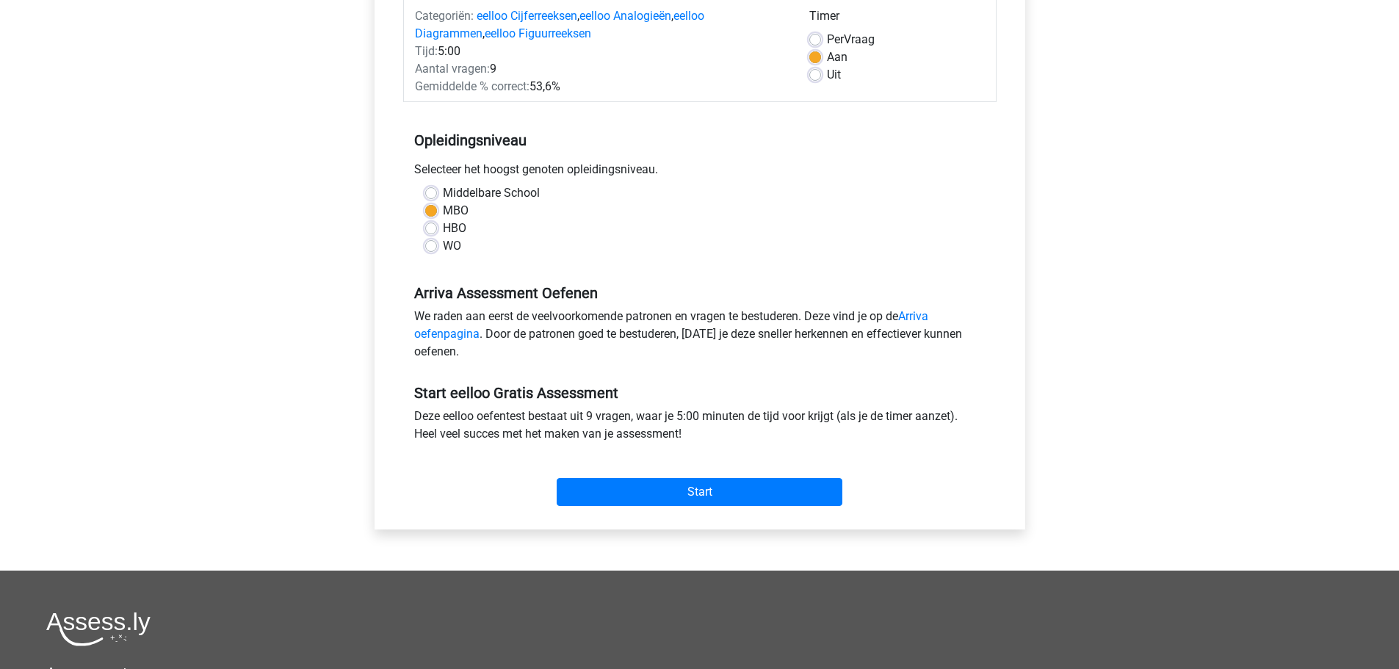
scroll to position [220, 0]
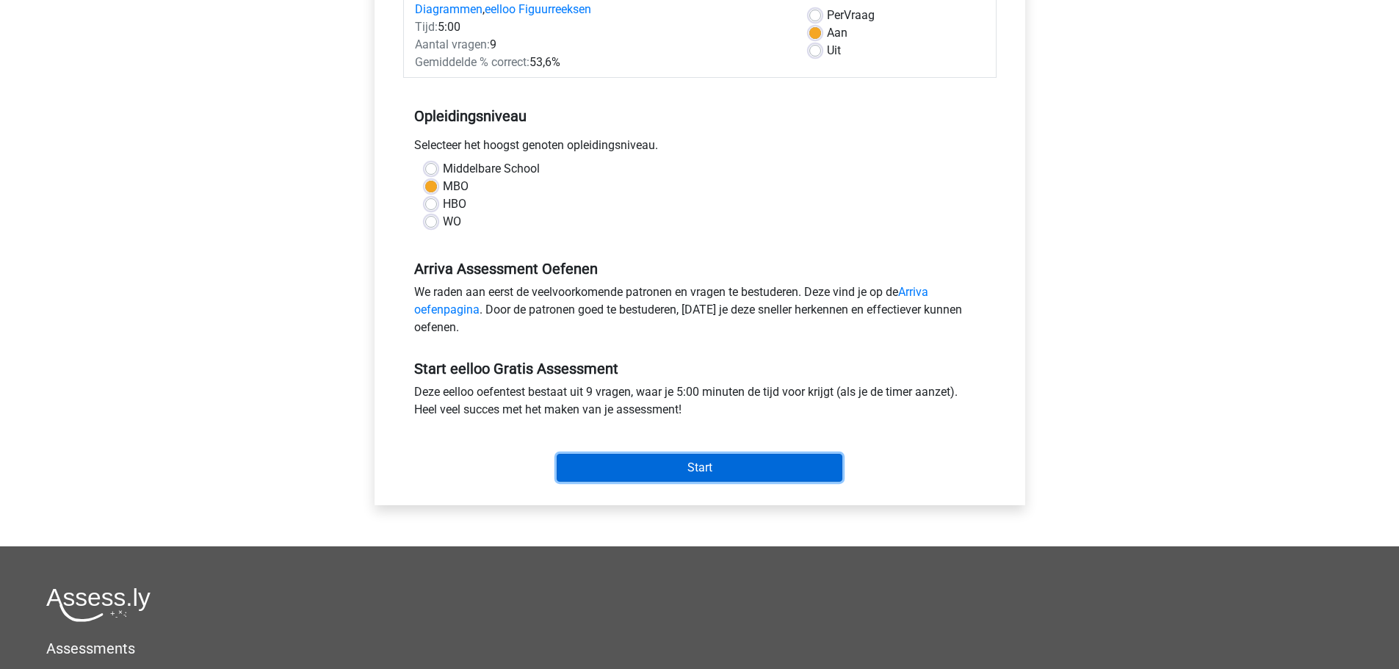
click at [713, 474] on input "Start" at bounding box center [700, 468] width 286 height 28
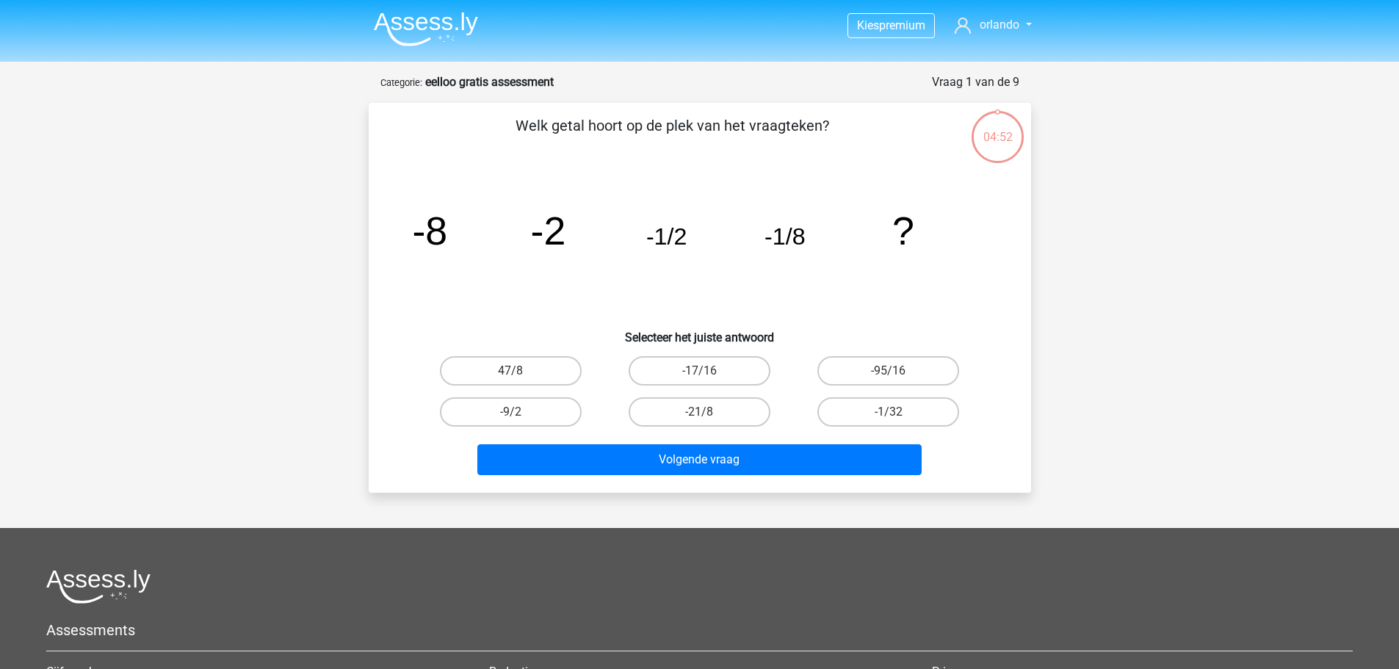
click at [895, 412] on input "-1/32" at bounding box center [893, 417] width 10 height 10
radio input "true"
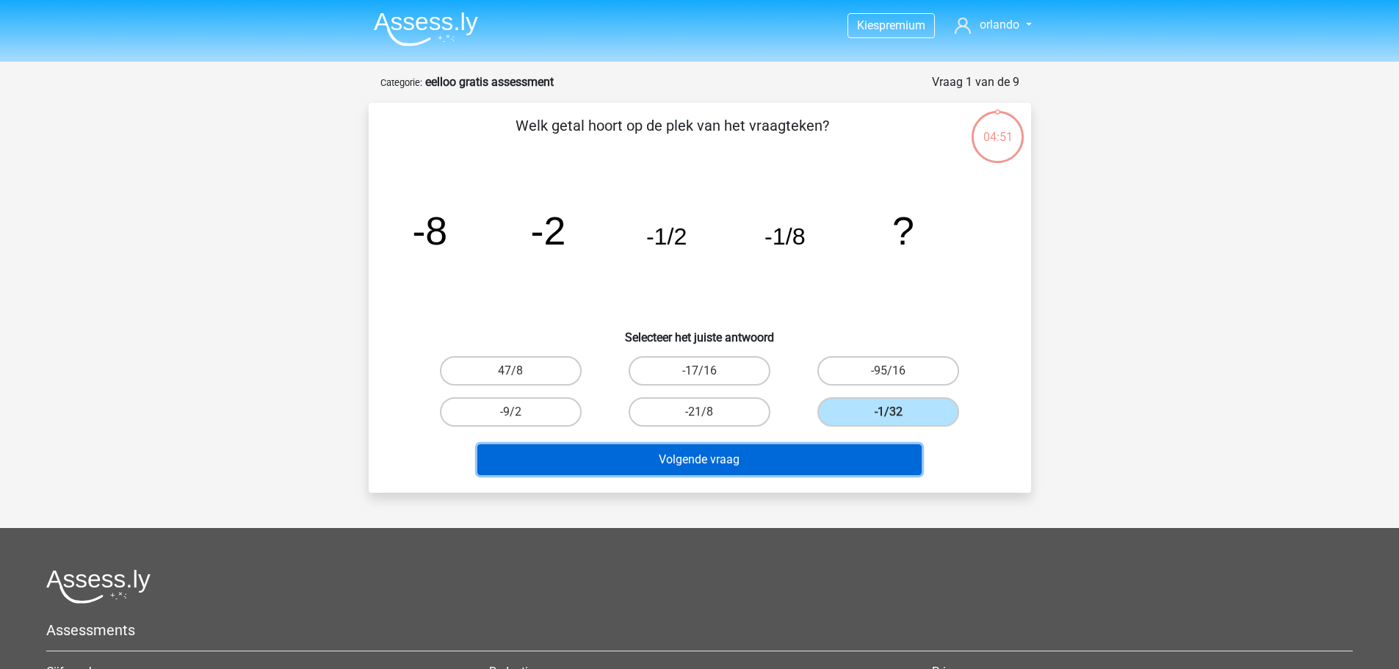
click at [708, 466] on button "Volgende vraag" at bounding box center [699, 459] width 444 height 31
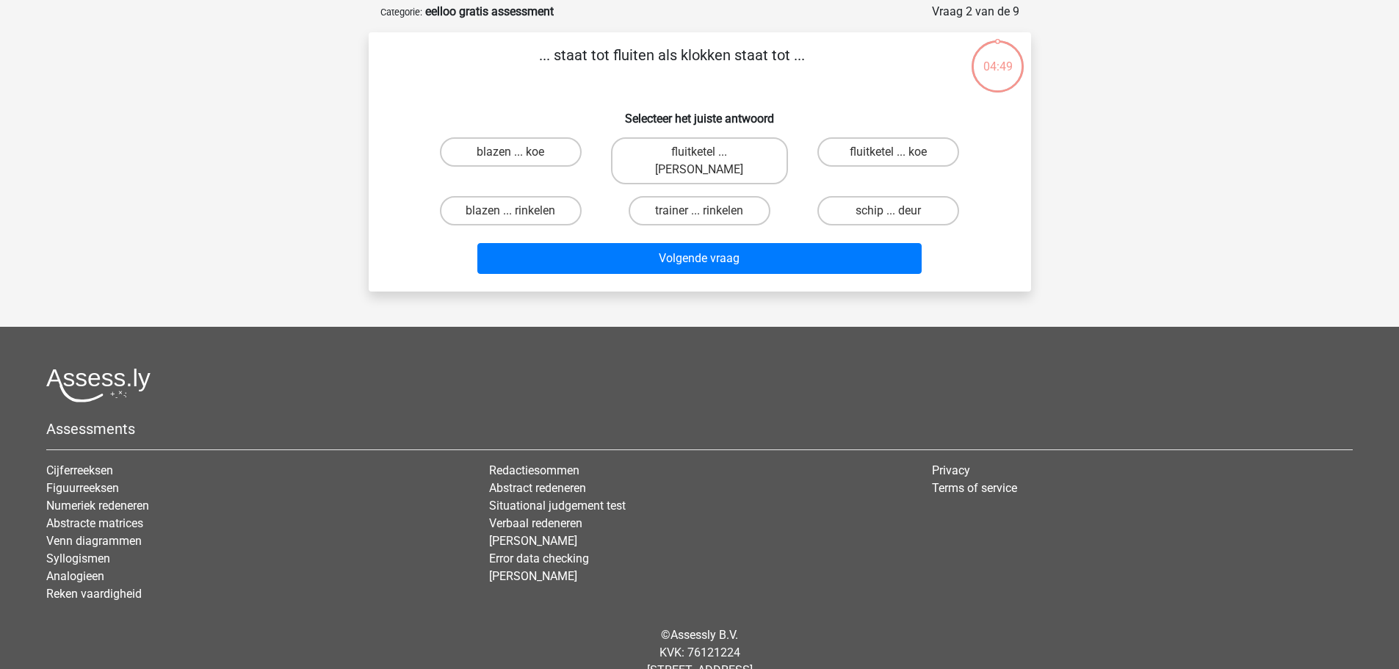
scroll to position [73, 0]
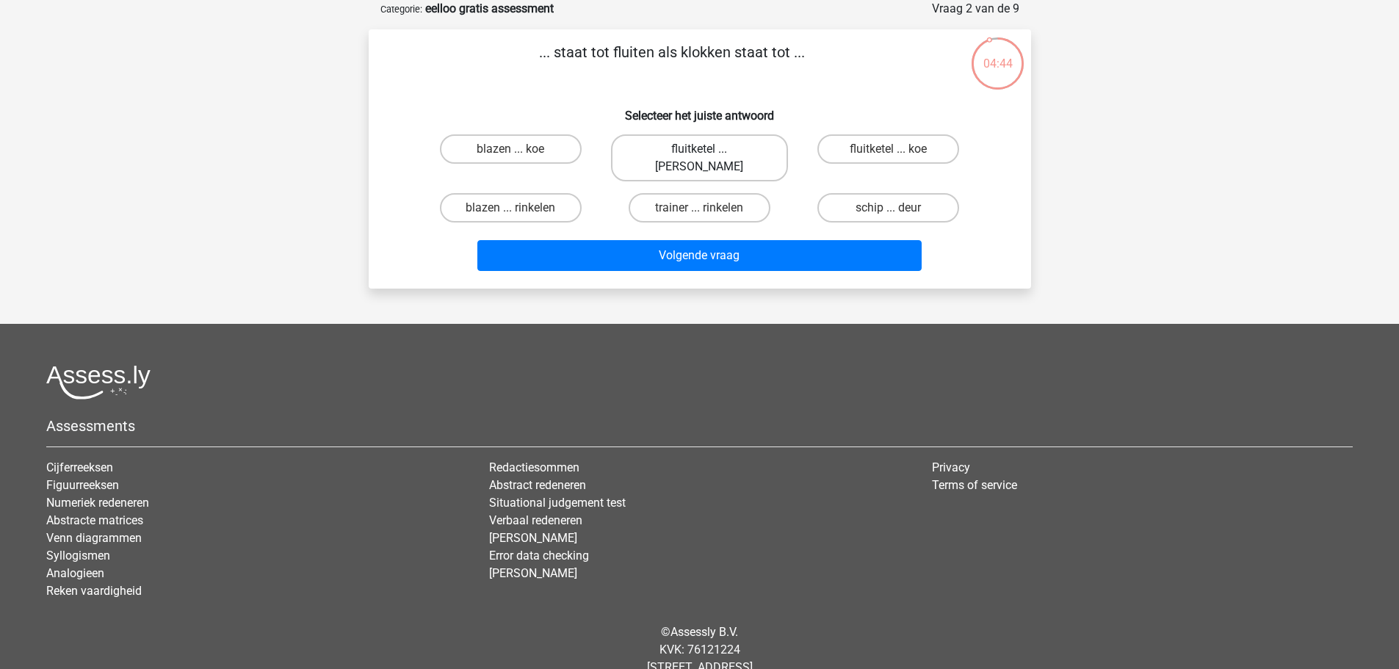
click at [687, 149] on label "fluitketel ... luiden" at bounding box center [699, 157] width 177 height 47
click at [699, 149] on input "fluitketel ... luiden" at bounding box center [704, 154] width 10 height 10
radio input "true"
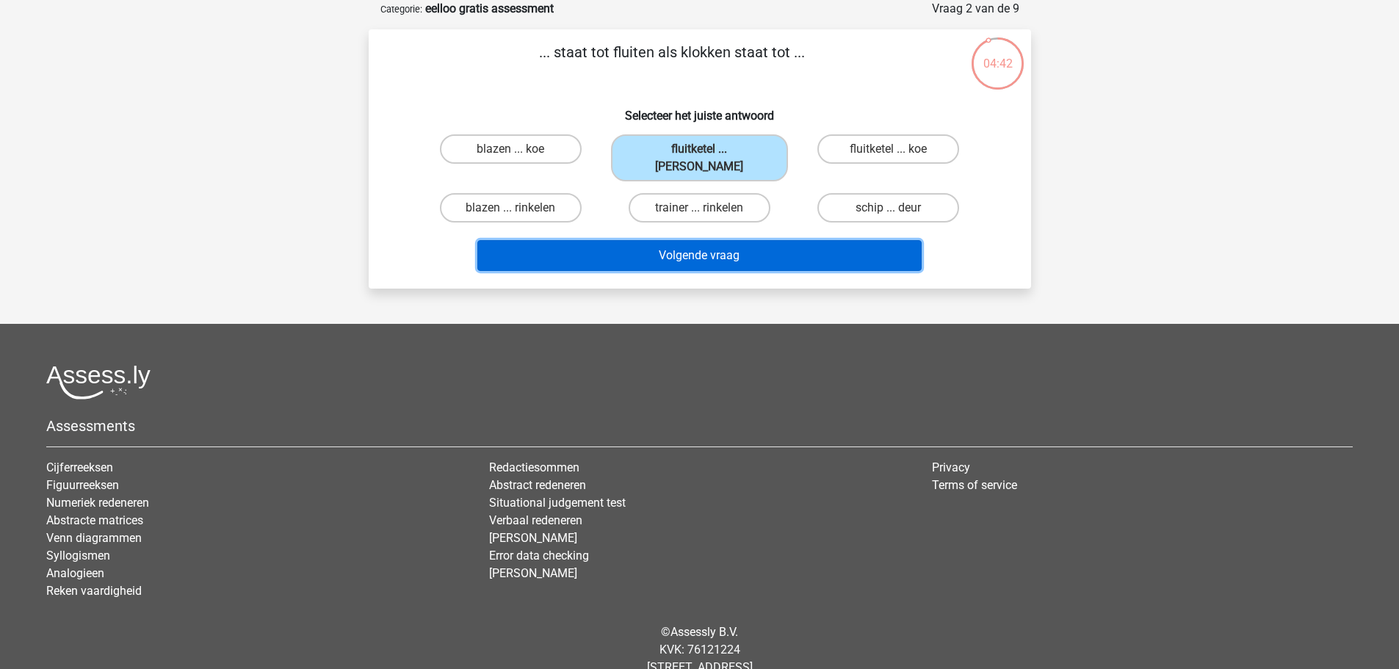
click at [703, 242] on button "Volgende vraag" at bounding box center [699, 255] width 444 height 31
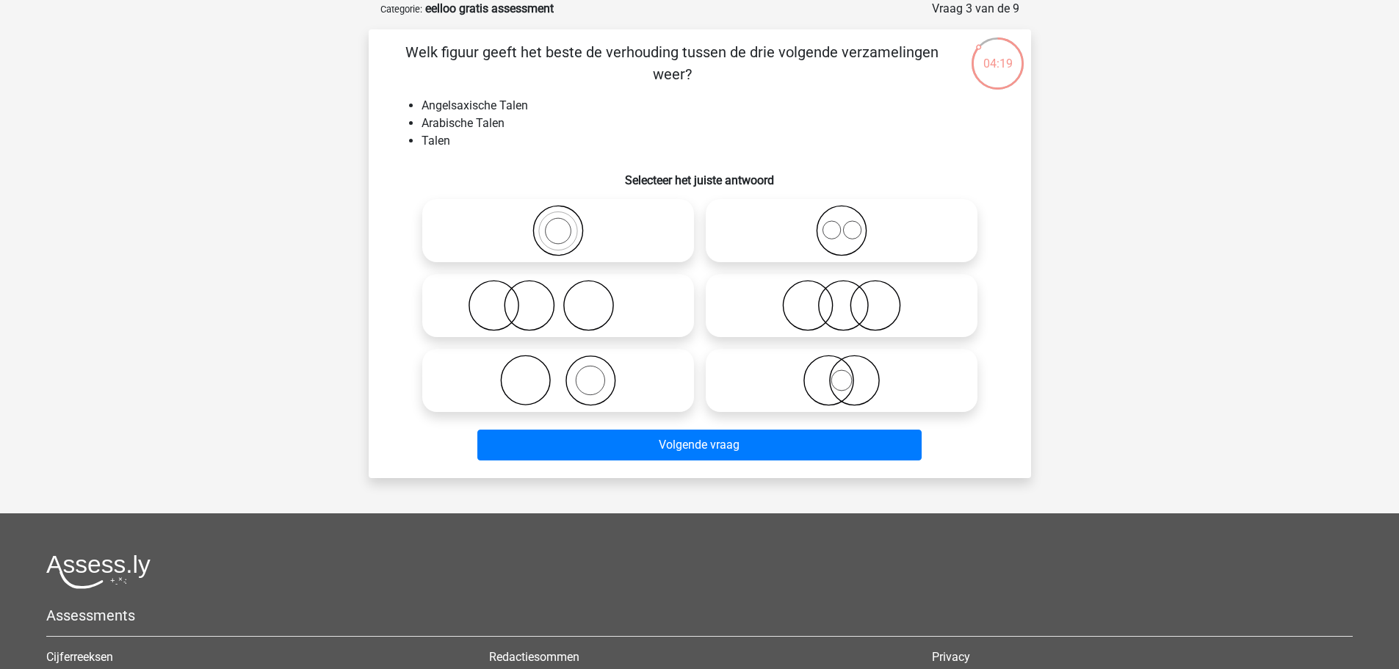
click at [847, 241] on icon at bounding box center [841, 230] width 260 height 51
click at [847, 223] on input "radio" at bounding box center [846, 219] width 10 height 10
radio input "true"
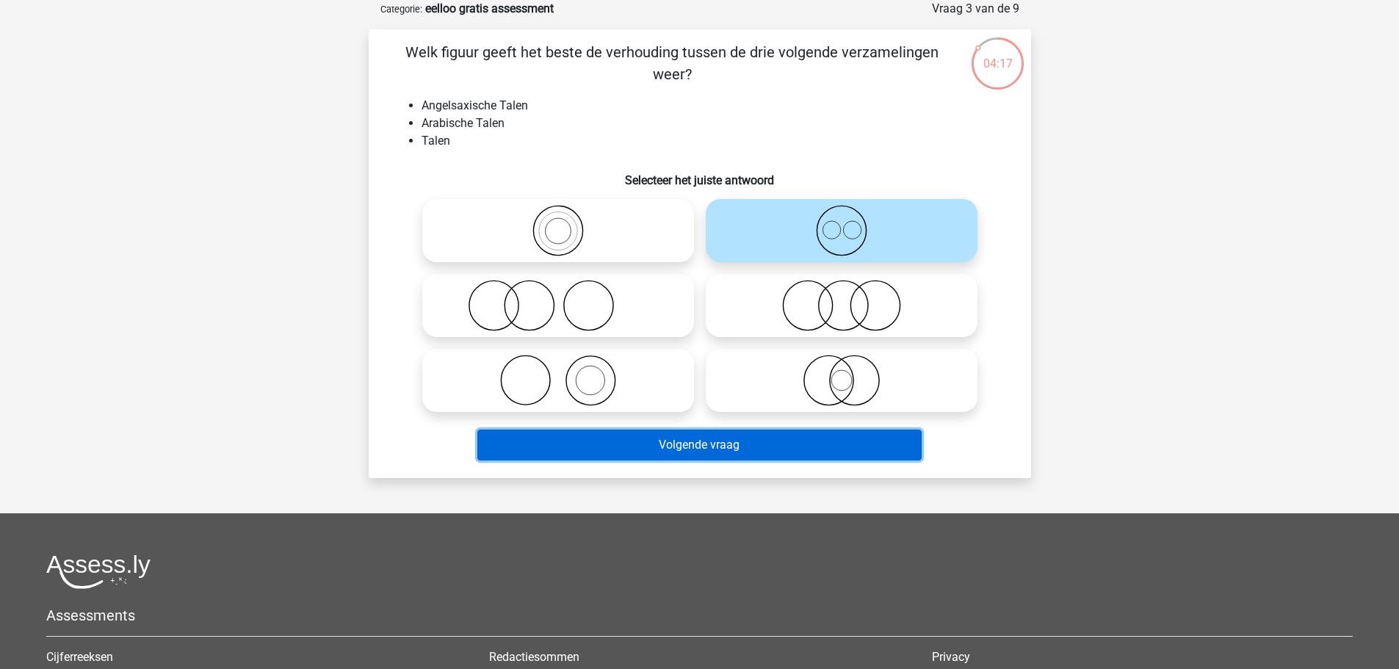
click at [715, 440] on button "Volgende vraag" at bounding box center [699, 445] width 444 height 31
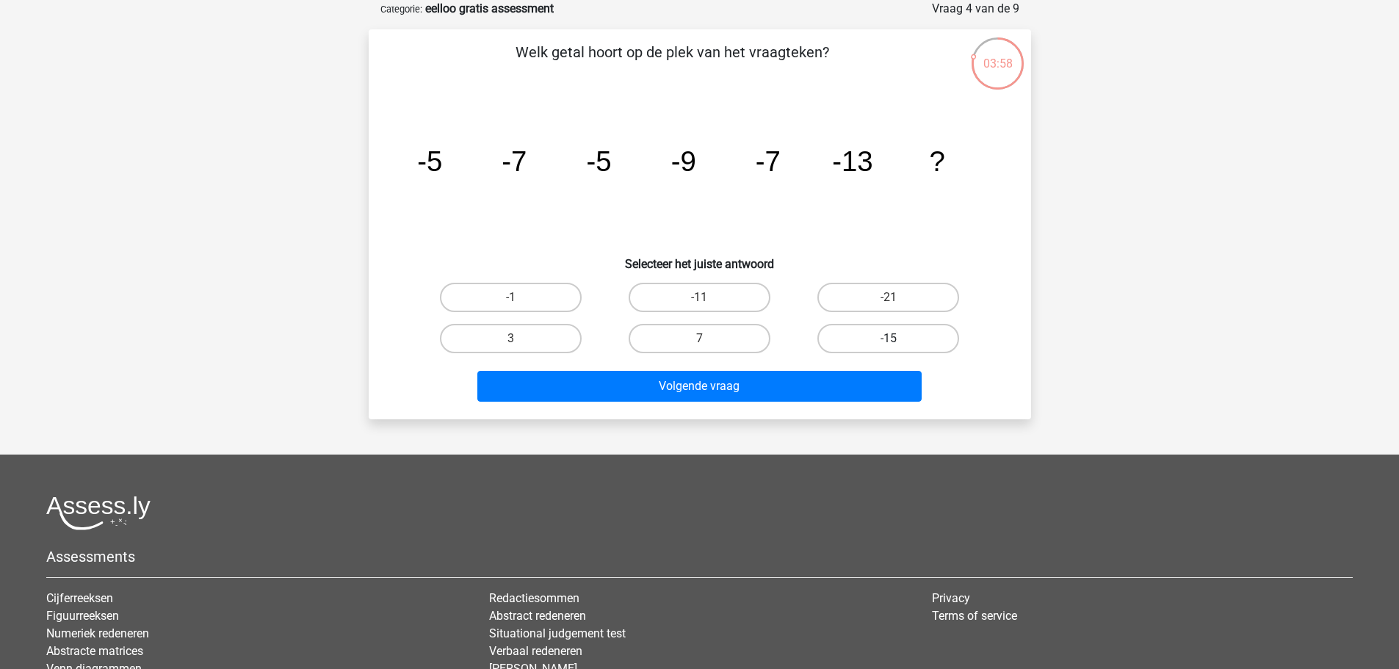
click at [891, 336] on label "-15" at bounding box center [888, 338] width 142 height 29
click at [891, 338] on input "-15" at bounding box center [893, 343] width 10 height 10
radio input "true"
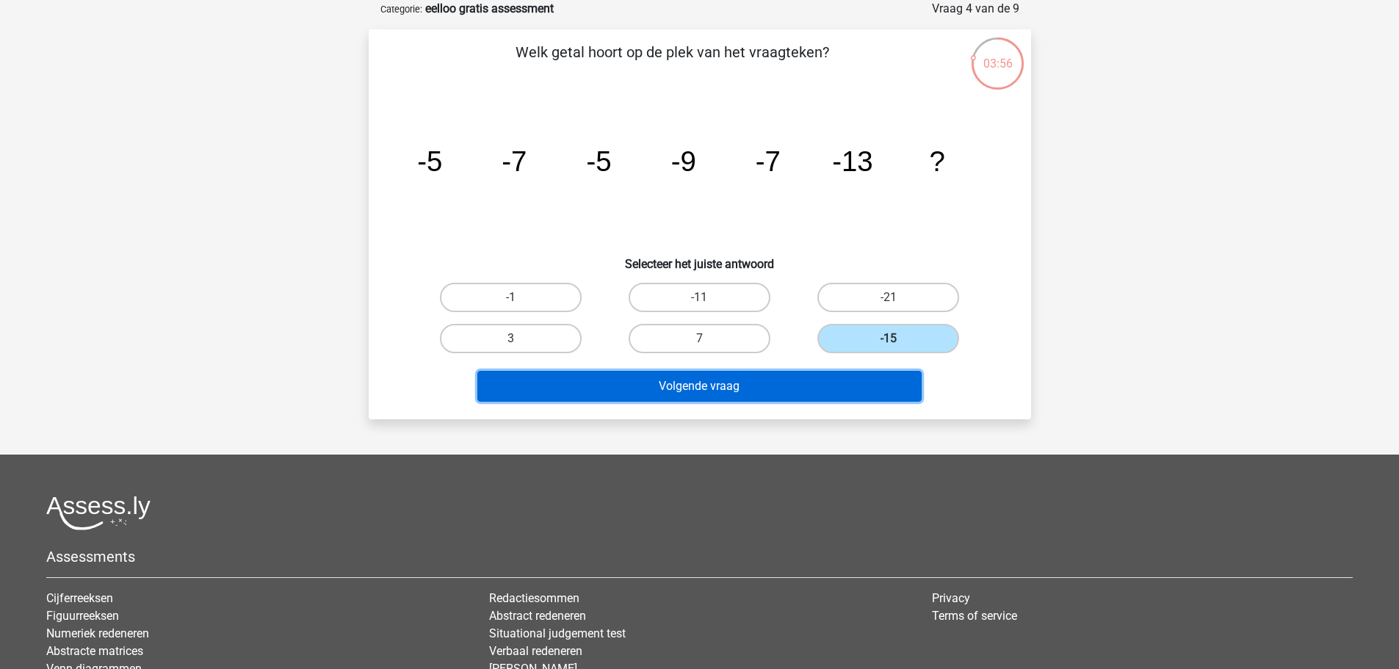
click at [706, 384] on button "Volgende vraag" at bounding box center [699, 386] width 444 height 31
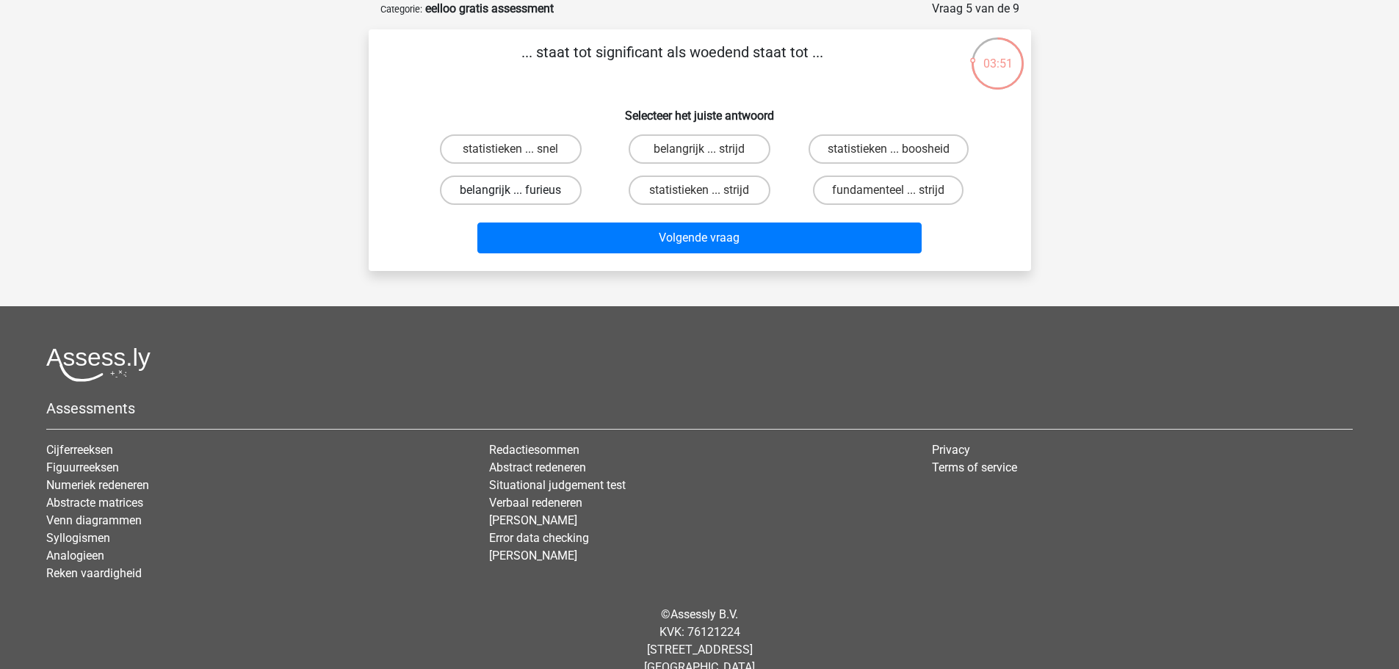
click at [502, 192] on label "belangrijk ... furieus" at bounding box center [511, 189] width 142 height 29
click at [510, 192] on input "belangrijk ... furieus" at bounding box center [515, 195] width 10 height 10
radio input "true"
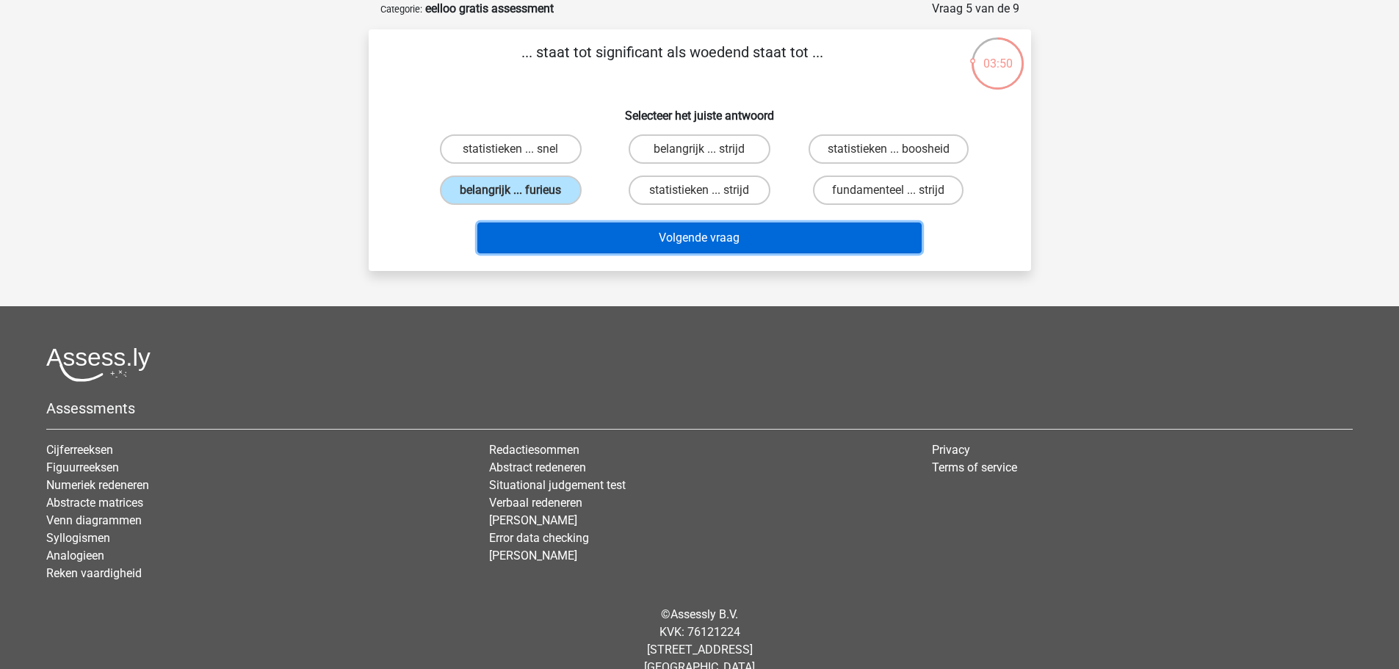
click at [739, 236] on button "Volgende vraag" at bounding box center [699, 237] width 444 height 31
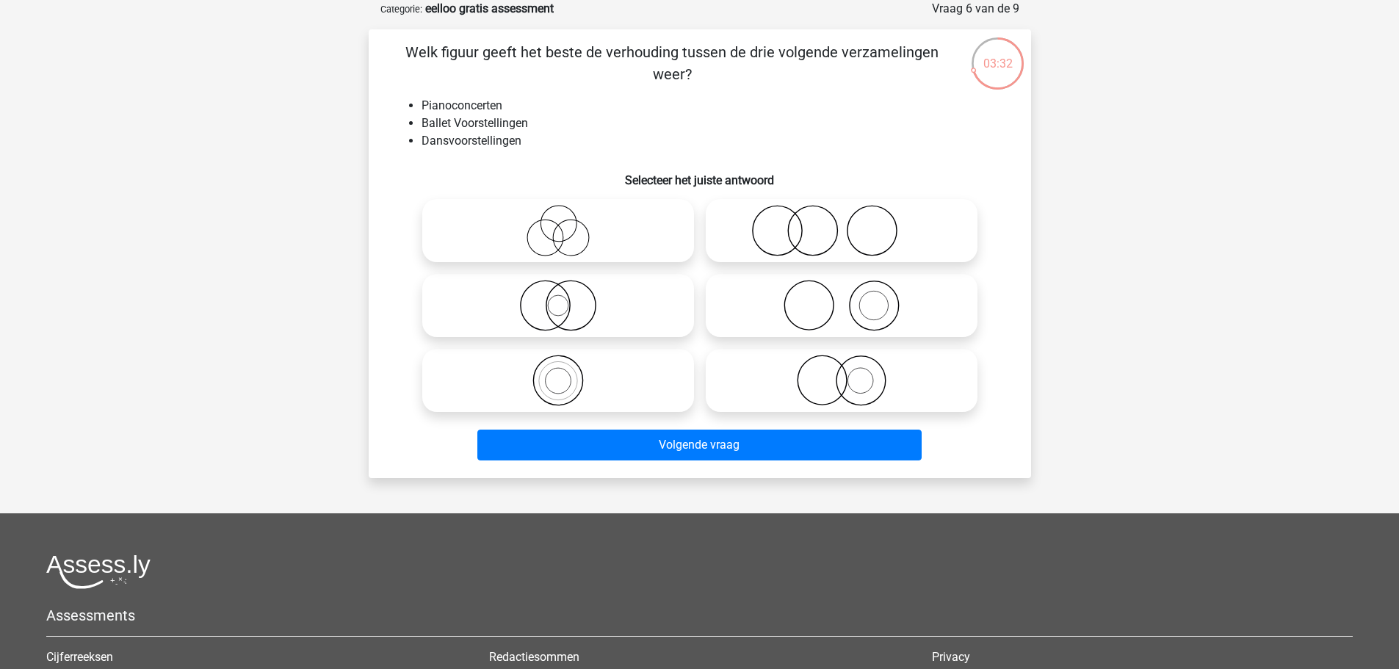
click at [820, 318] on icon at bounding box center [841, 305] width 260 height 51
click at [841, 298] on input "radio" at bounding box center [846, 294] width 10 height 10
radio input "true"
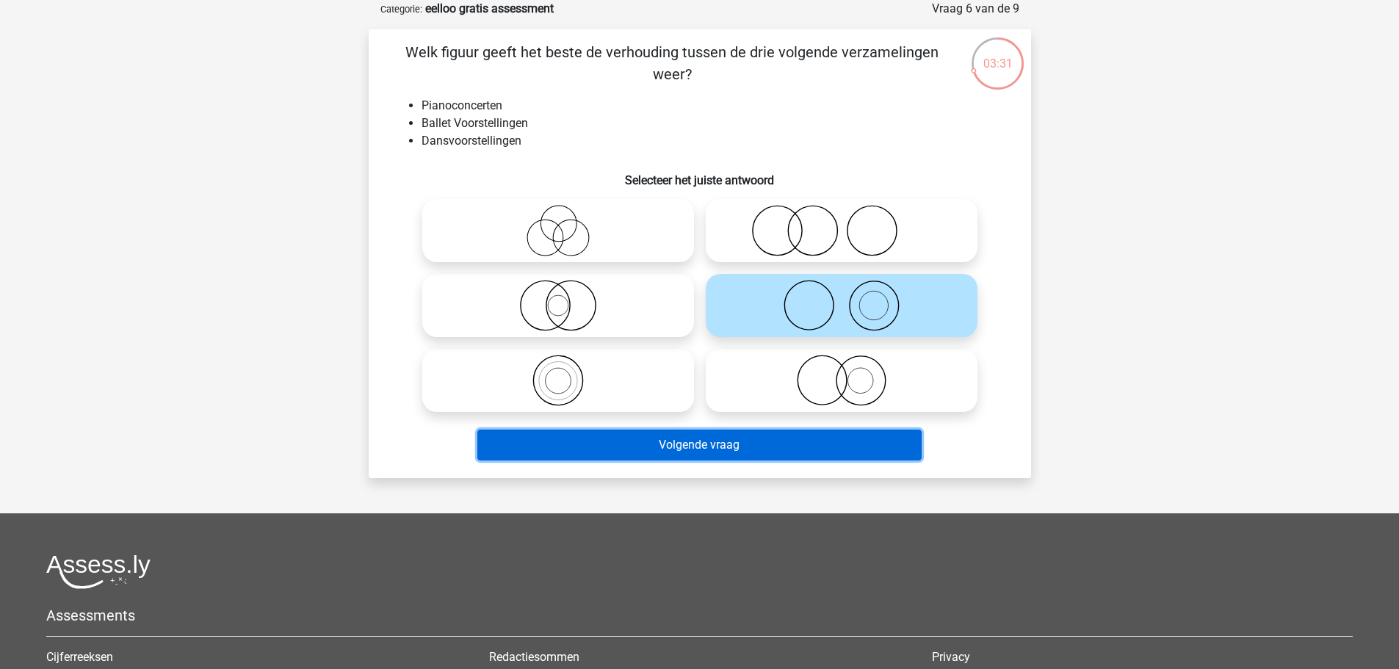
click at [784, 443] on button "Volgende vraag" at bounding box center [699, 445] width 444 height 31
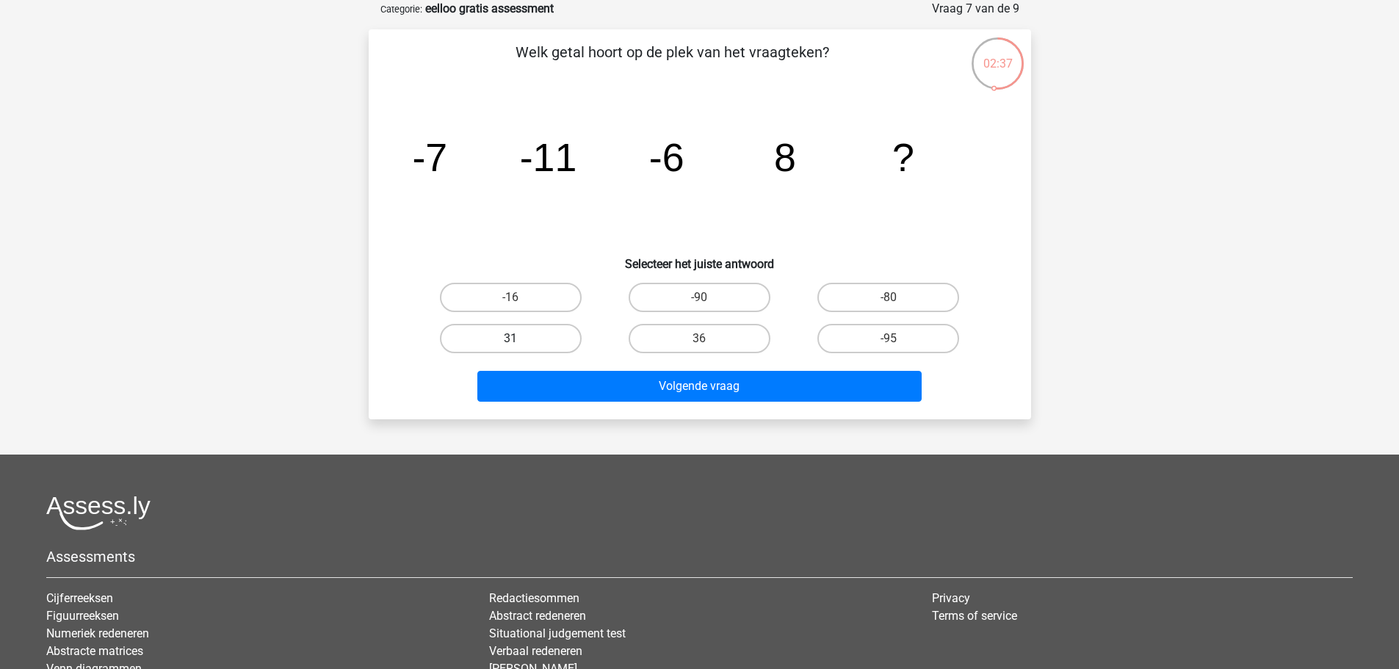
click at [516, 333] on label "31" at bounding box center [511, 338] width 142 height 29
click at [516, 338] on input "31" at bounding box center [515, 343] width 10 height 10
radio input "true"
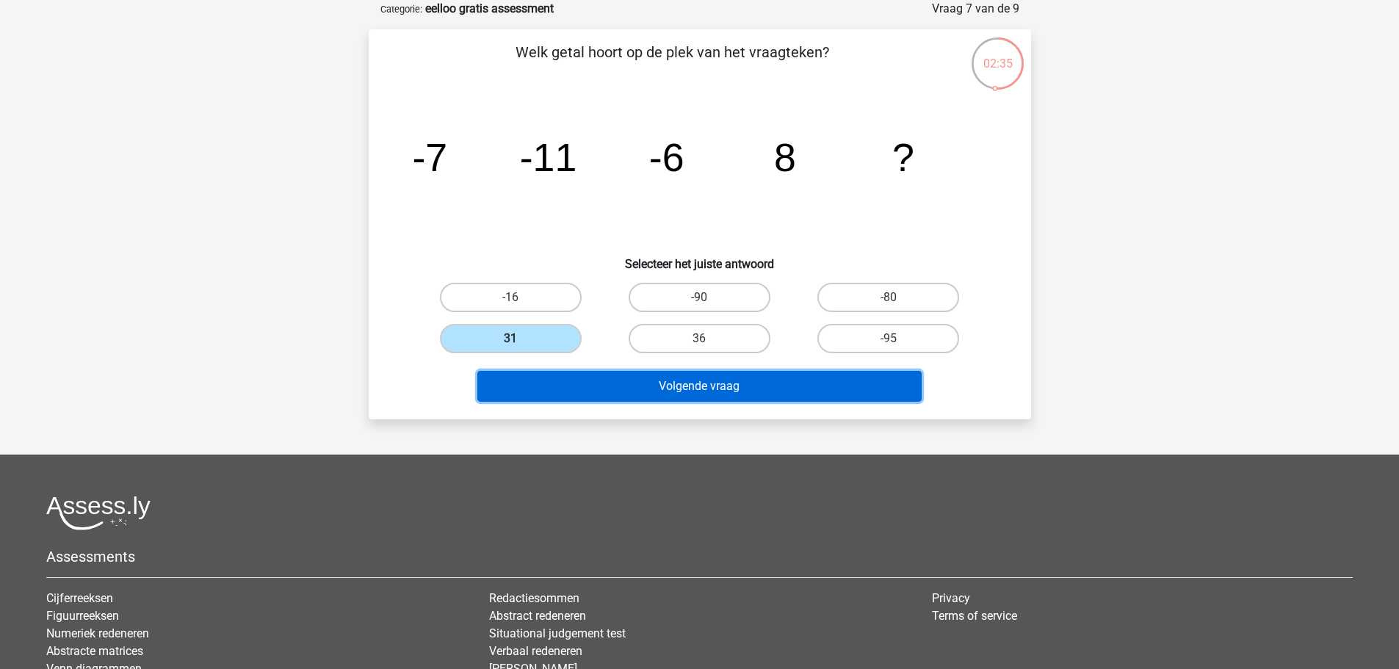
click at [714, 394] on button "Volgende vraag" at bounding box center [699, 386] width 444 height 31
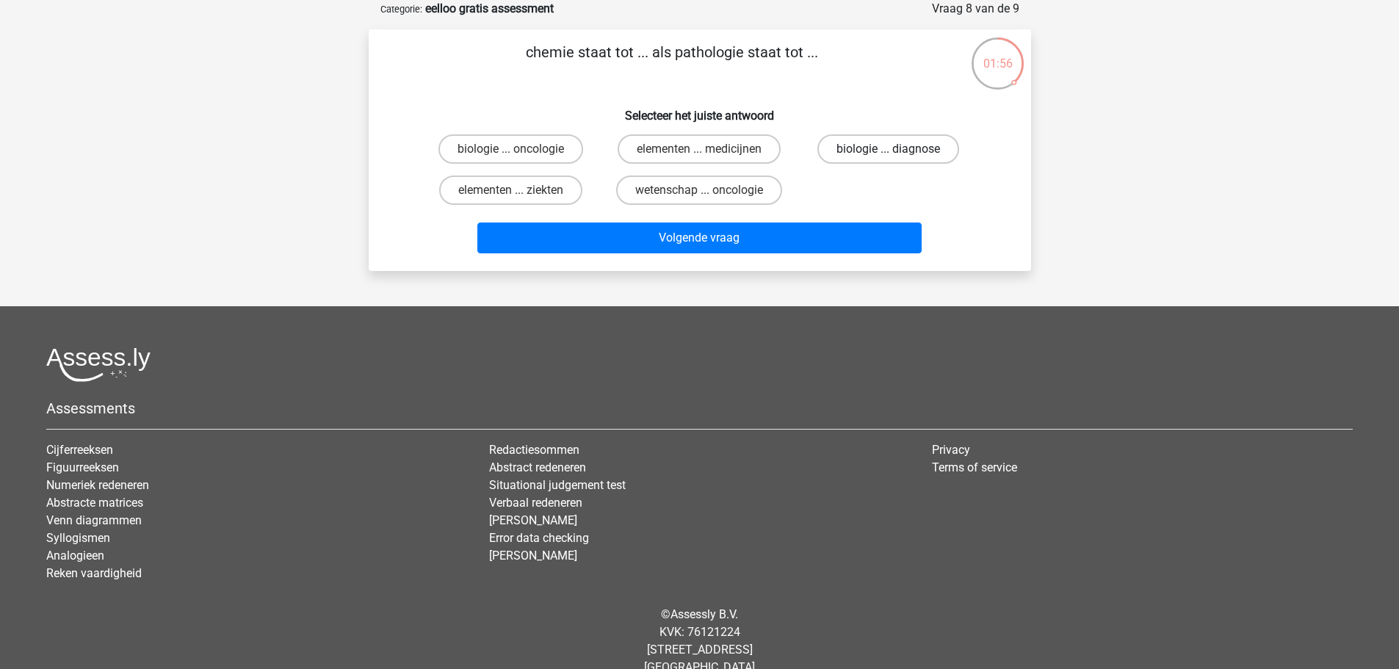
click at [891, 145] on label "biologie ... diagnose" at bounding box center [888, 148] width 142 height 29
click at [891, 149] on input "biologie ... diagnose" at bounding box center [893, 154] width 10 height 10
radio input "true"
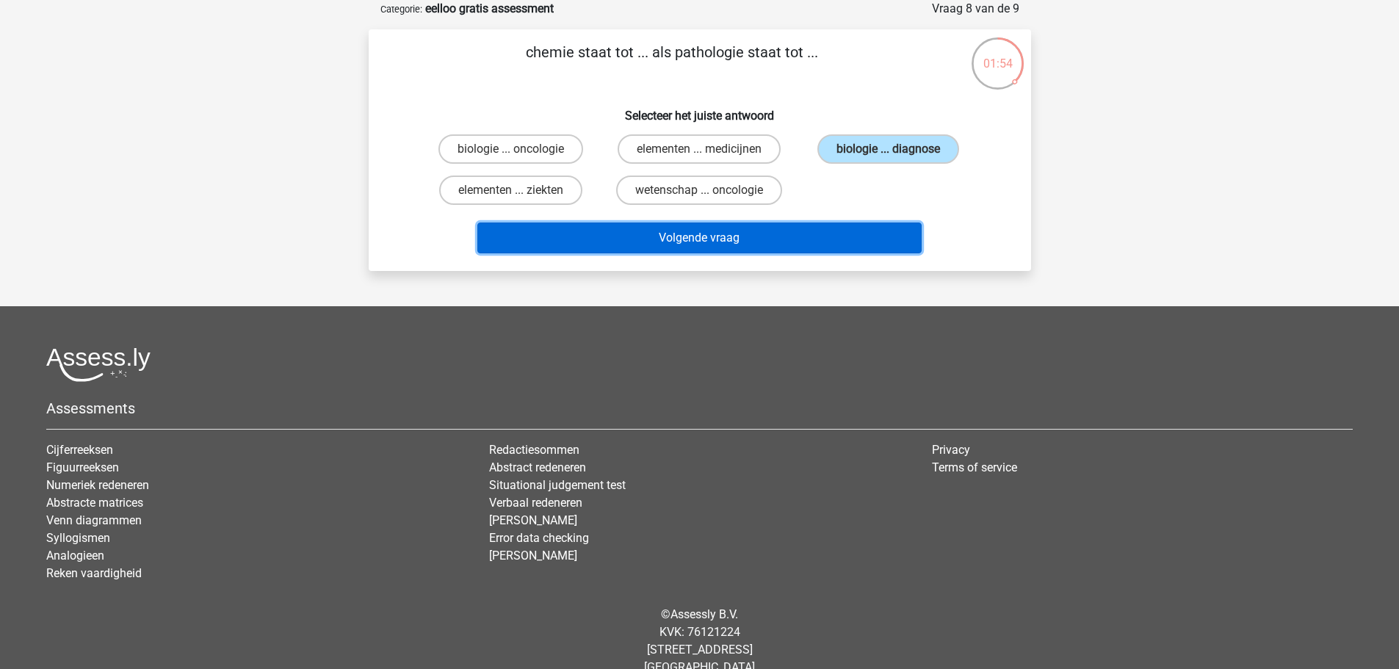
click at [731, 245] on button "Volgende vraag" at bounding box center [699, 237] width 444 height 31
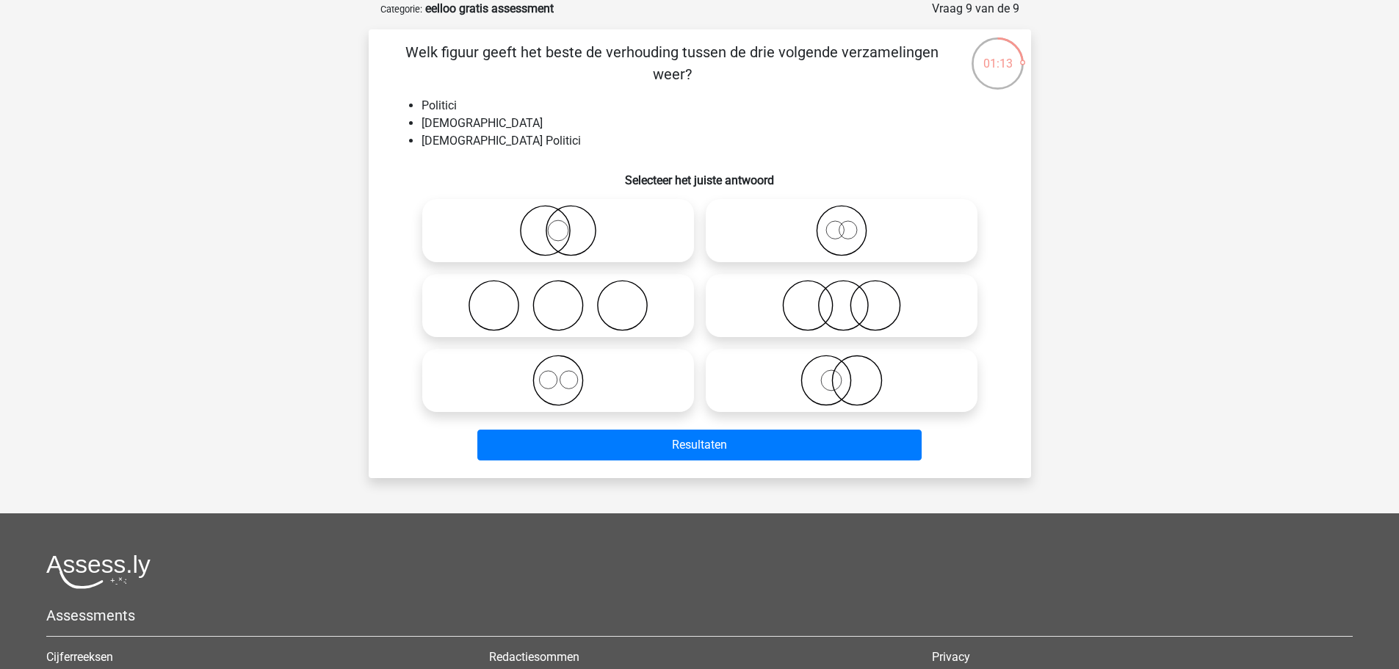
click at [850, 388] on icon at bounding box center [841, 380] width 260 height 51
click at [850, 373] on input "radio" at bounding box center [846, 368] width 10 height 10
radio input "true"
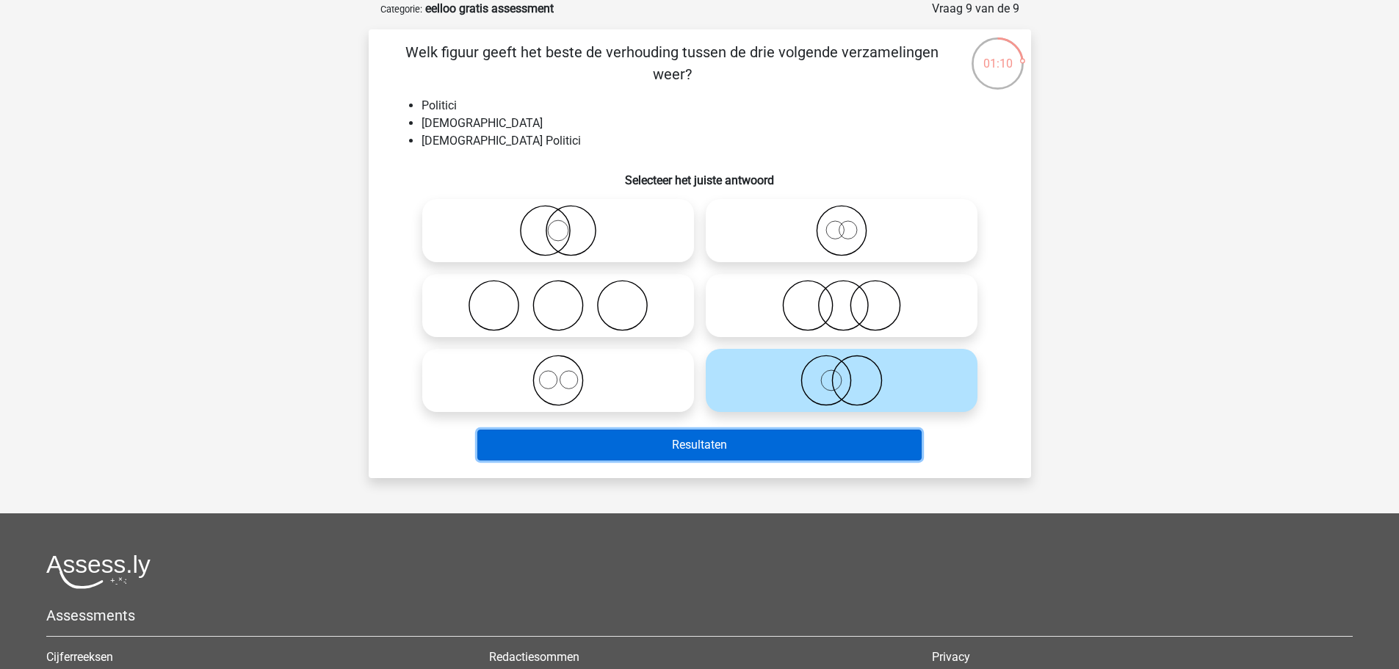
click at [714, 446] on button "Resultaten" at bounding box center [699, 445] width 444 height 31
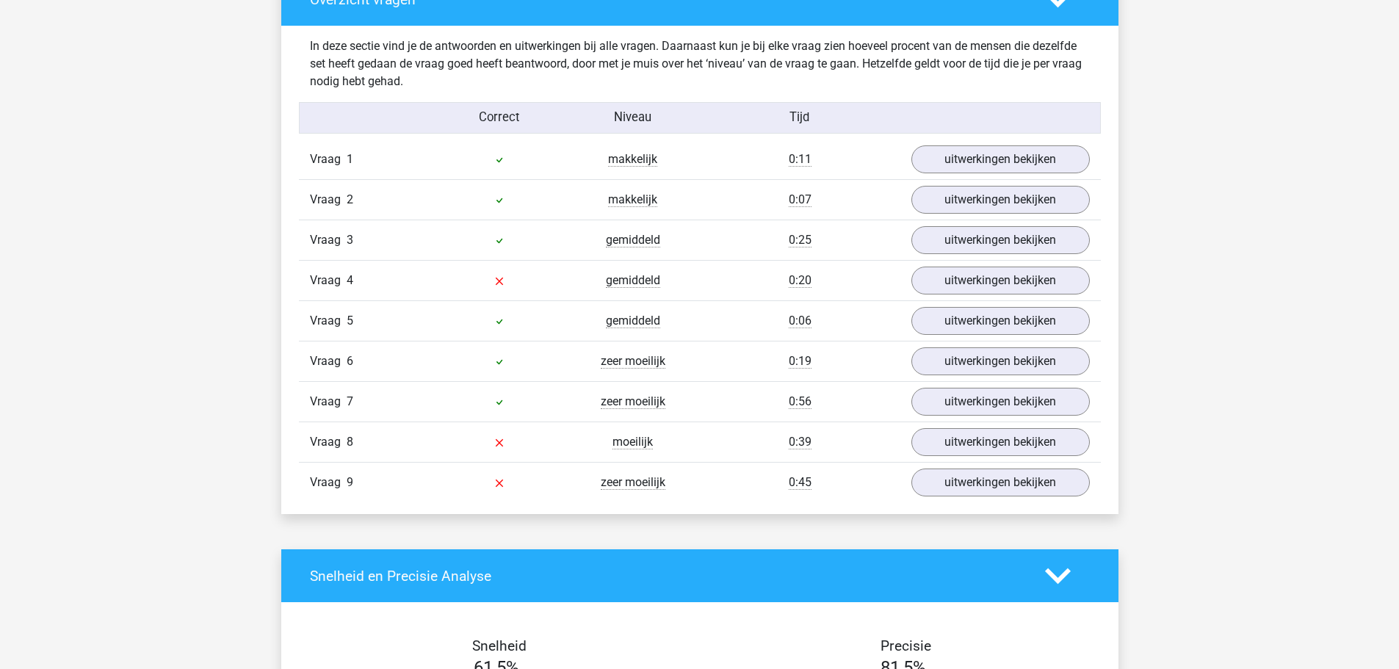
scroll to position [1542, 0]
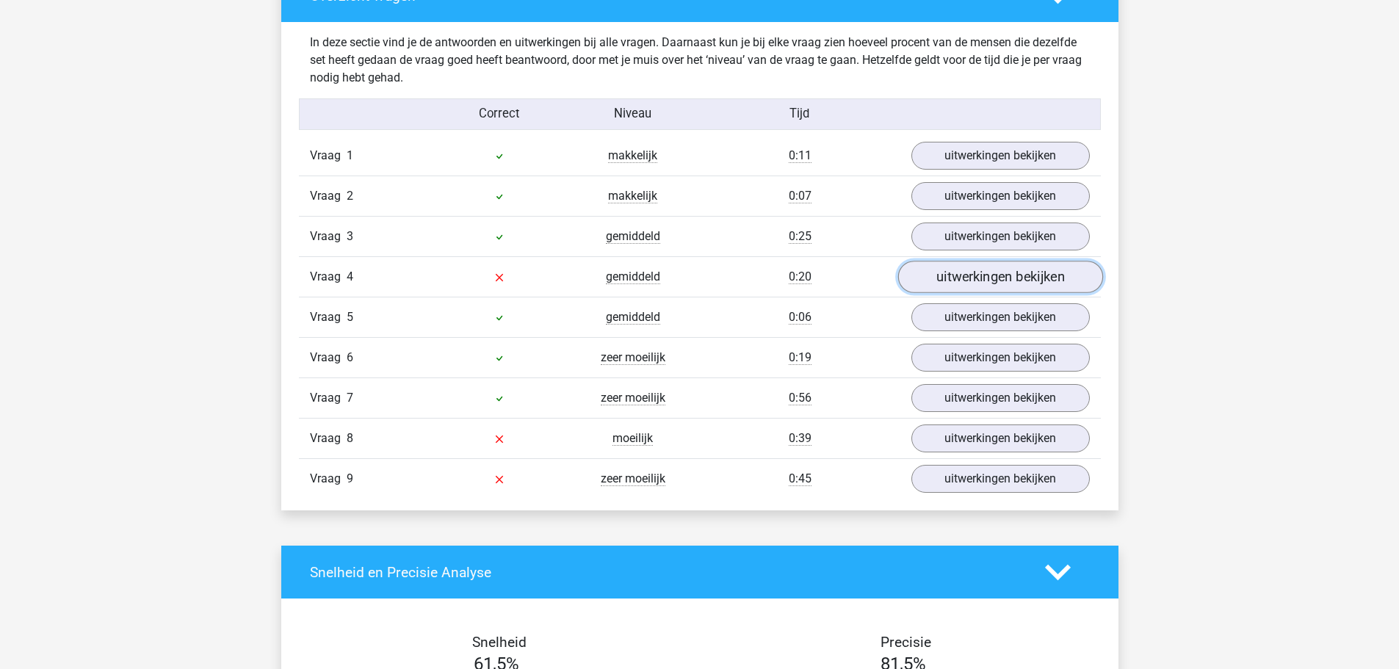
click at [999, 272] on link "uitwerkingen bekijken" at bounding box center [999, 277] width 205 height 32
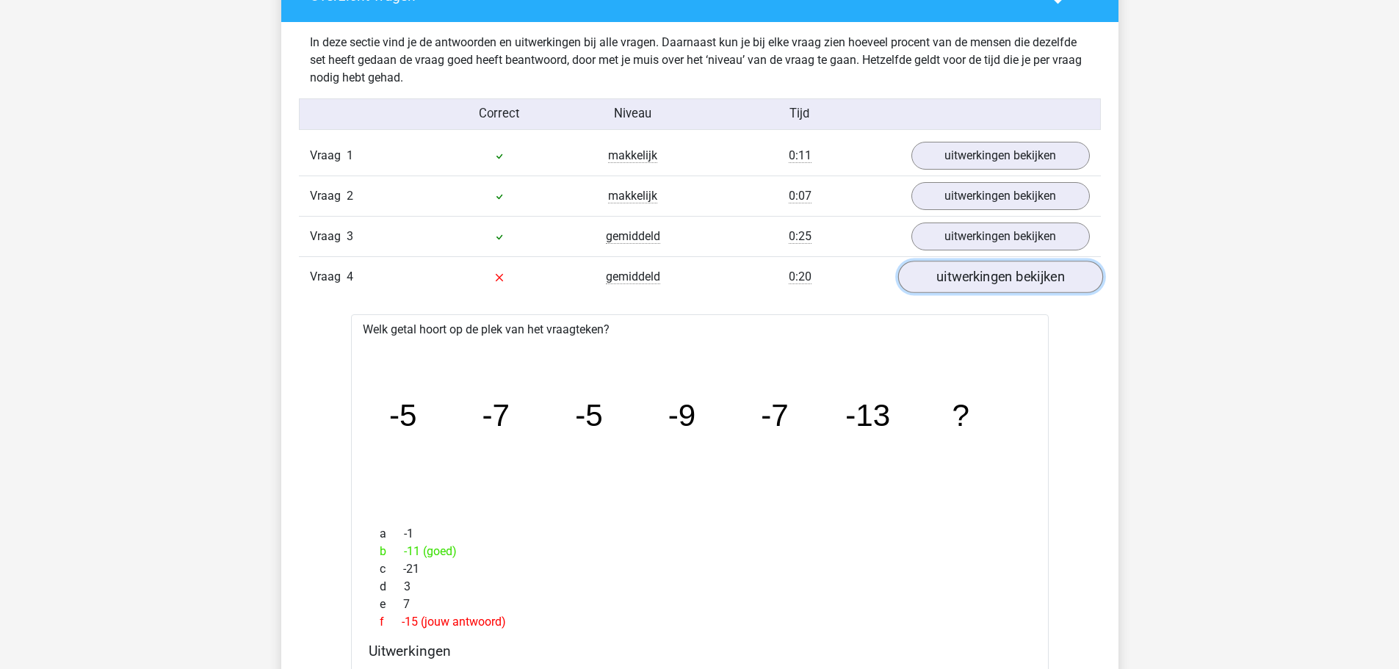
click at [998, 282] on link "uitwerkingen bekijken" at bounding box center [999, 277] width 205 height 32
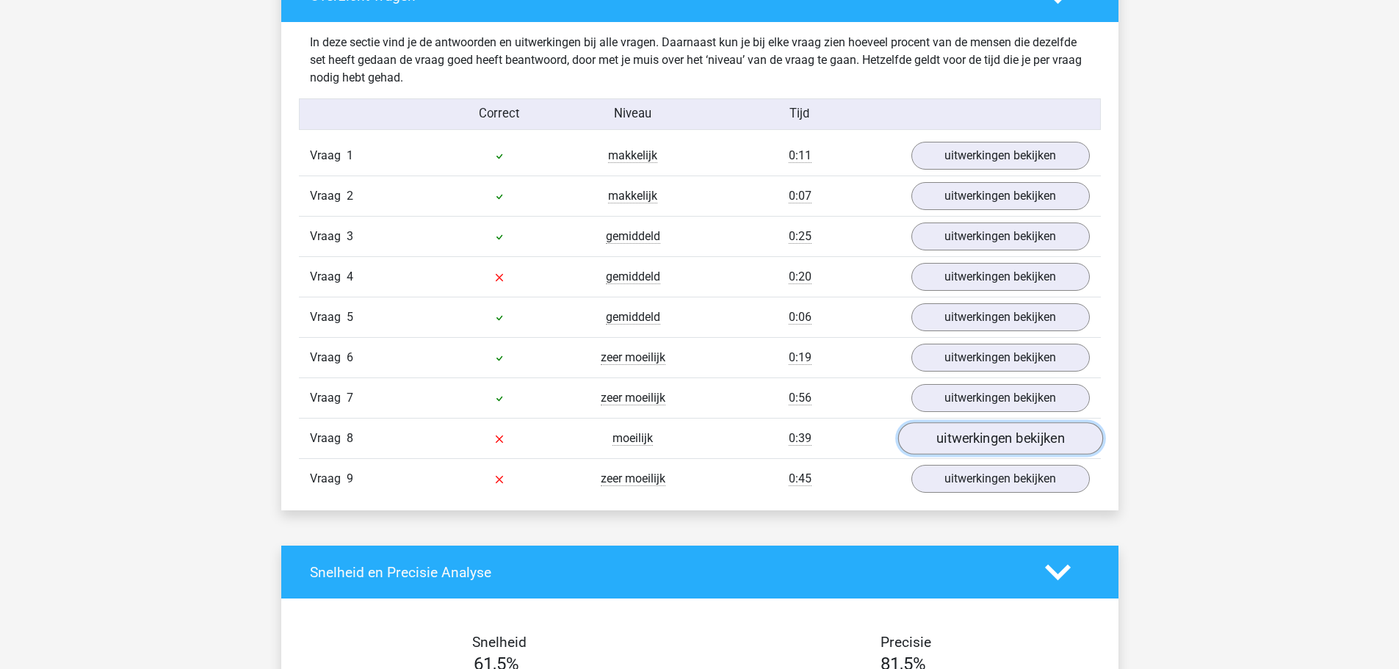
click at [1013, 441] on link "uitwerkingen bekijken" at bounding box center [999, 438] width 205 height 32
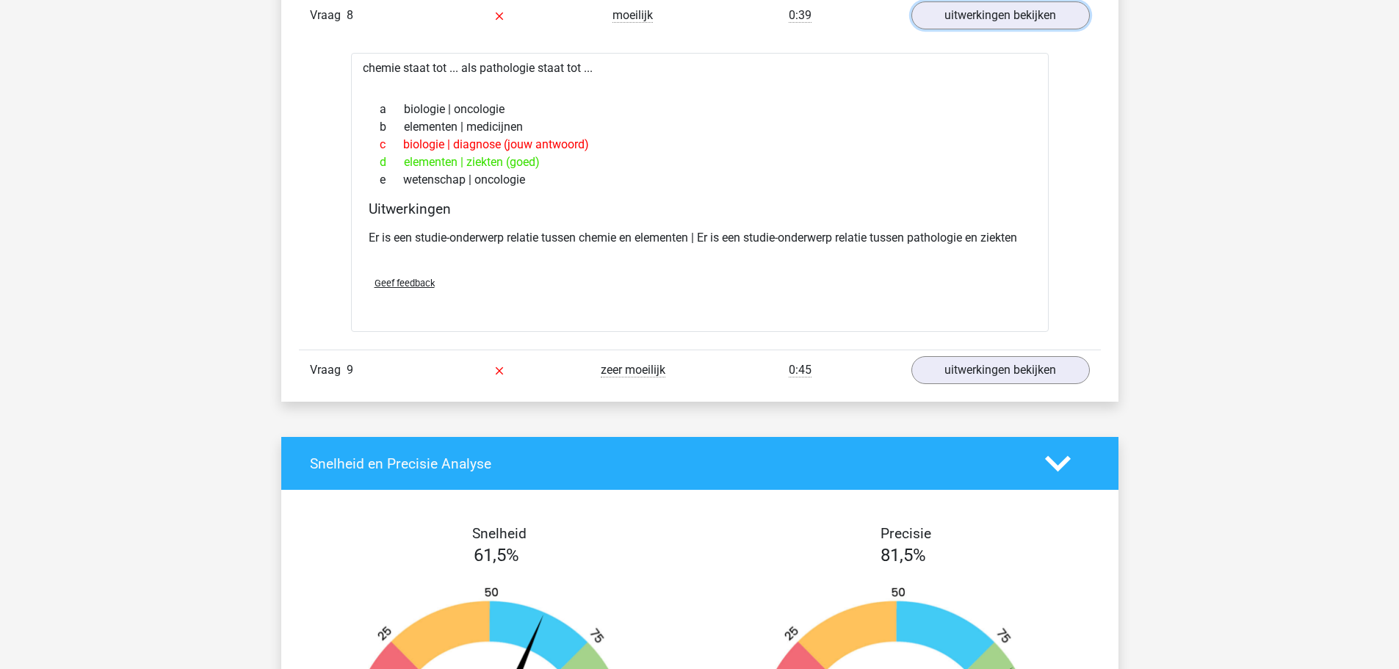
scroll to position [1982, 0]
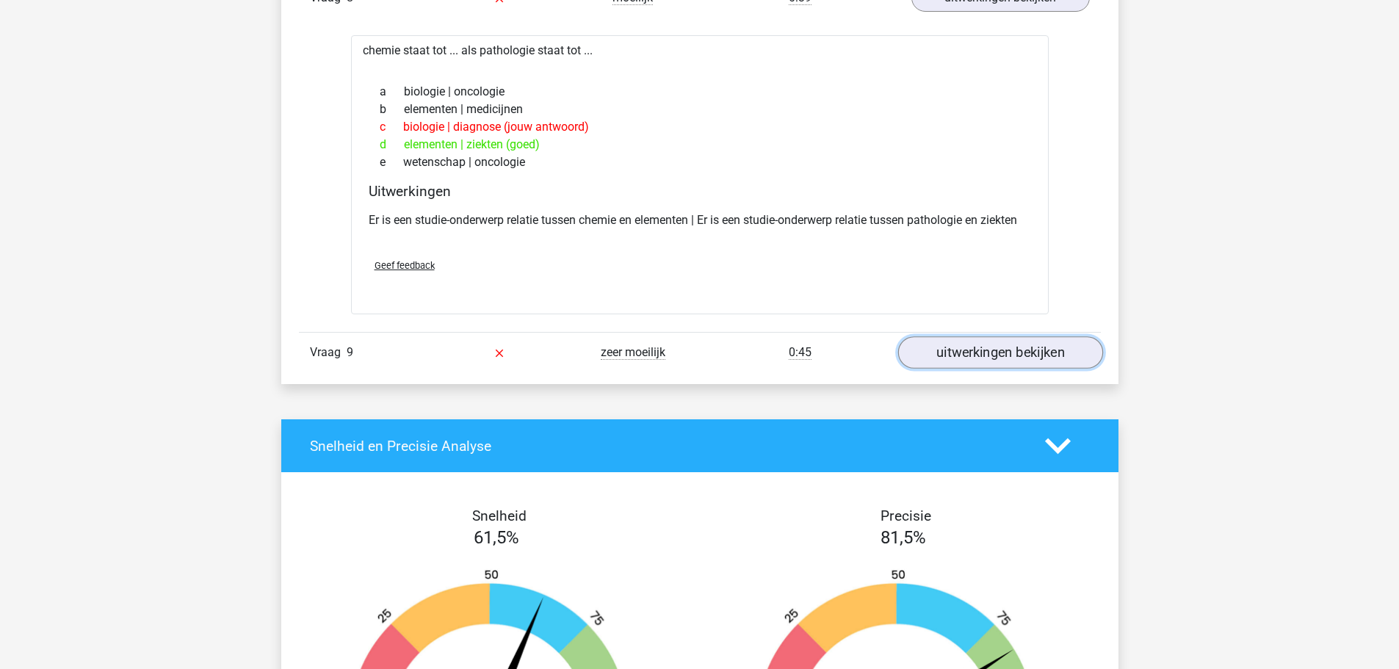
click at [994, 350] on link "uitwerkingen bekijken" at bounding box center [999, 353] width 205 height 32
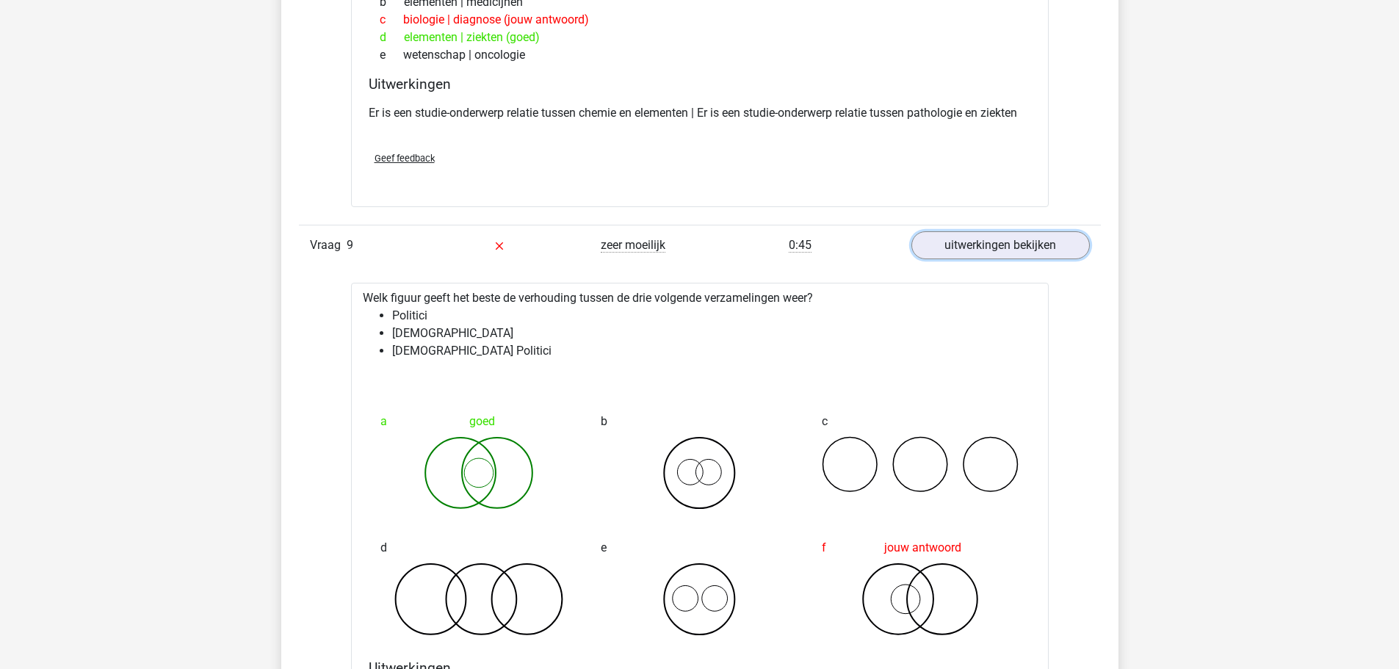
scroll to position [2129, 0]
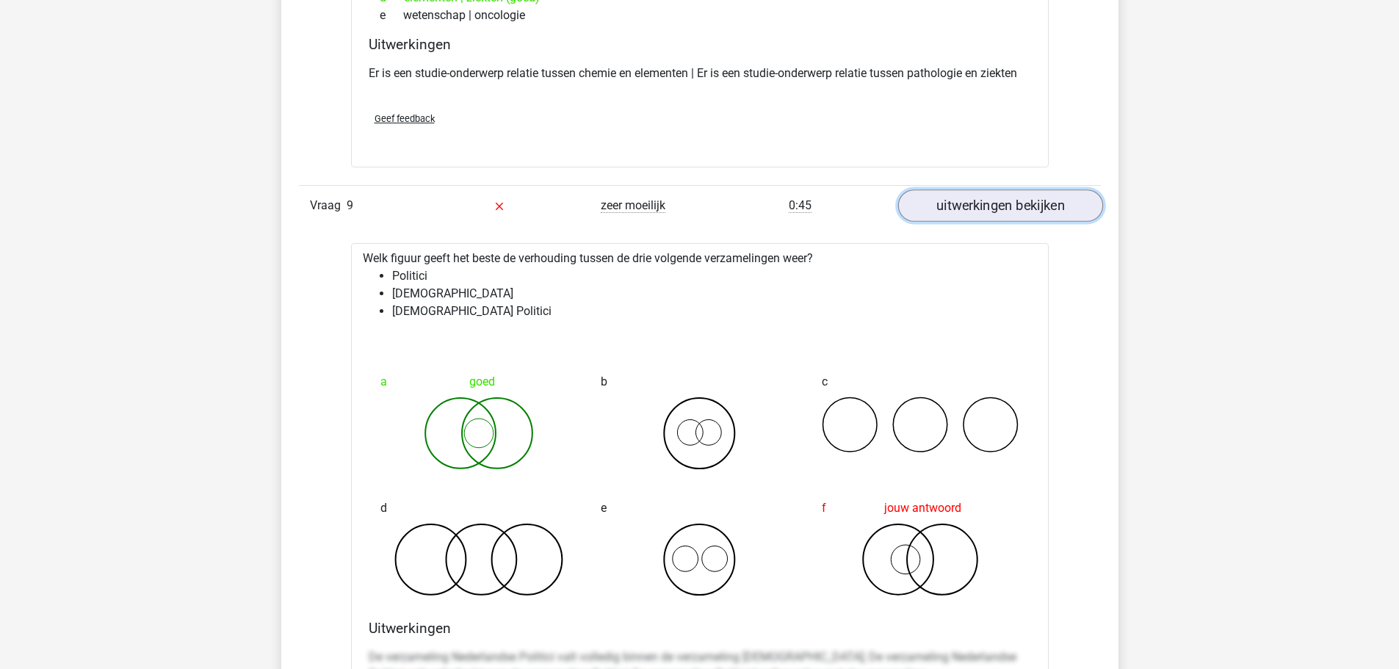
click at [989, 214] on link "uitwerkingen bekijken" at bounding box center [999, 206] width 205 height 32
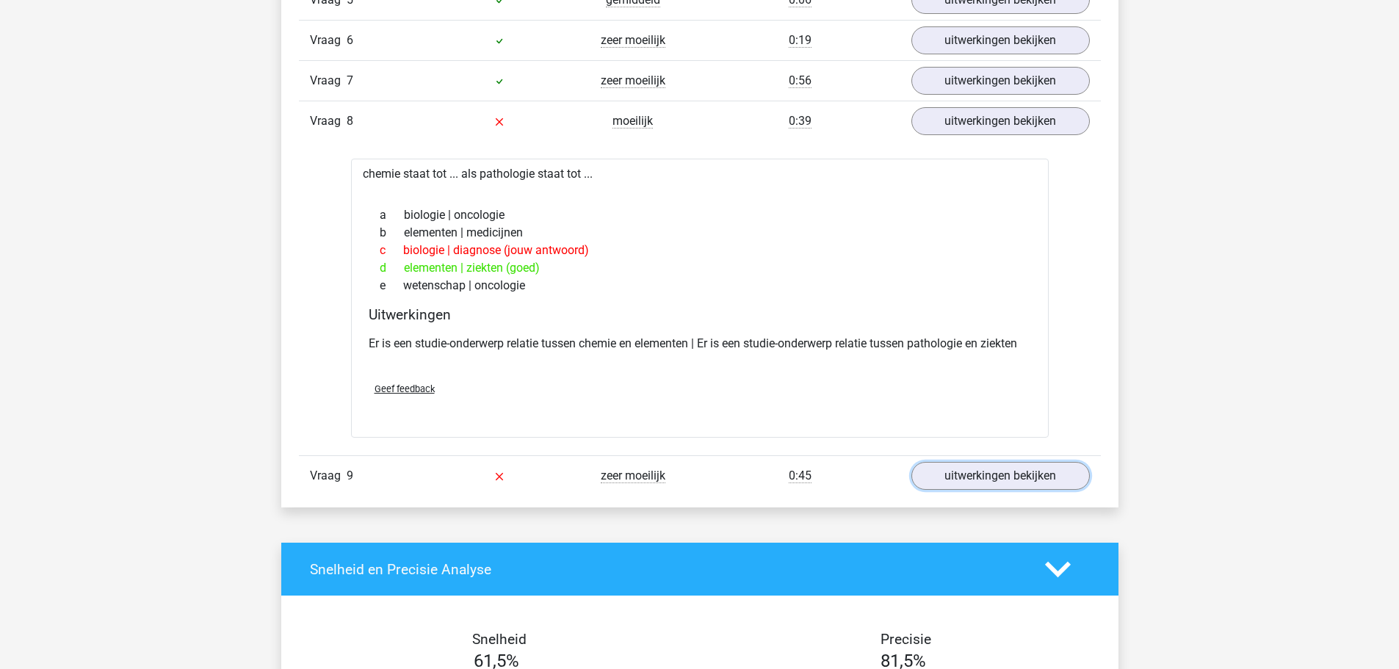
scroll to position [1836, 0]
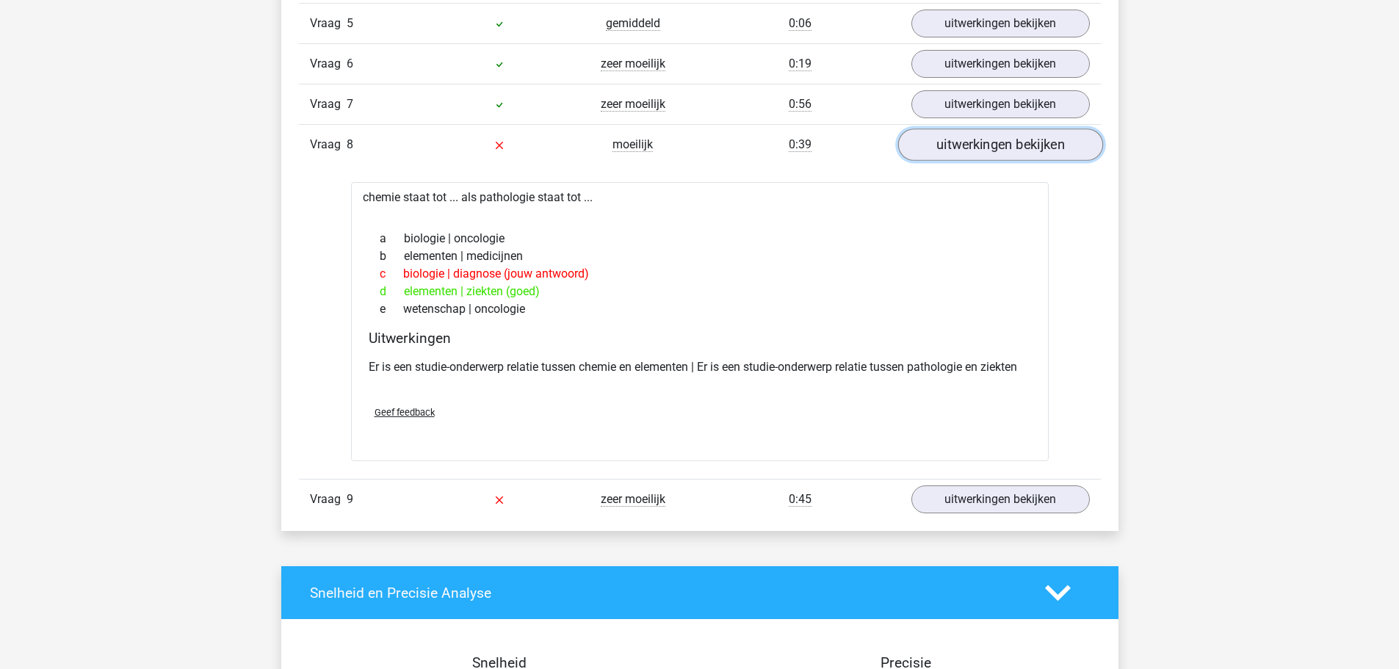
click at [1015, 140] on link "uitwerkingen bekijken" at bounding box center [999, 144] width 205 height 32
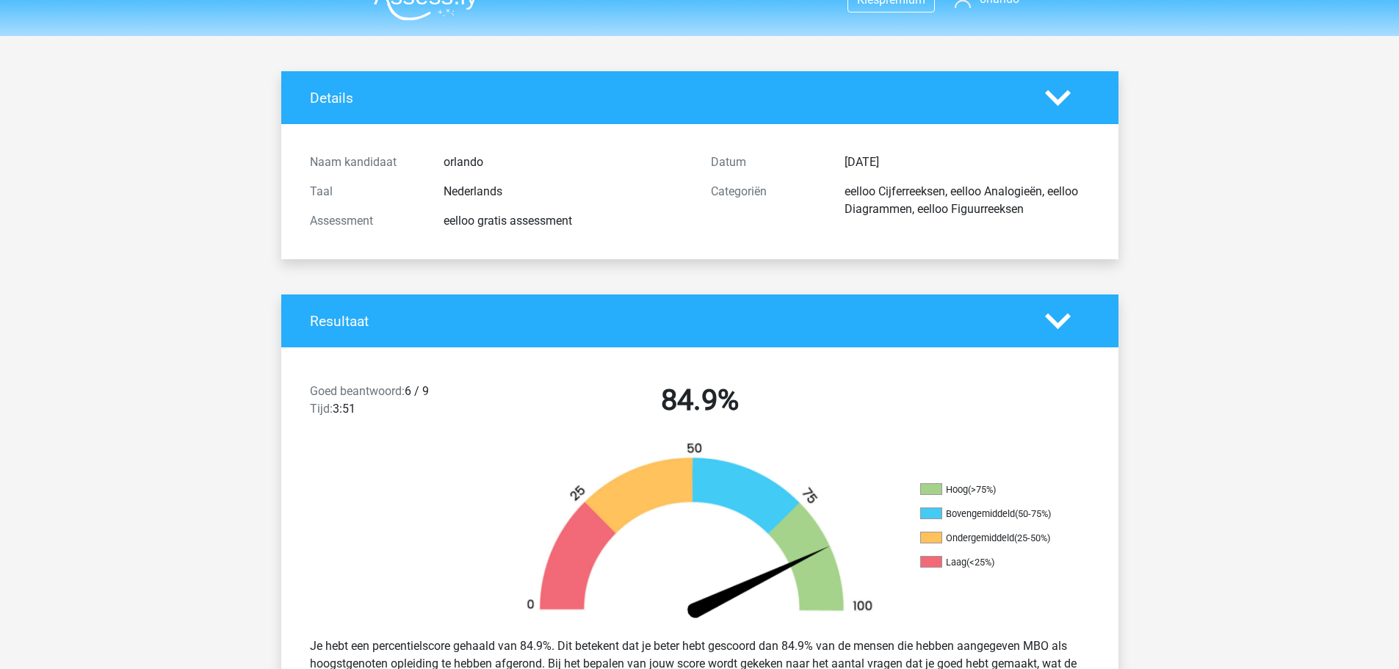
scroll to position [0, 0]
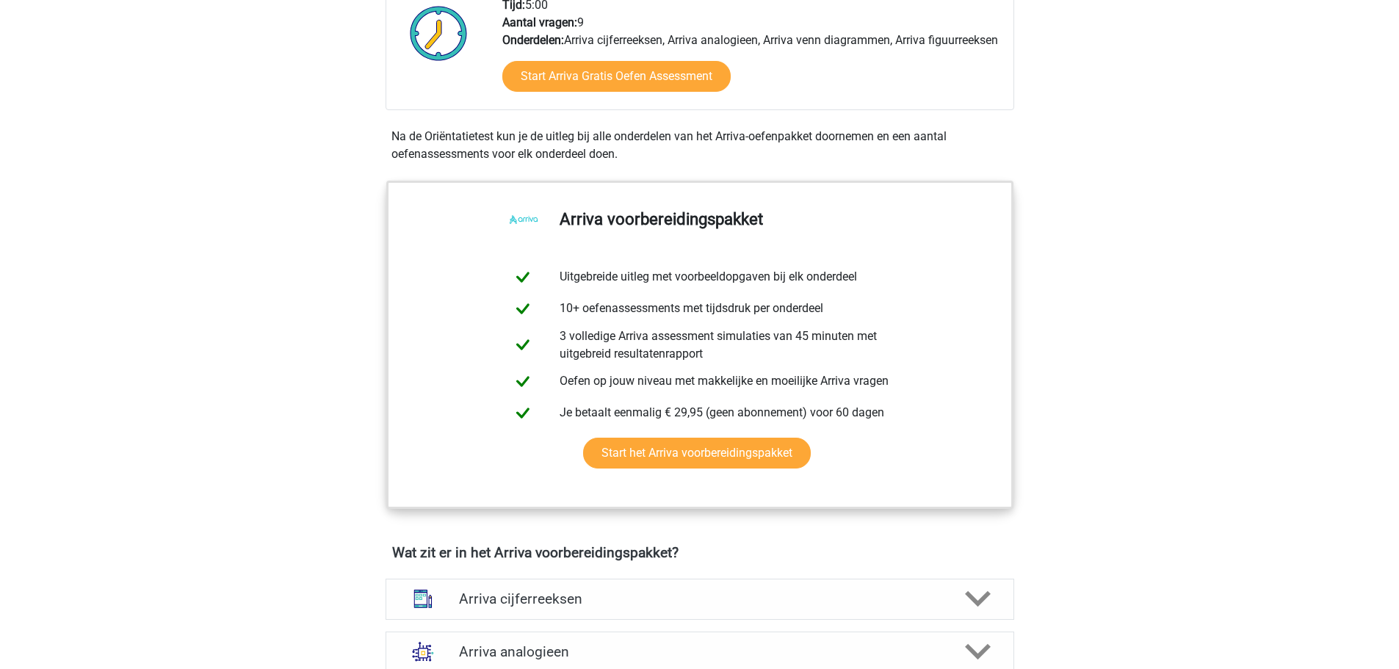
scroll to position [367, 0]
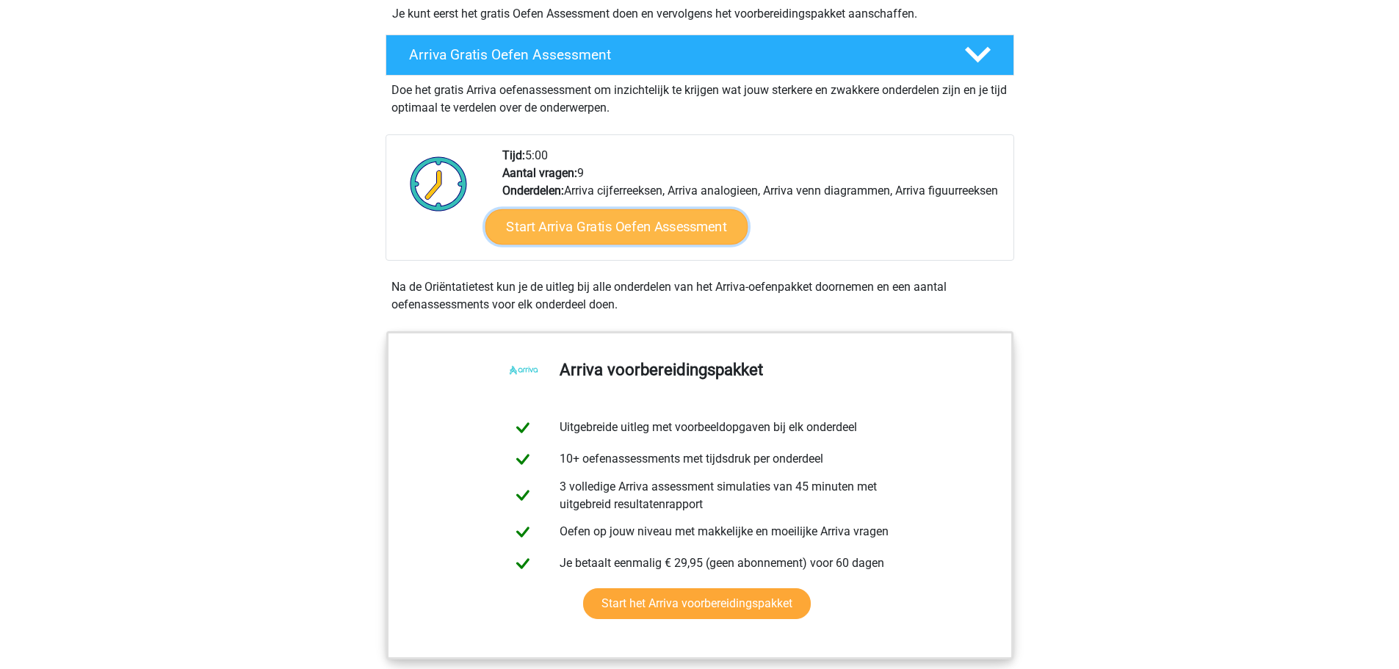
click at [663, 244] on link "Start Arriva Gratis Oefen Assessment" at bounding box center [616, 226] width 263 height 35
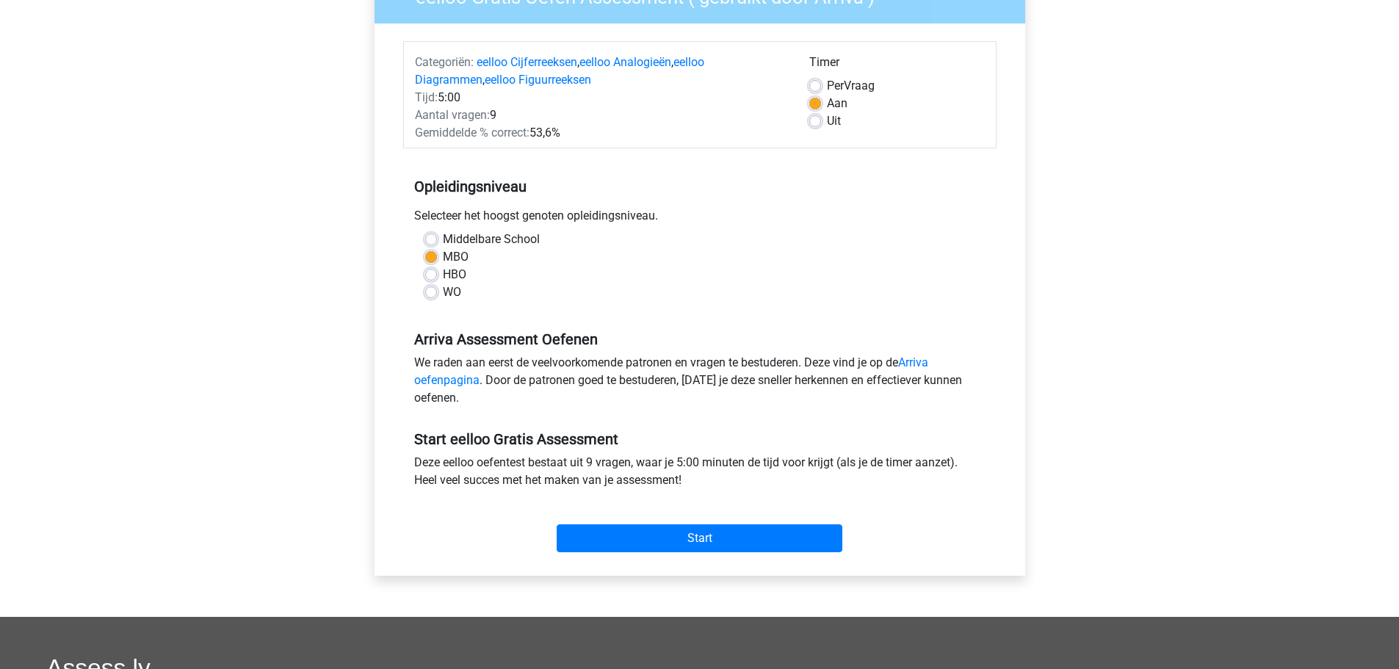
scroll to position [367, 0]
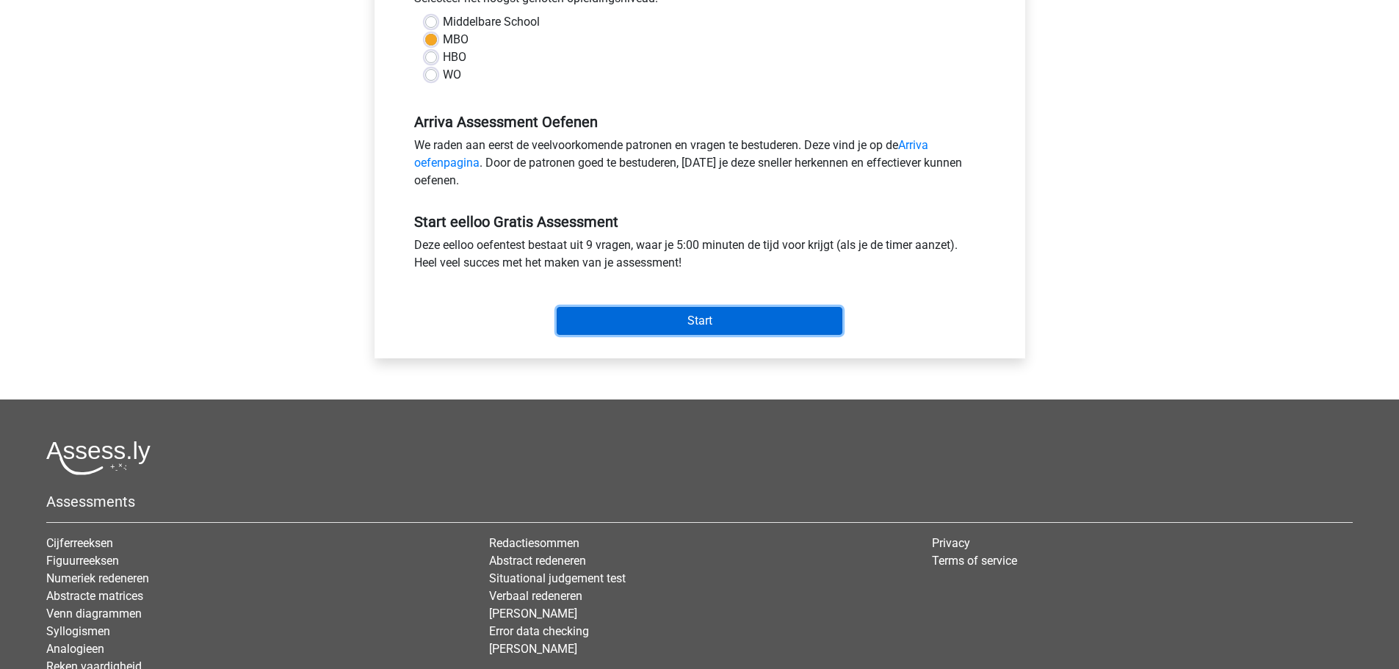
click at [712, 326] on input "Start" at bounding box center [700, 321] width 286 height 28
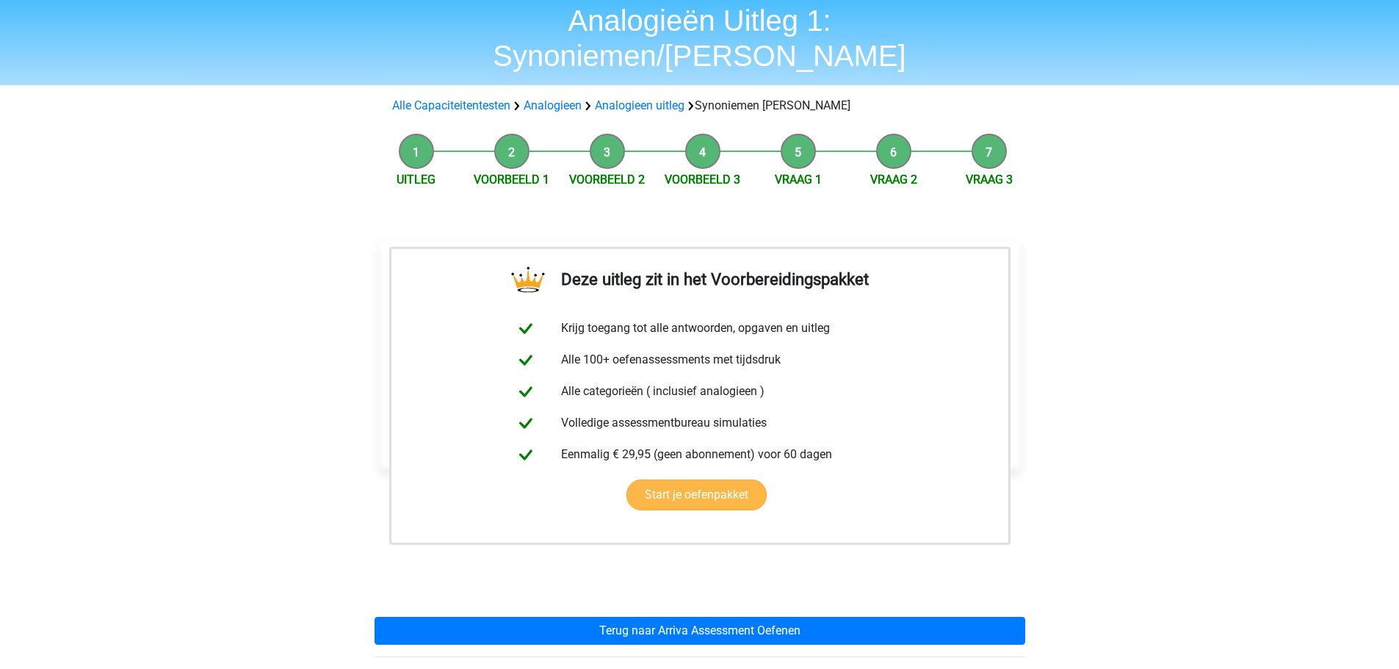
scroll to position [220, 0]
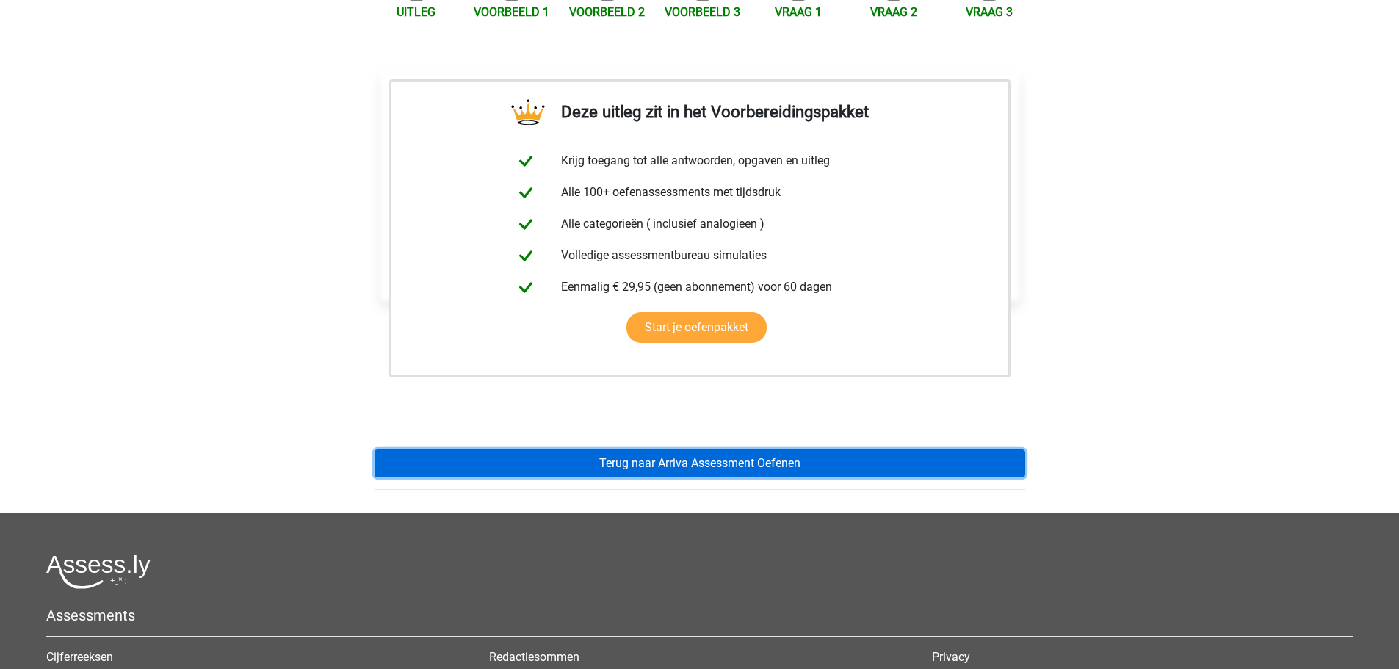
click at [684, 449] on link "Terug naar Arriva Assessment Oefenen" at bounding box center [699, 463] width 651 height 28
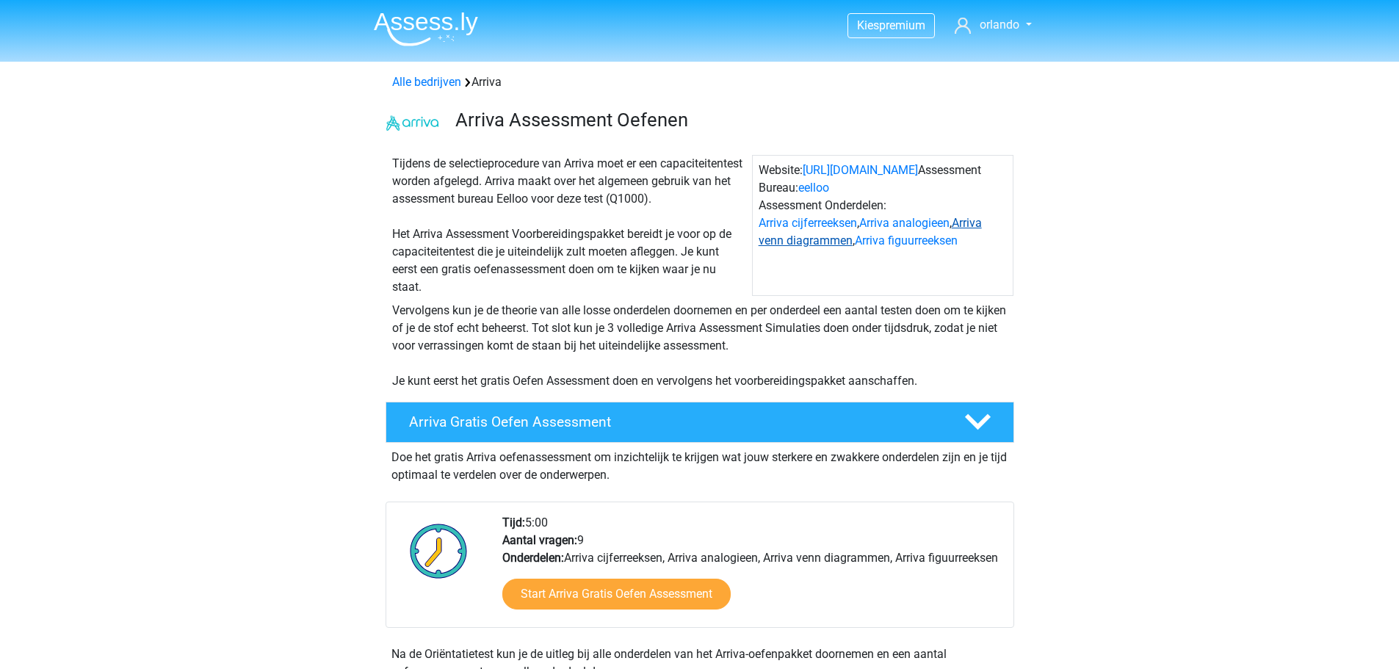
click at [972, 225] on link "Arriva venn diagrammen" at bounding box center [869, 232] width 223 height 32
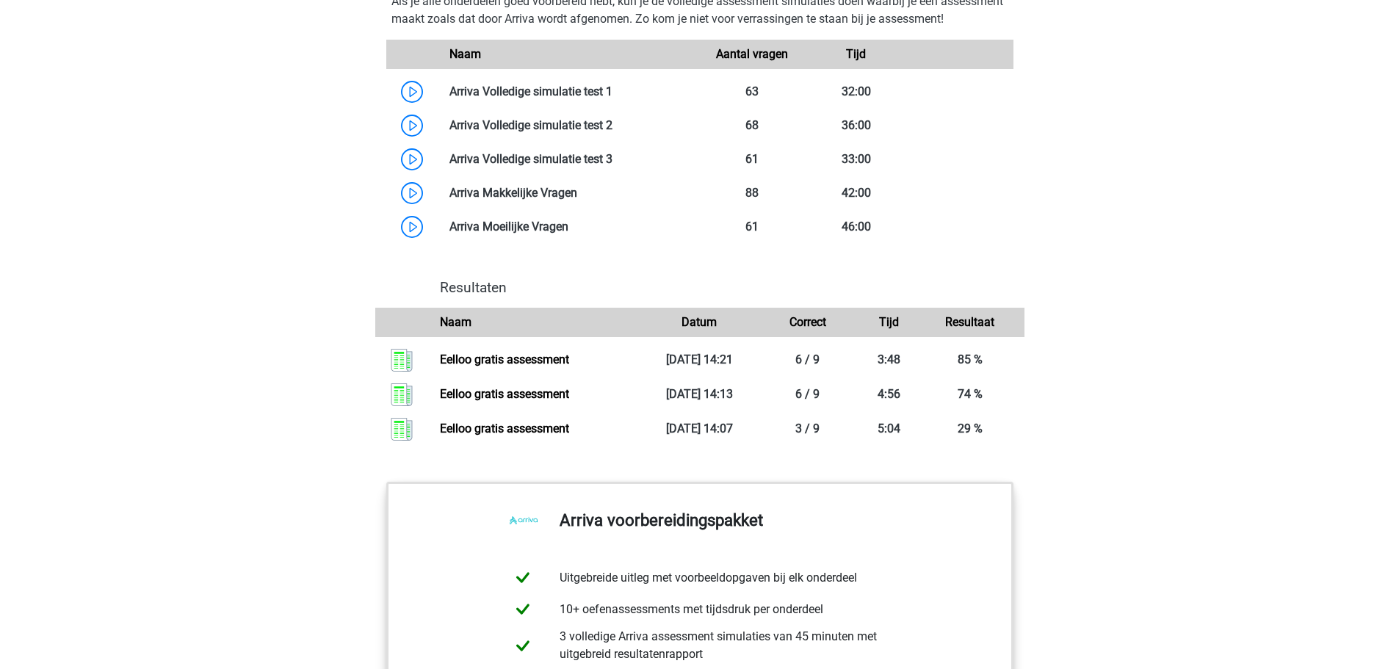
scroll to position [1370, 0]
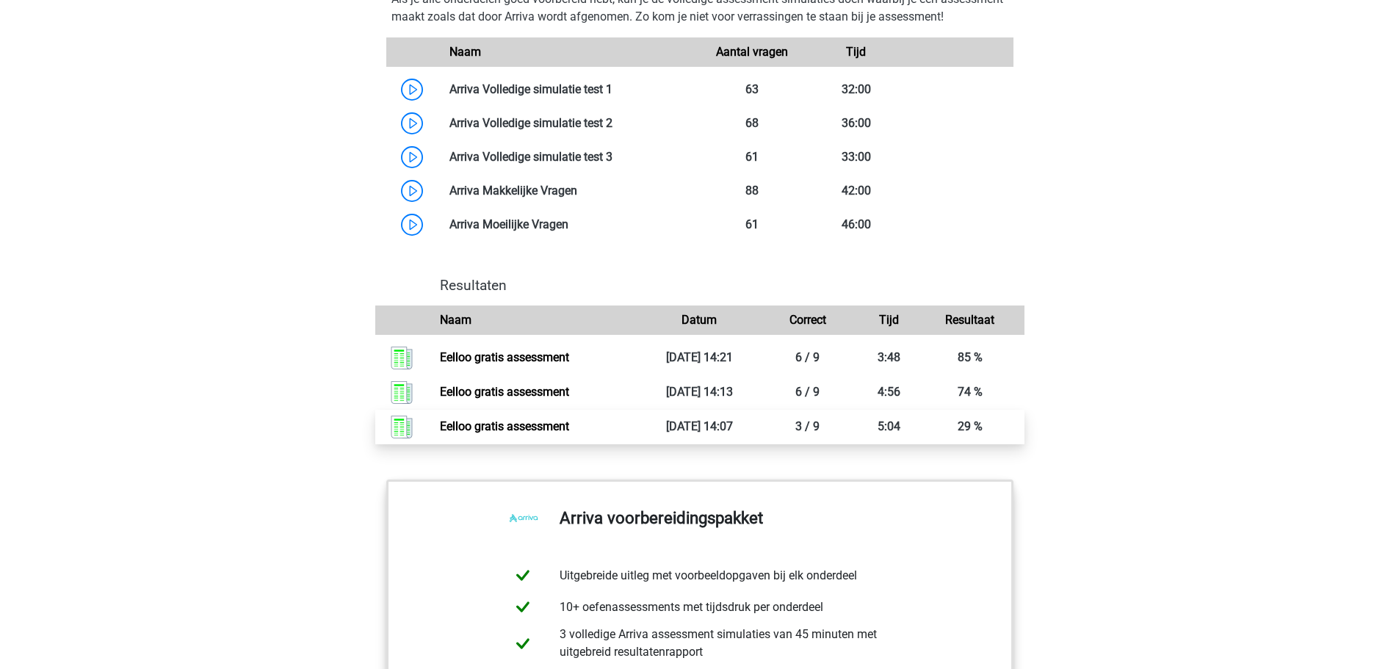
click at [474, 433] on link "Eelloo gratis assessment" at bounding box center [504, 426] width 129 height 14
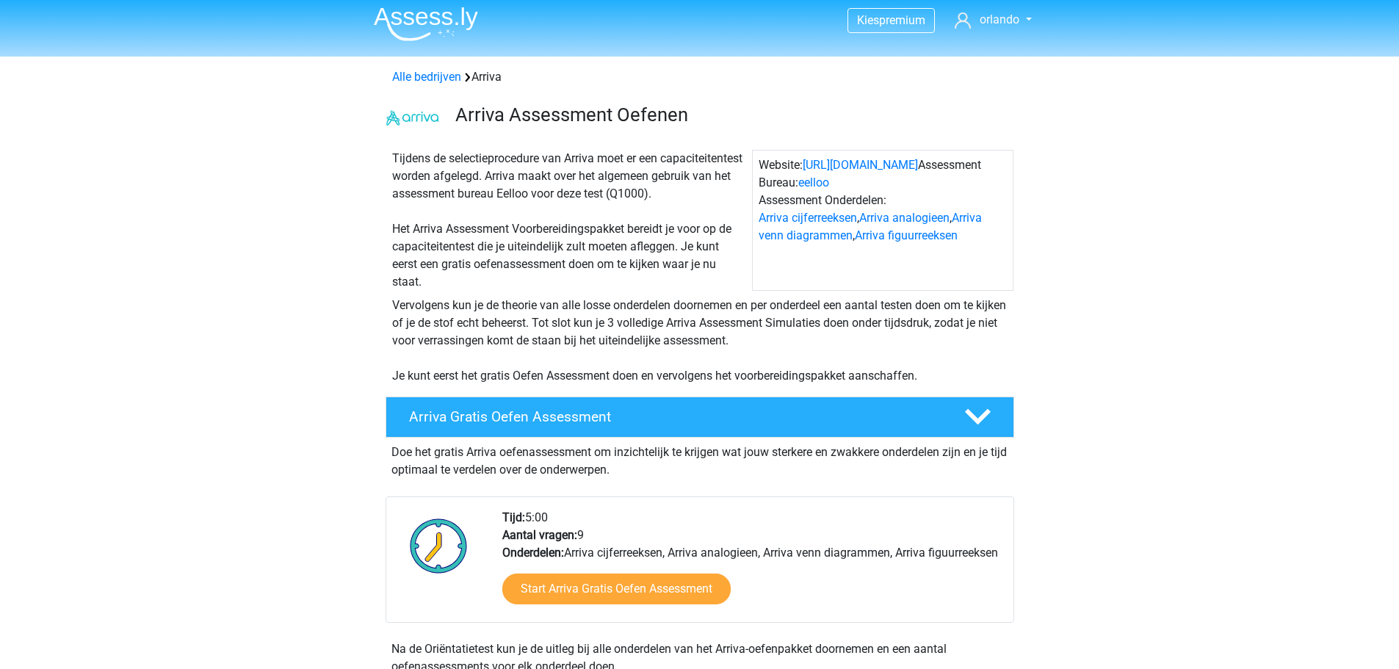
scroll to position [0, 0]
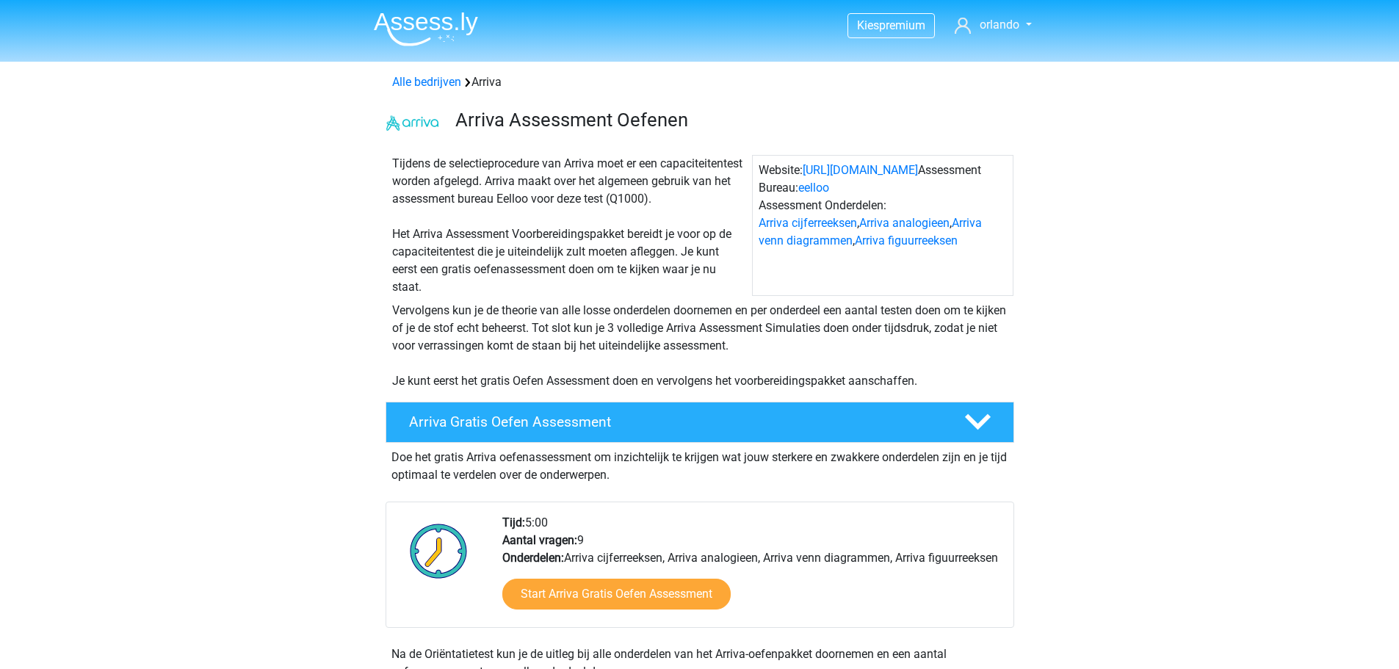
click at [430, 23] on img at bounding box center [426, 29] width 104 height 35
click at [896, 173] on link "https://www.arriva.nl/" at bounding box center [860, 170] width 115 height 14
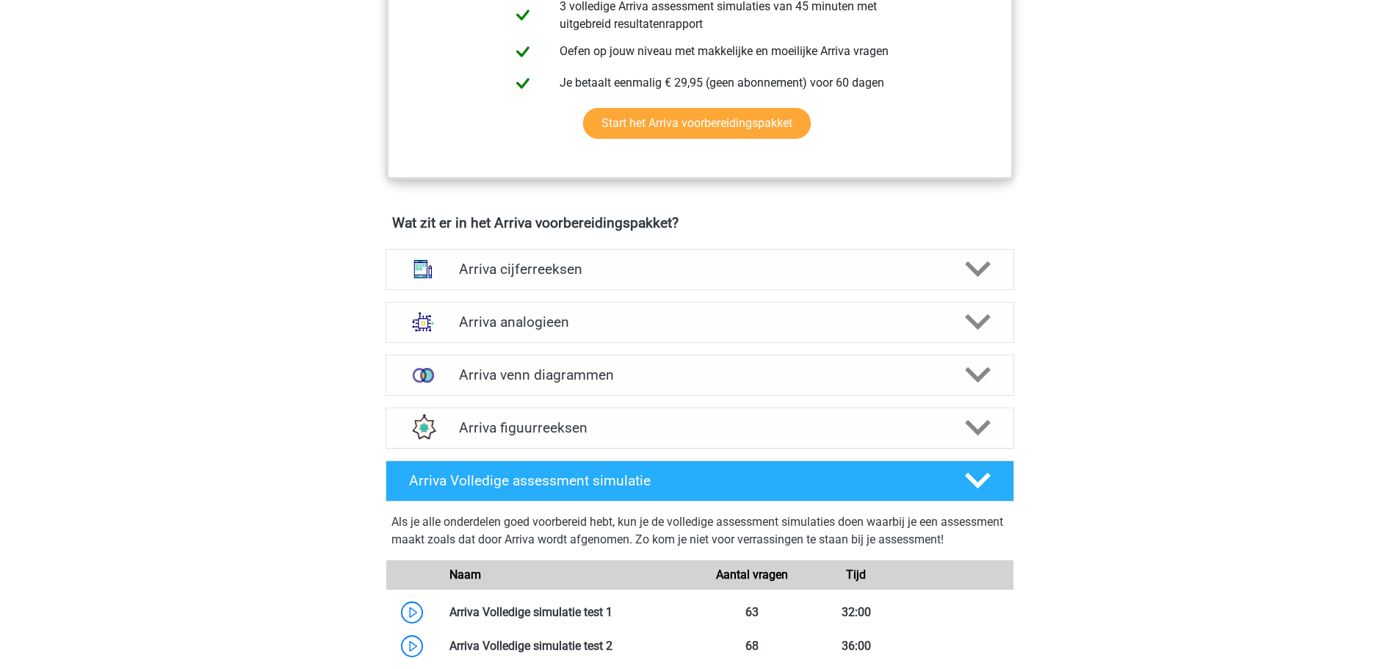
scroll to position [881, 0]
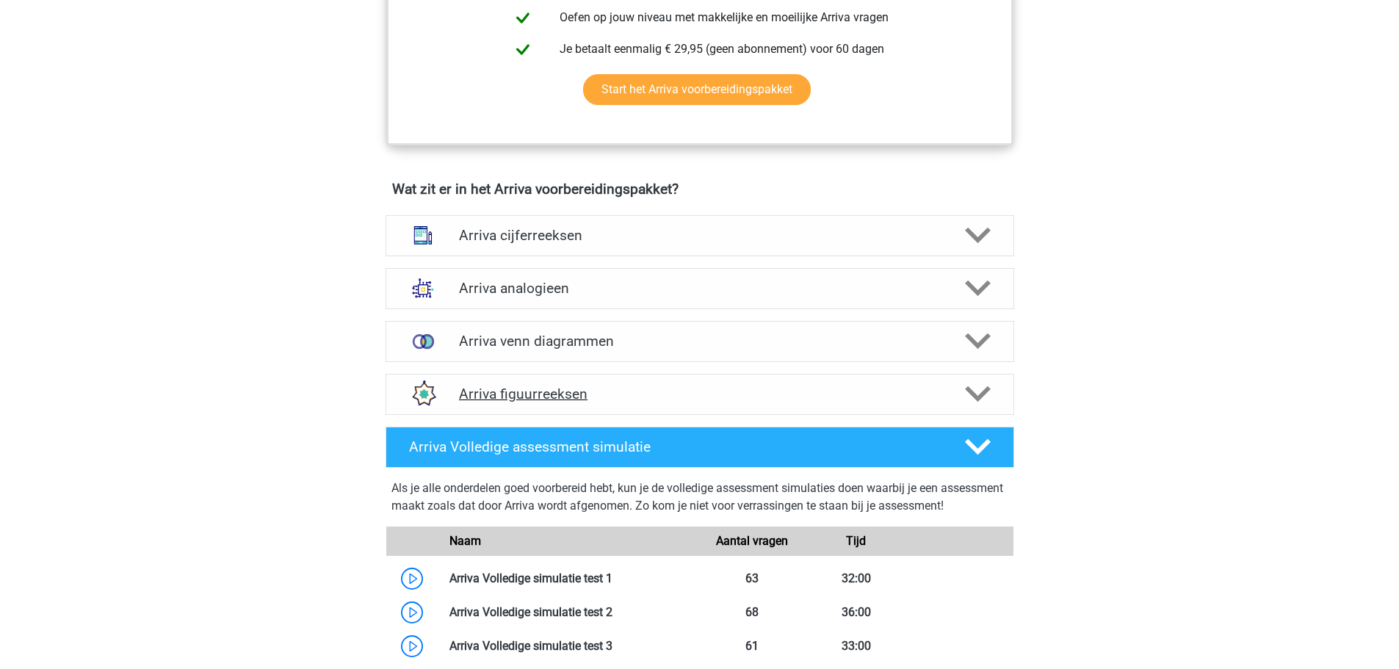
click at [500, 402] on h4 "Arriva figuurreeksen" at bounding box center [699, 393] width 481 height 17
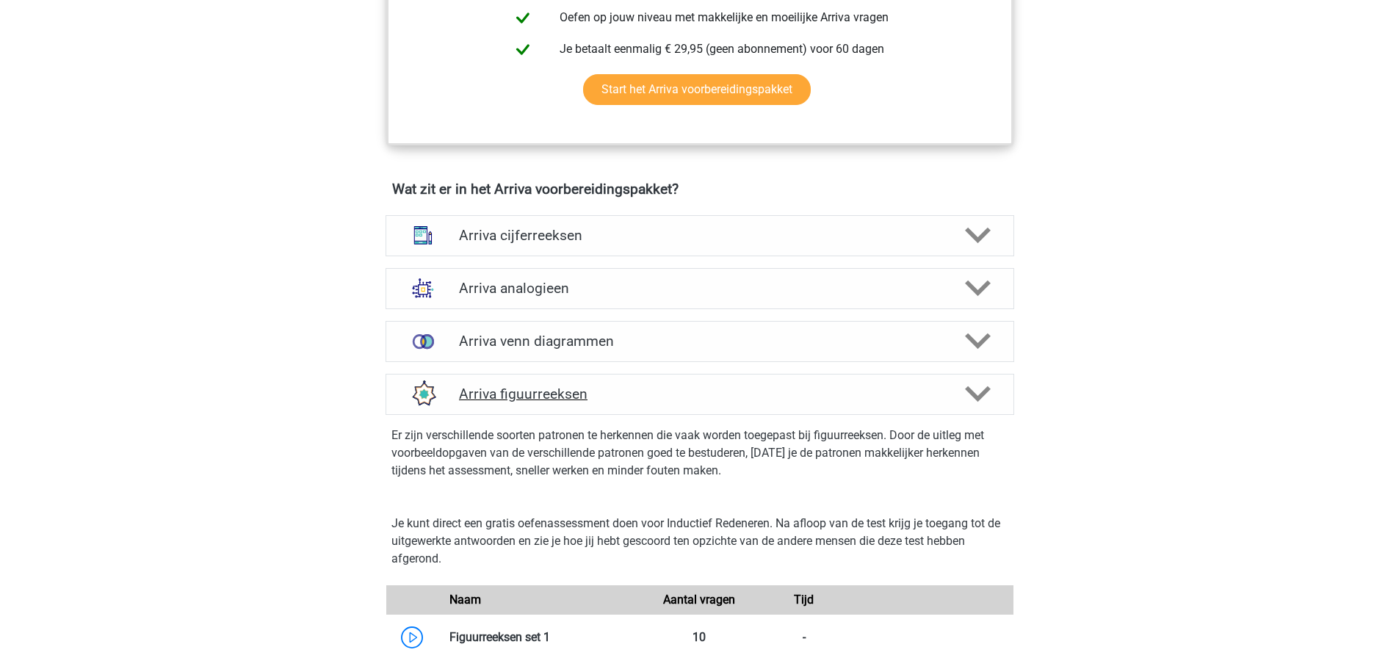
click at [501, 402] on h4 "Arriva figuurreeksen" at bounding box center [699, 393] width 481 height 17
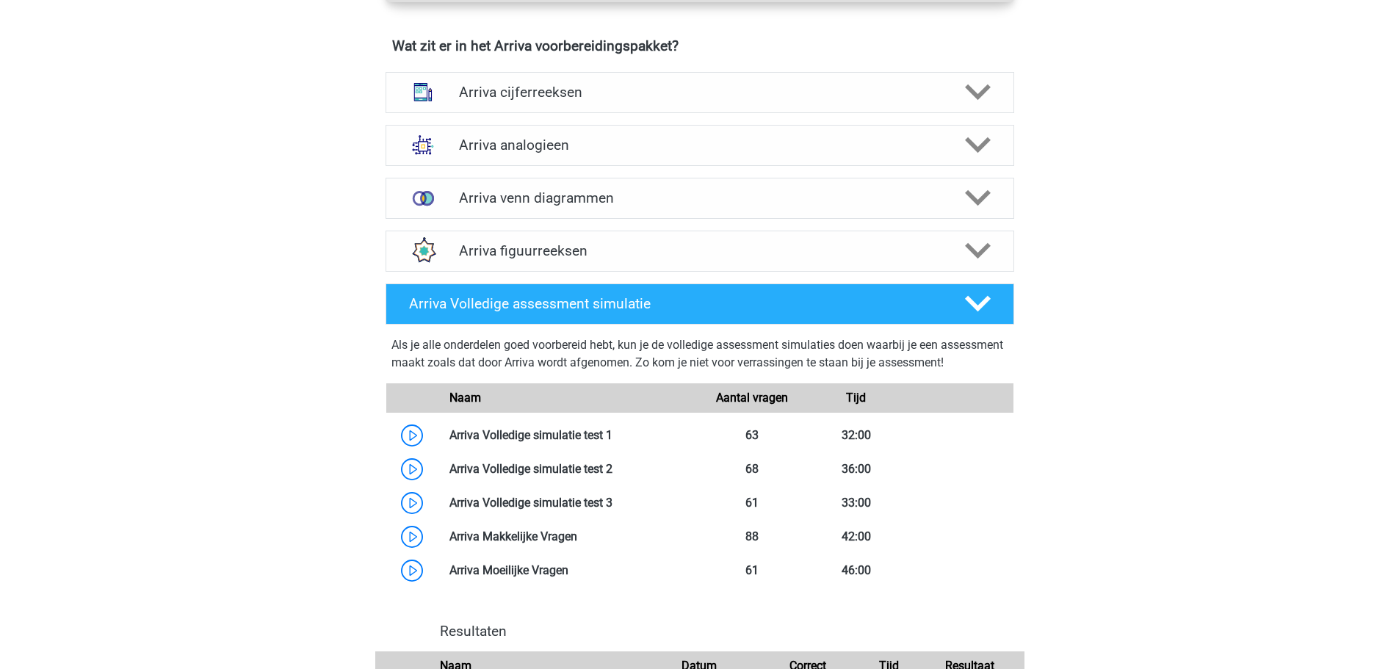
scroll to position [1028, 0]
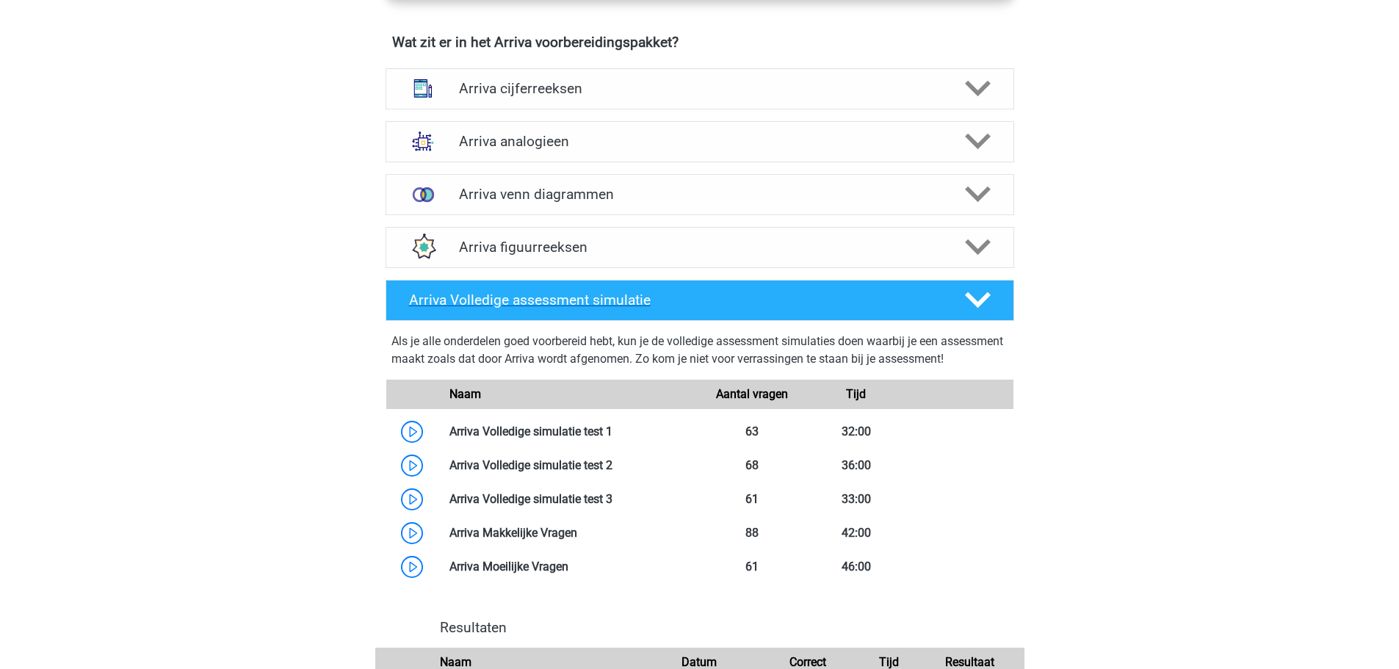
click at [987, 313] on icon at bounding box center [978, 300] width 26 height 26
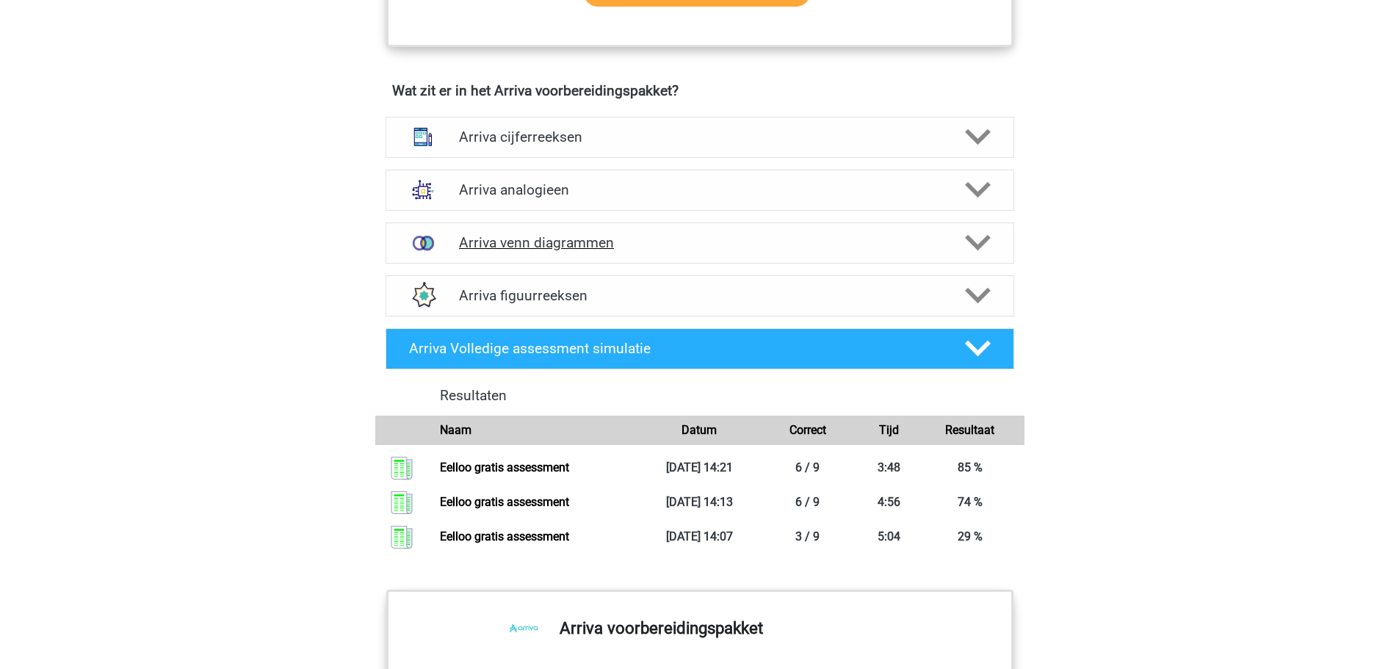
scroll to position [955, 0]
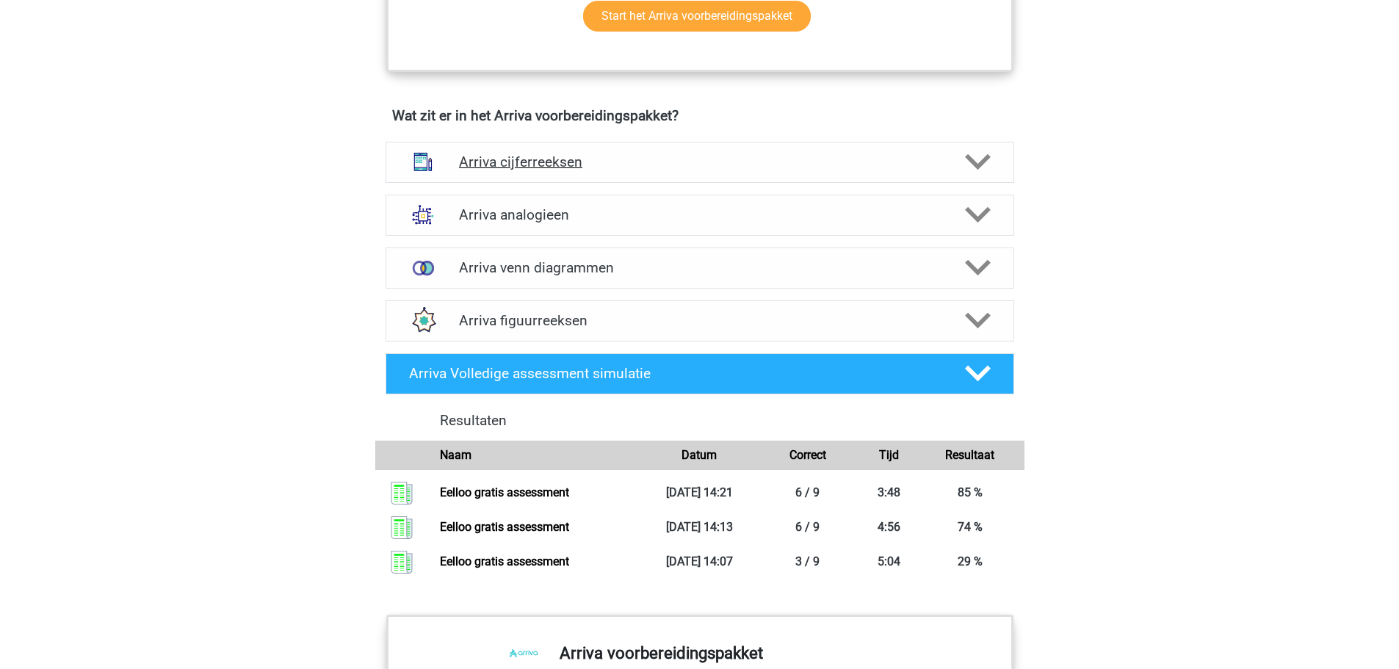
click at [479, 170] on h4 "Arriva cijferreeksen" at bounding box center [699, 161] width 481 height 17
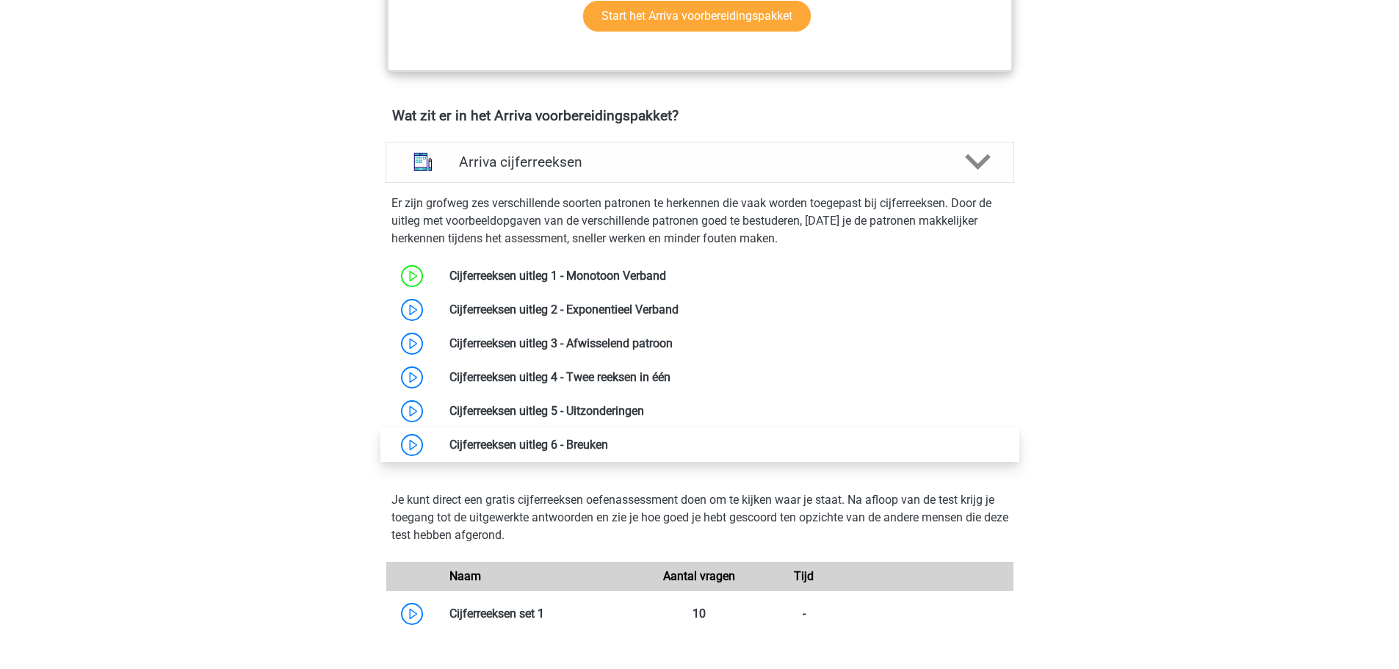
click at [608, 452] on link at bounding box center [608, 445] width 0 height 14
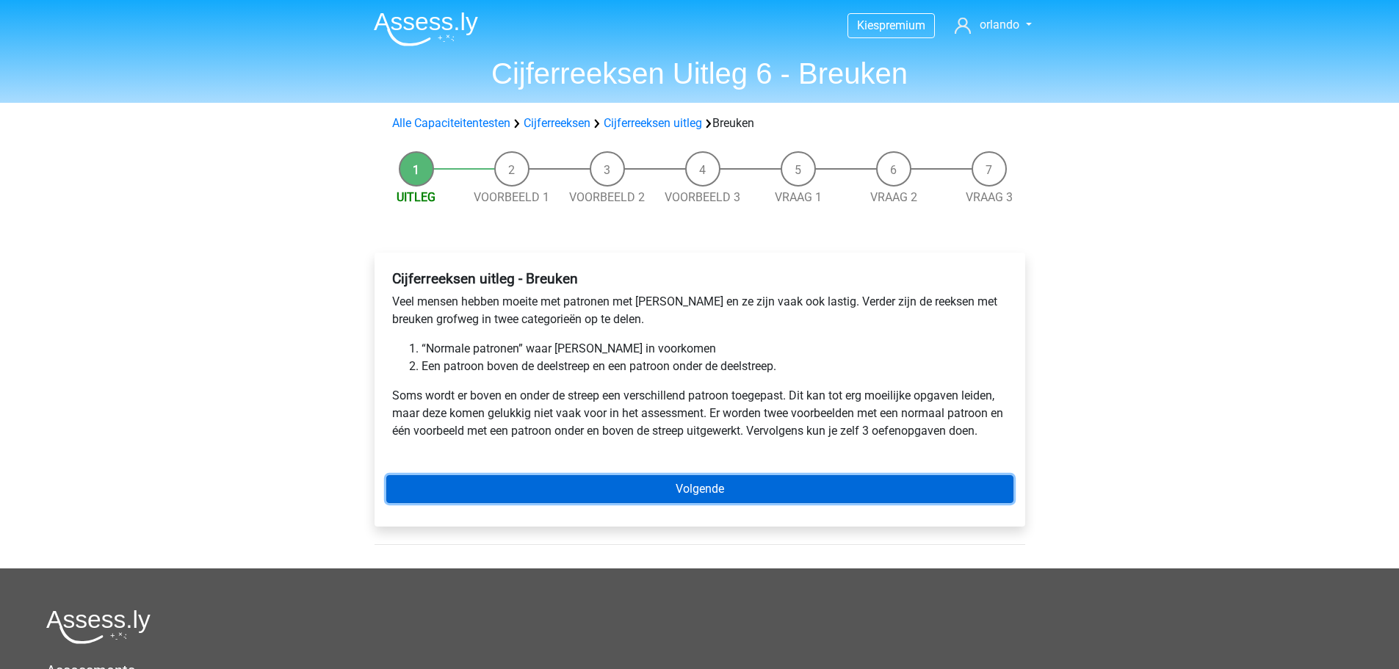
click at [698, 489] on link "Volgende" at bounding box center [699, 489] width 627 height 28
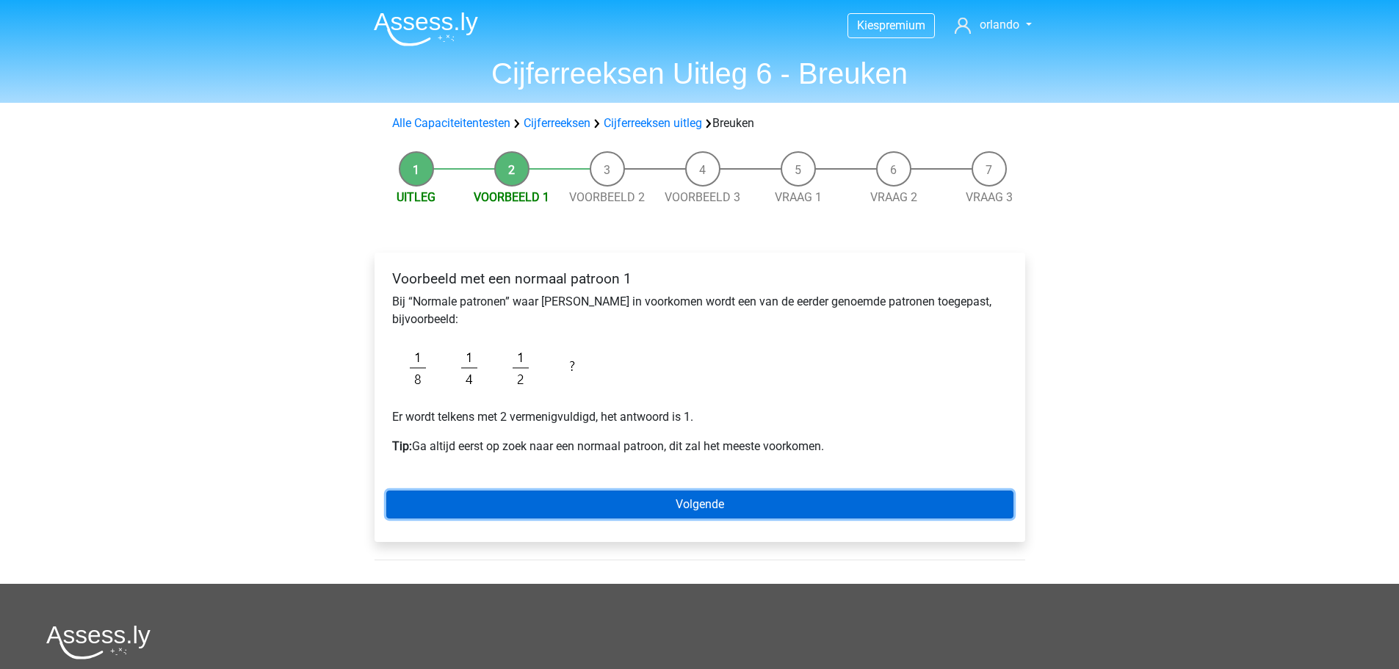
click at [686, 504] on link "Volgende" at bounding box center [699, 504] width 627 height 28
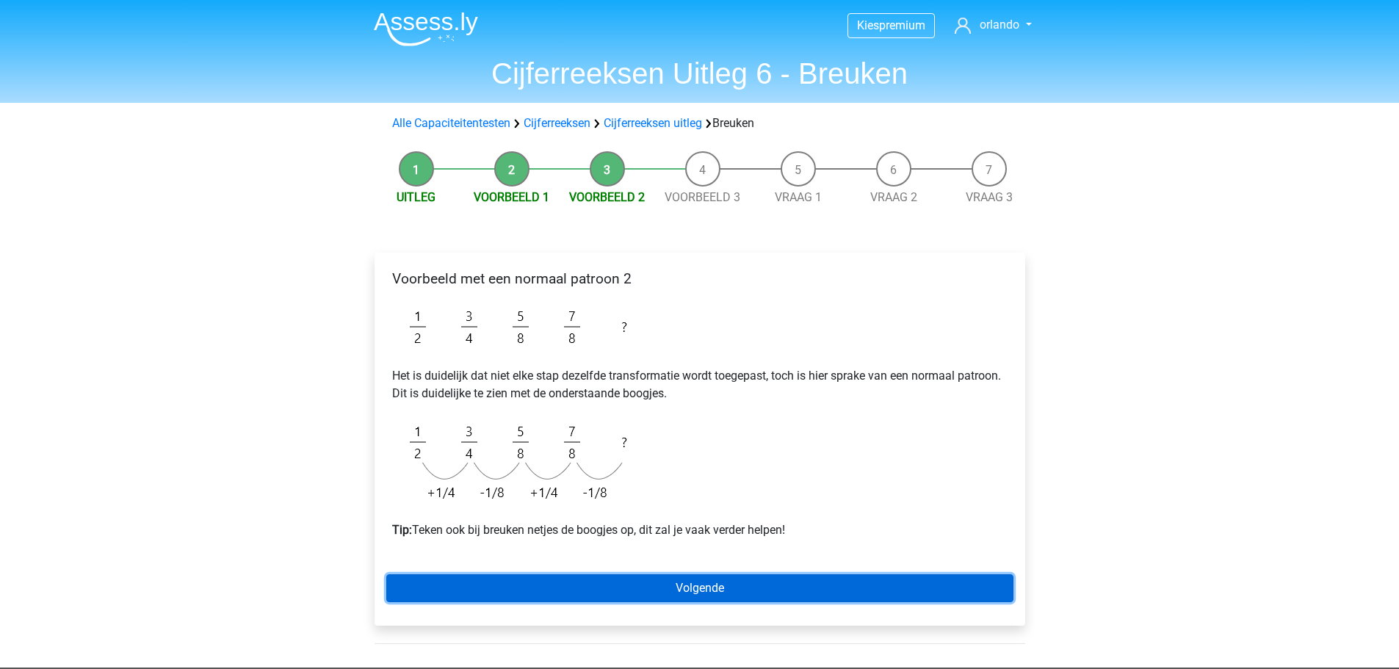
click at [712, 595] on link "Volgende" at bounding box center [699, 588] width 627 height 28
click at [674, 588] on link "Volgende" at bounding box center [699, 588] width 627 height 28
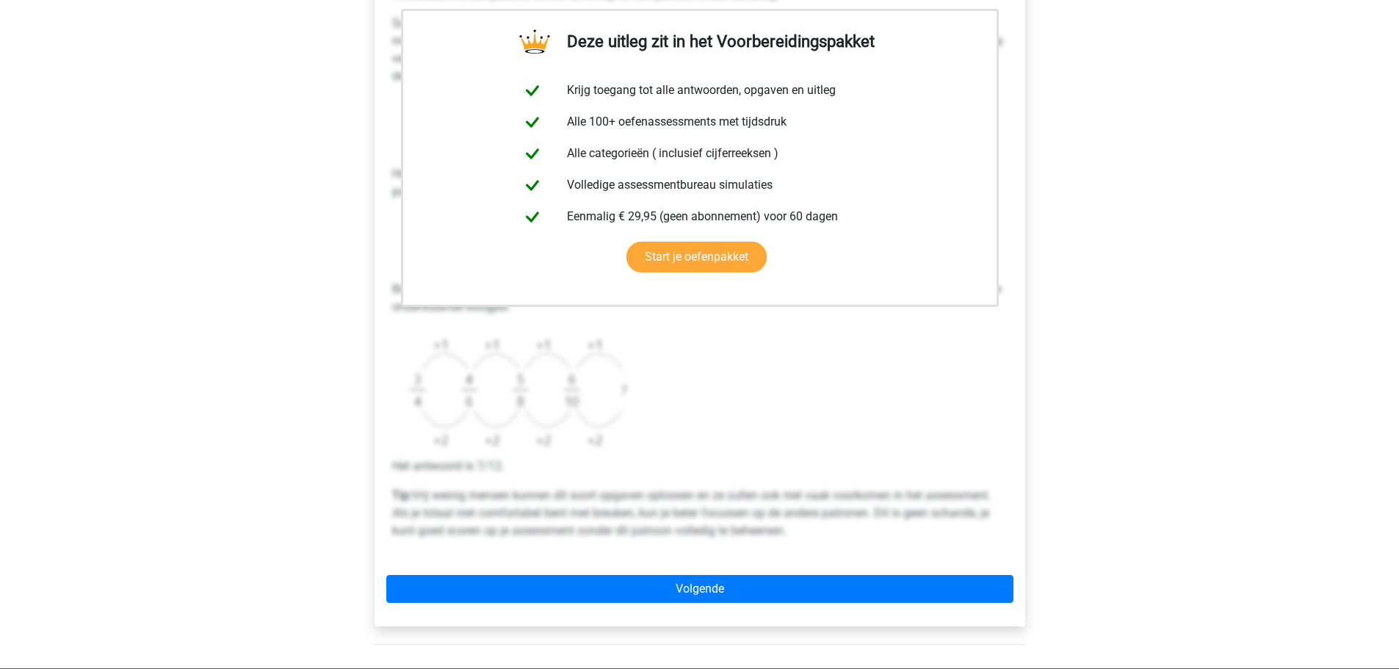
scroll to position [294, 0]
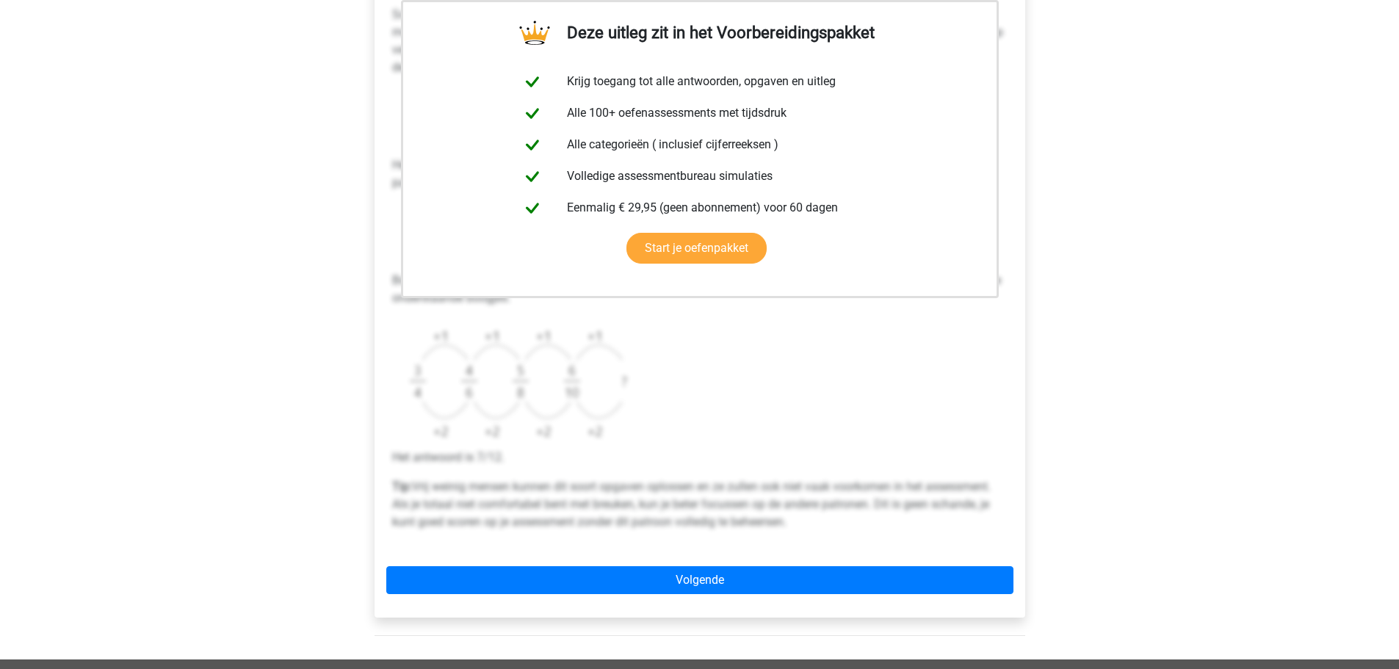
click at [800, 428] on div "Voorbeeld met een patroon boven de streep en een patroon onder de streep Scan e…" at bounding box center [699, 260] width 627 height 578
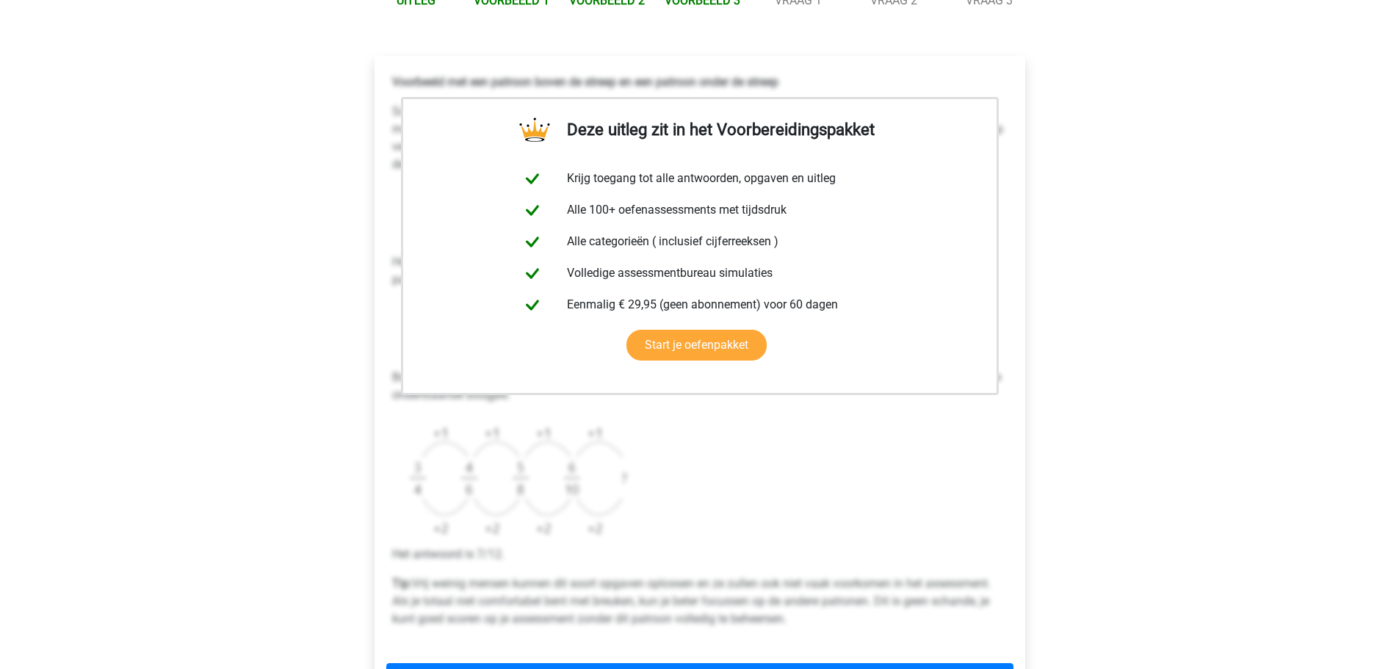
scroll to position [147, 0]
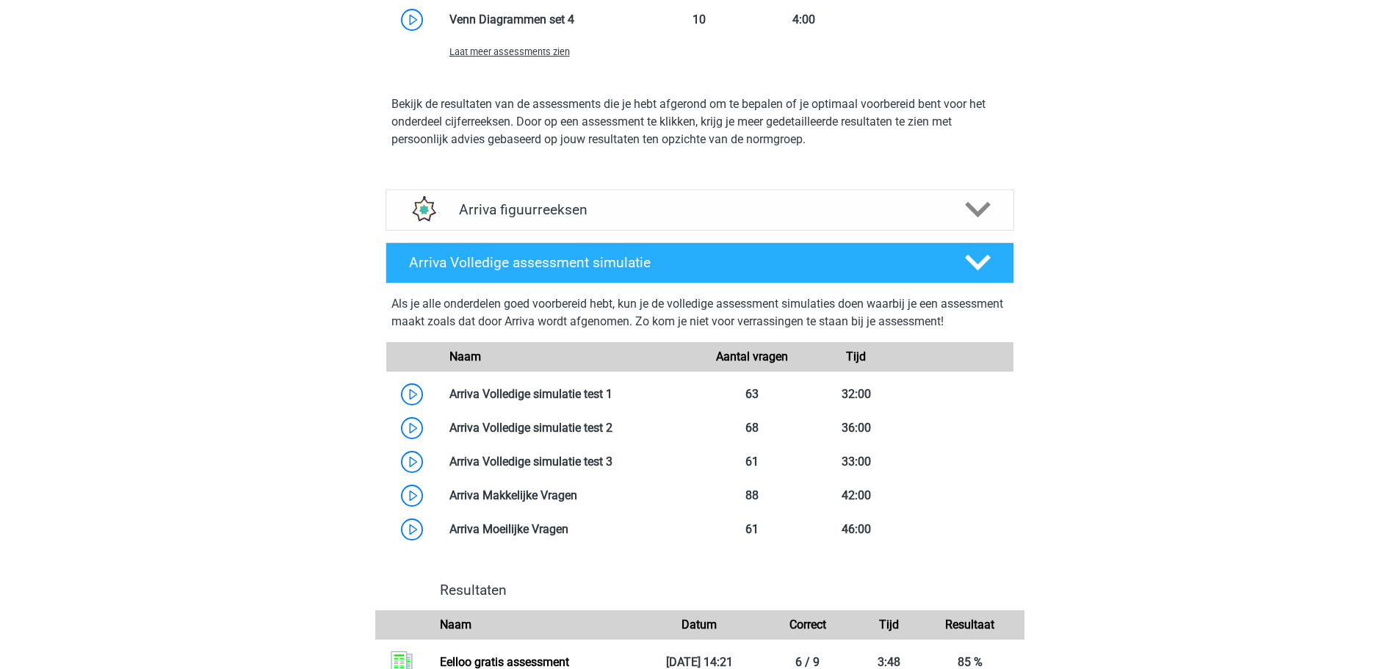
scroll to position [1689, 0]
